Goal: Information Seeking & Learning: Learn about a topic

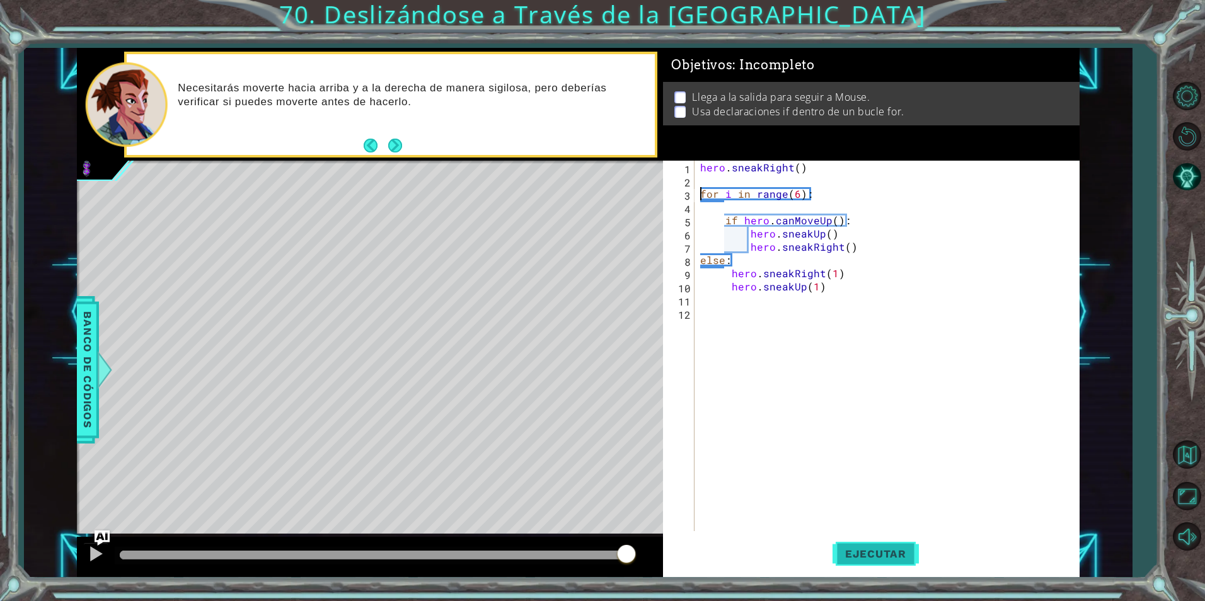
click at [856, 562] on button "Ejecutar" at bounding box center [876, 554] width 86 height 42
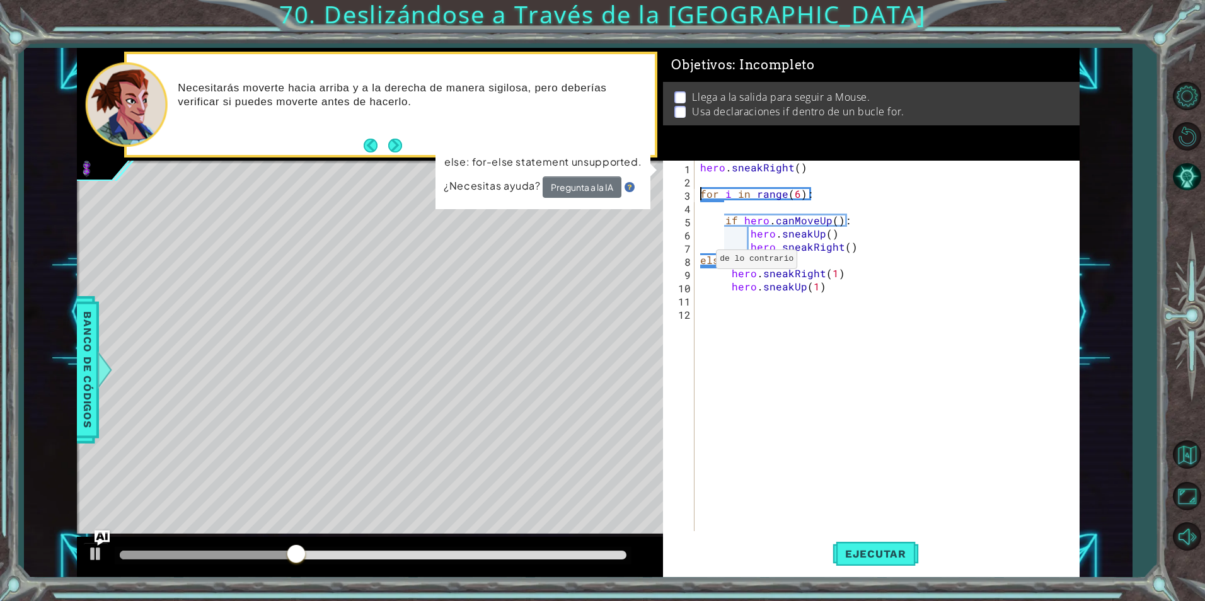
click at [700, 262] on div "hero . sneakRight ( ) for i in range ( 6 ) : if hero . canMoveUp ( ) : hero . s…" at bounding box center [890, 359] width 384 height 397
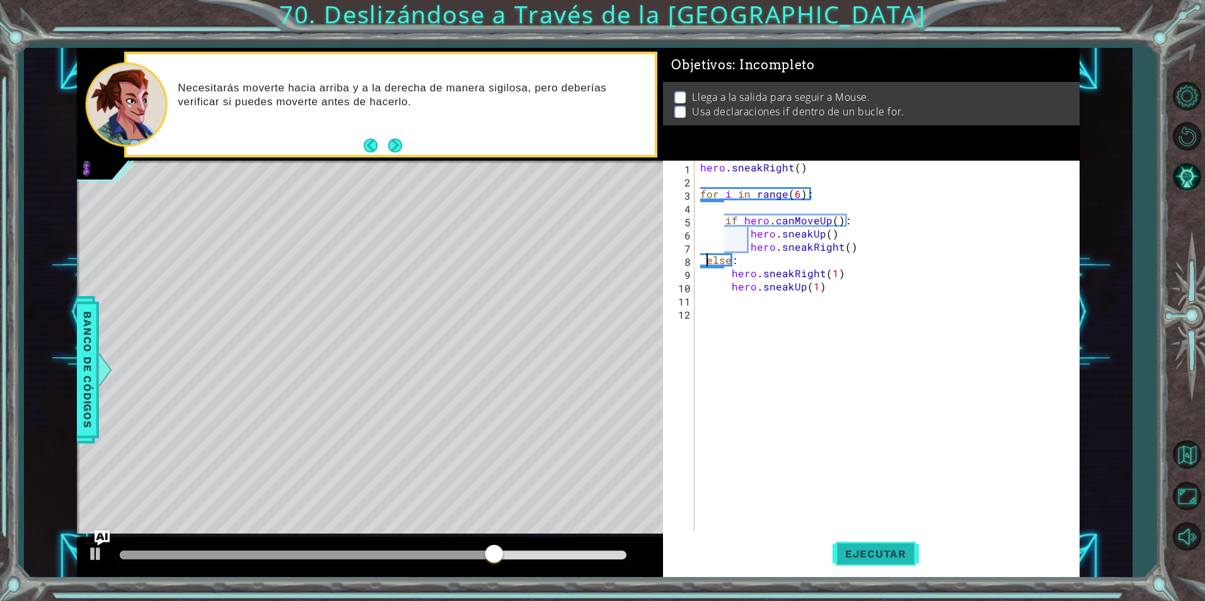
click at [858, 552] on span "Ejecutar" at bounding box center [876, 554] width 86 height 13
type textarea "else:"
click at [882, 571] on button "Ejecutar" at bounding box center [876, 554] width 86 height 42
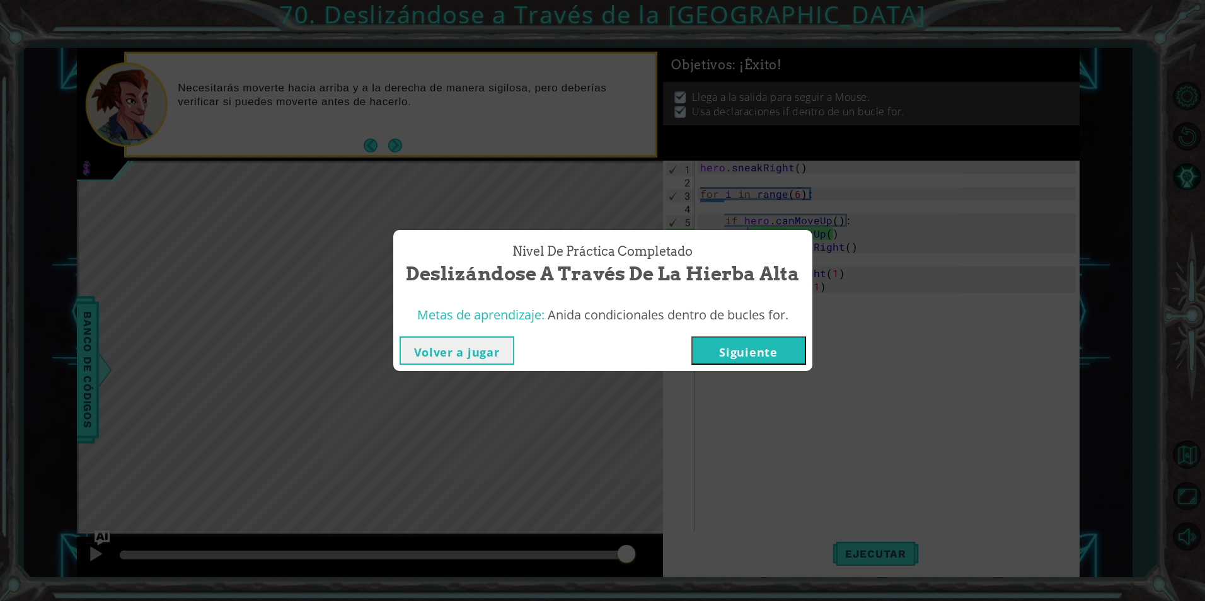
click at [774, 344] on button "Siguiente" at bounding box center [749, 351] width 115 height 28
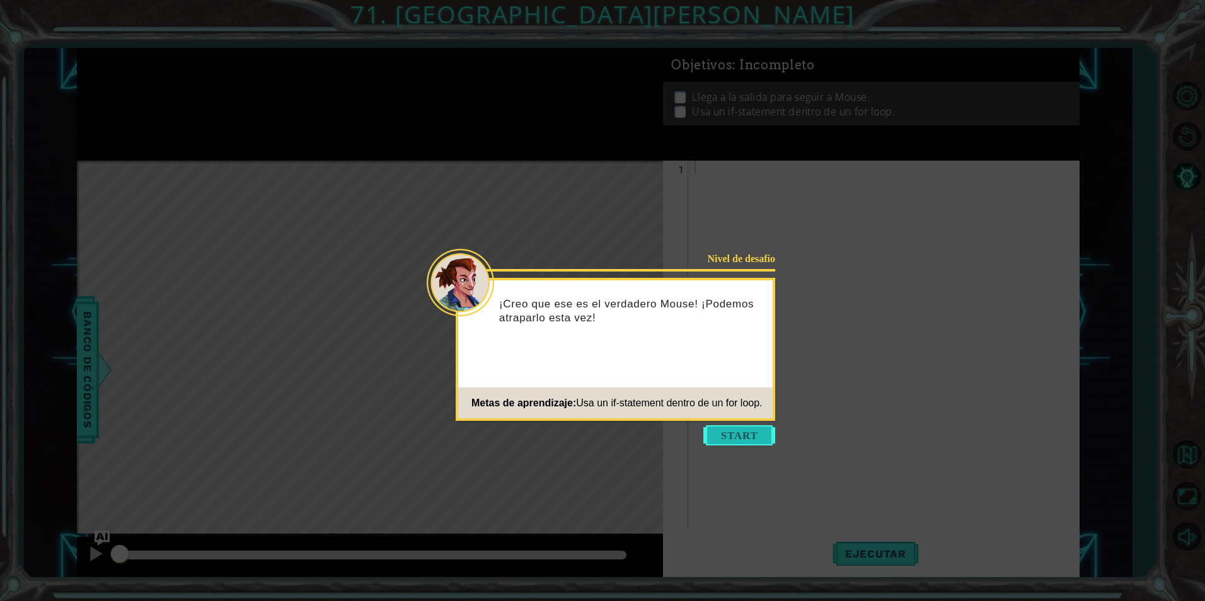
click at [741, 434] on button "Start" at bounding box center [740, 436] width 72 height 20
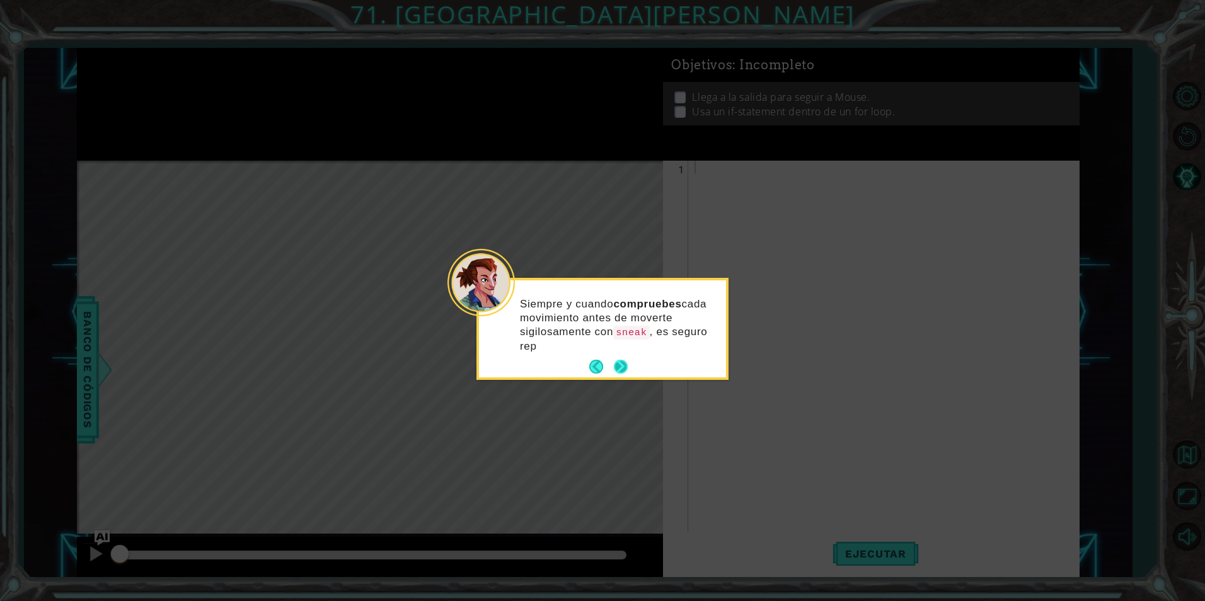
click at [622, 360] on button "Next" at bounding box center [621, 367] width 14 height 14
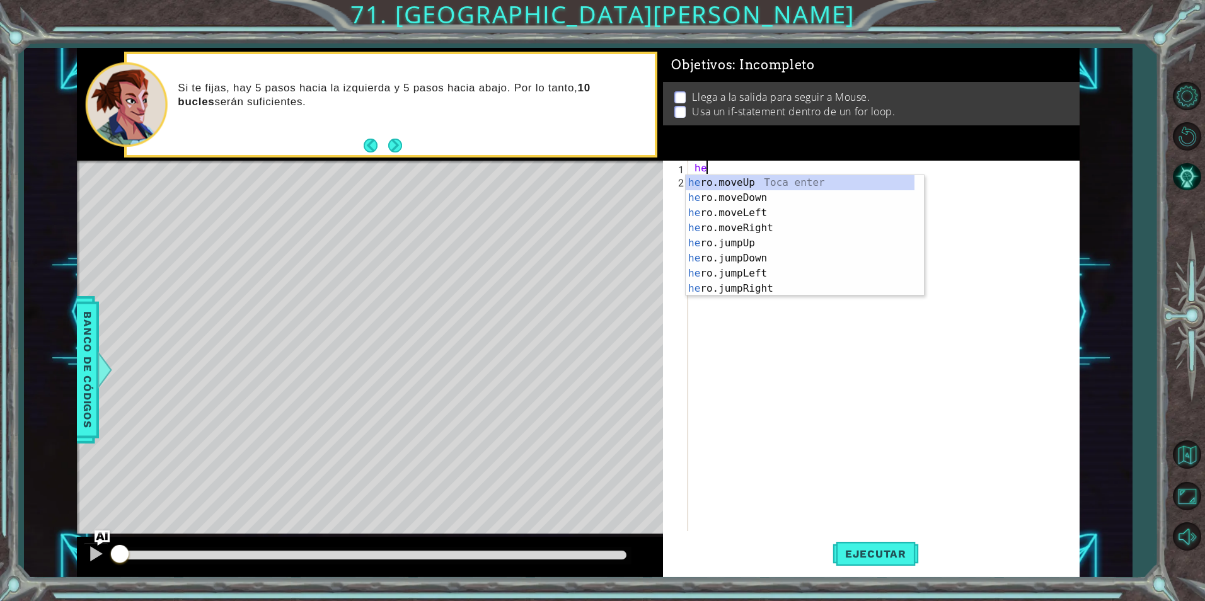
scroll to position [0, 1]
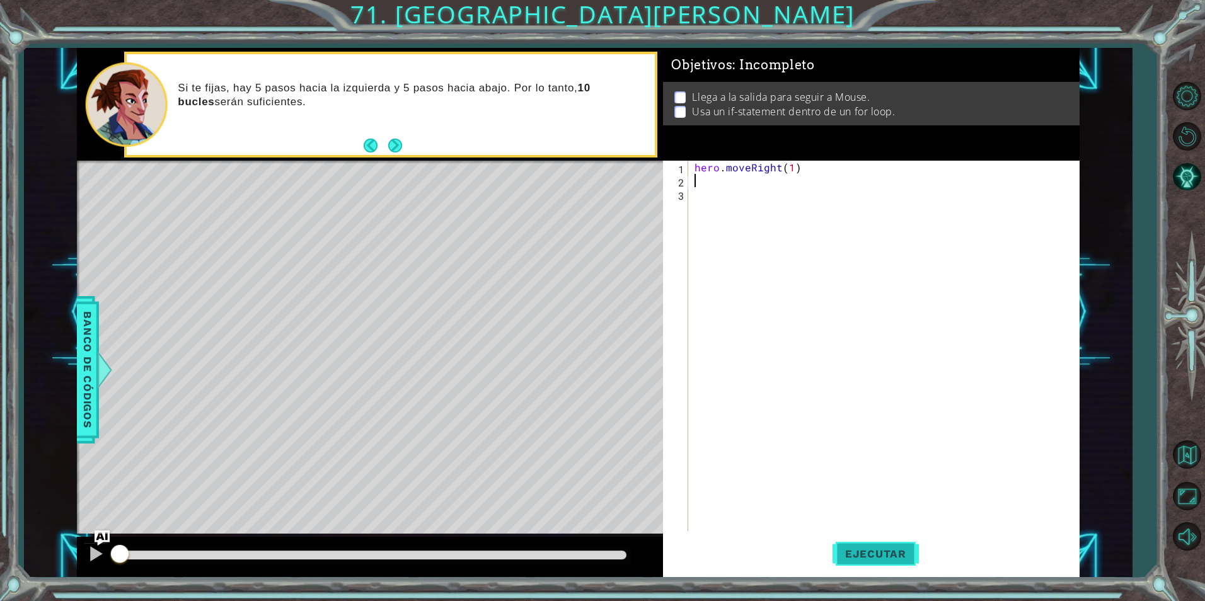
type textarea "hero.moveRight(1)"
click at [882, 562] on button "Ejecutar" at bounding box center [876, 554] width 86 height 42
click at [886, 567] on button "Ejecutar" at bounding box center [876, 554] width 86 height 42
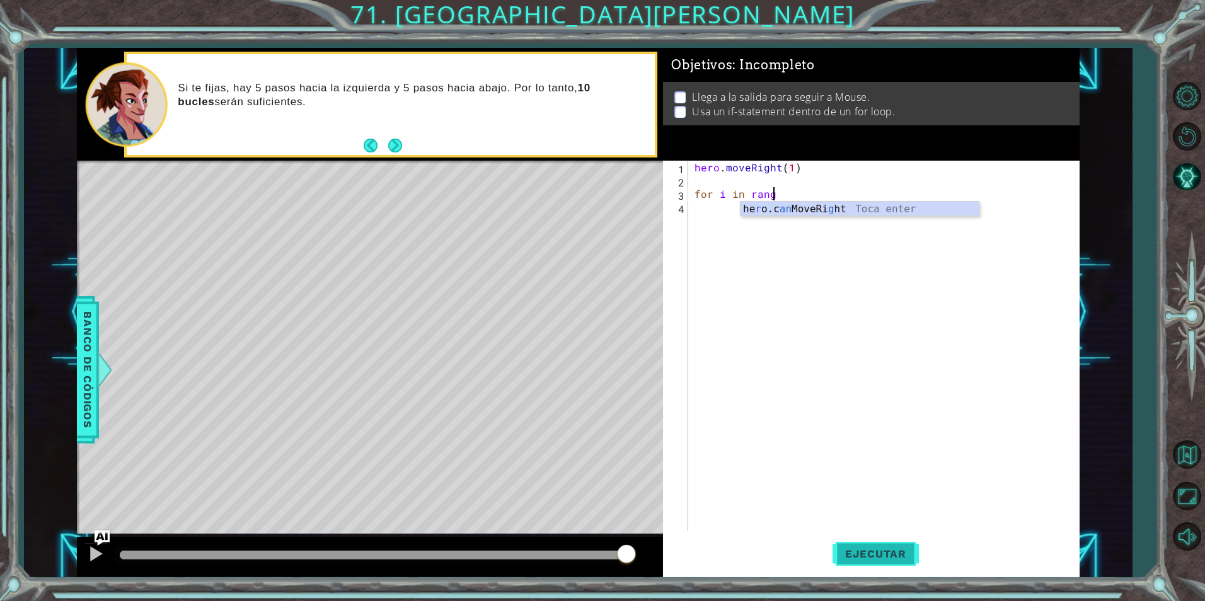
scroll to position [0, 4]
type textarea "for i in range"
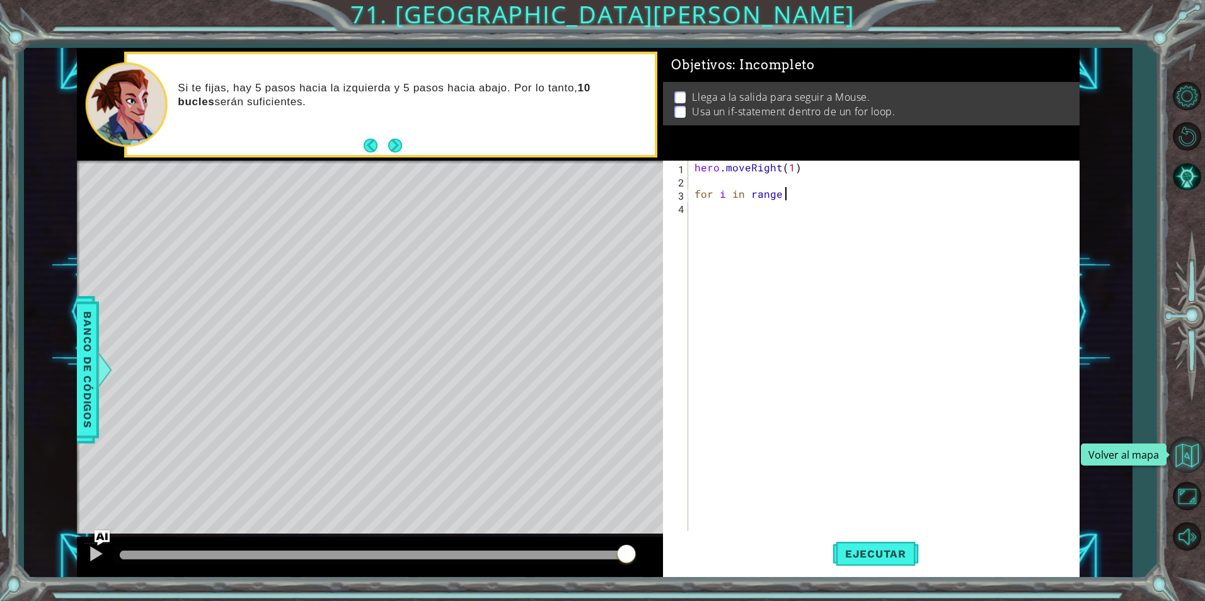
click at [1176, 455] on button "Volver al mapa" at bounding box center [1187, 455] width 37 height 37
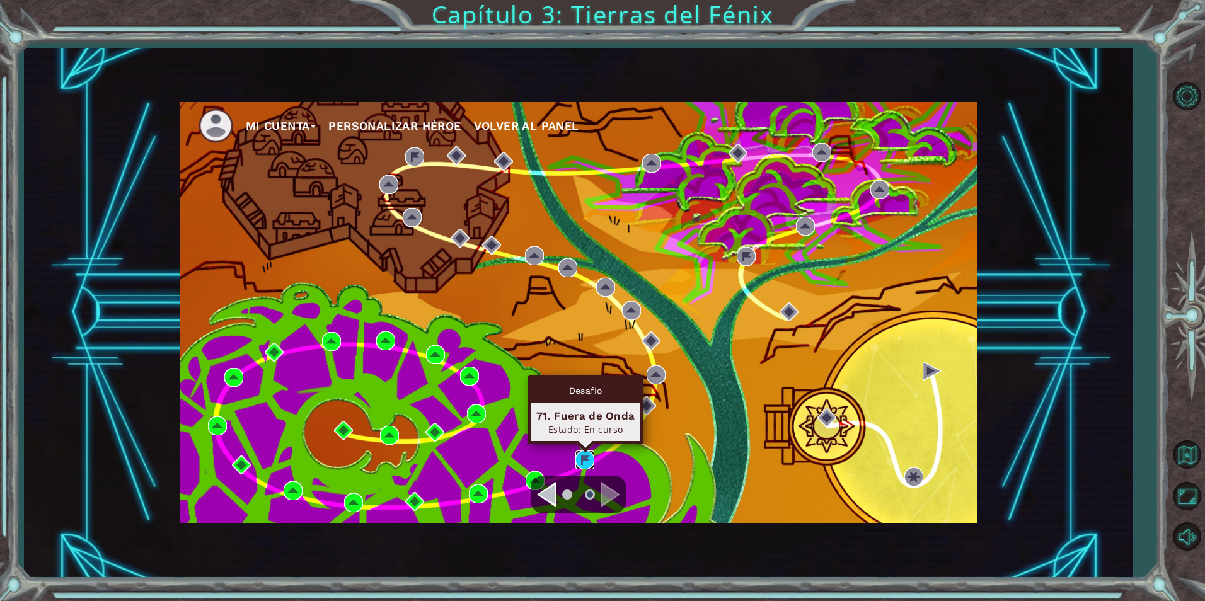
click at [584, 454] on img at bounding box center [585, 460] width 19 height 19
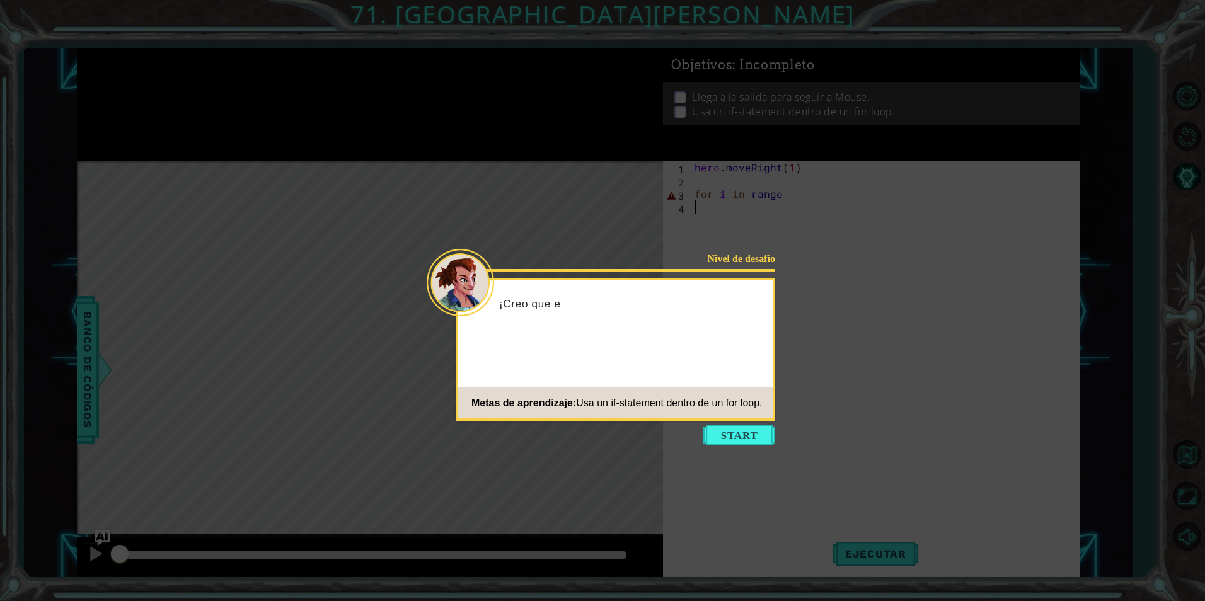
click at [722, 432] on button "Start" at bounding box center [740, 436] width 72 height 20
click at [722, 432] on icon at bounding box center [602, 300] width 1205 height 601
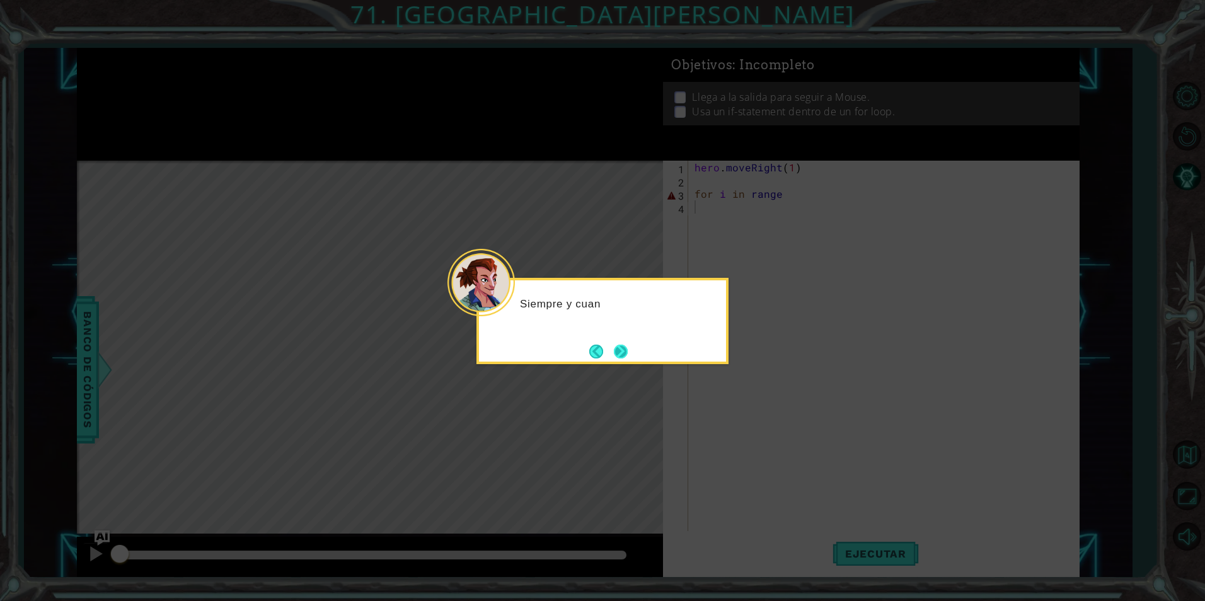
click at [625, 354] on button "Next" at bounding box center [621, 352] width 14 height 14
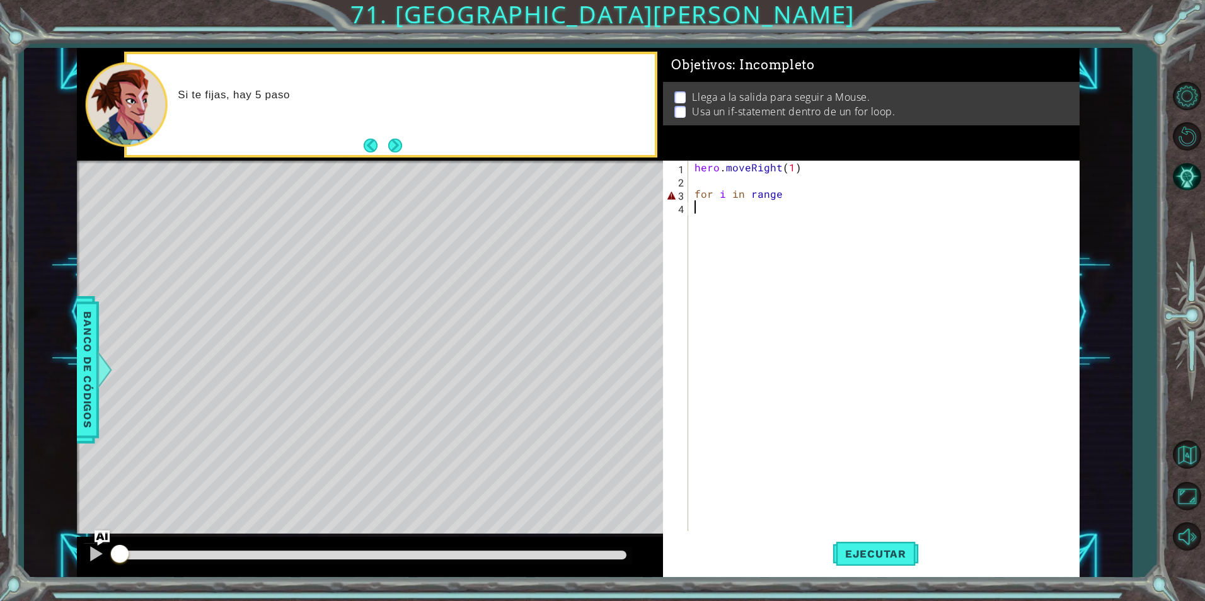
click at [784, 201] on div "hero . moveRight ( 1 ) for i in range" at bounding box center [887, 359] width 390 height 397
click at [783, 197] on div "hero . moveRight ( 1 ) for i in range" at bounding box center [887, 359] width 390 height 397
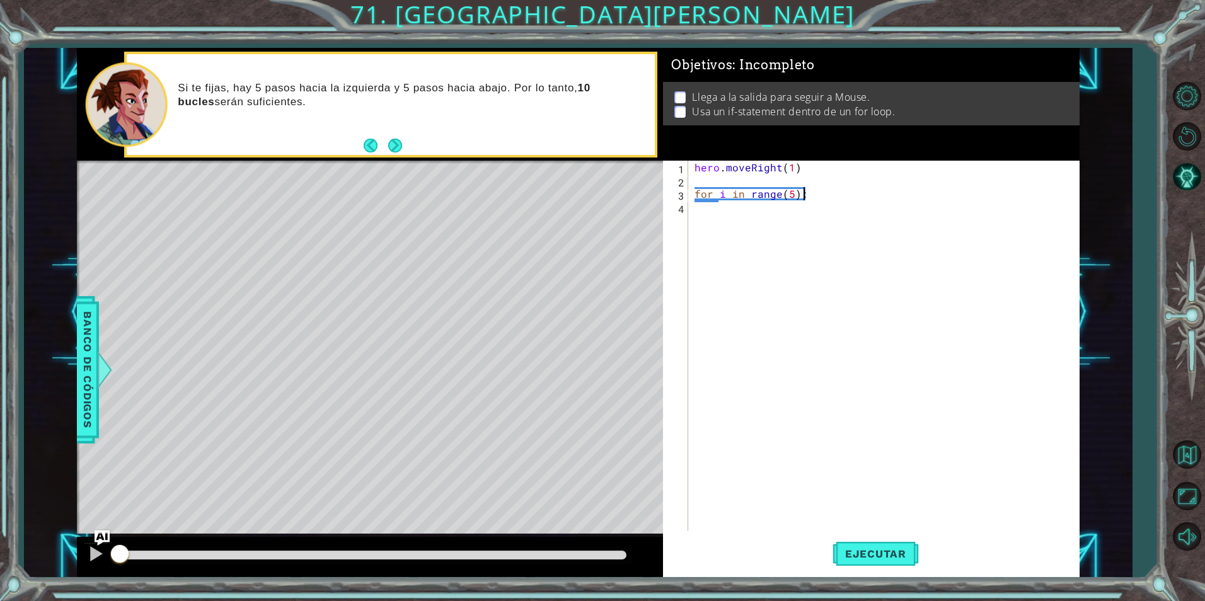
scroll to position [0, 6]
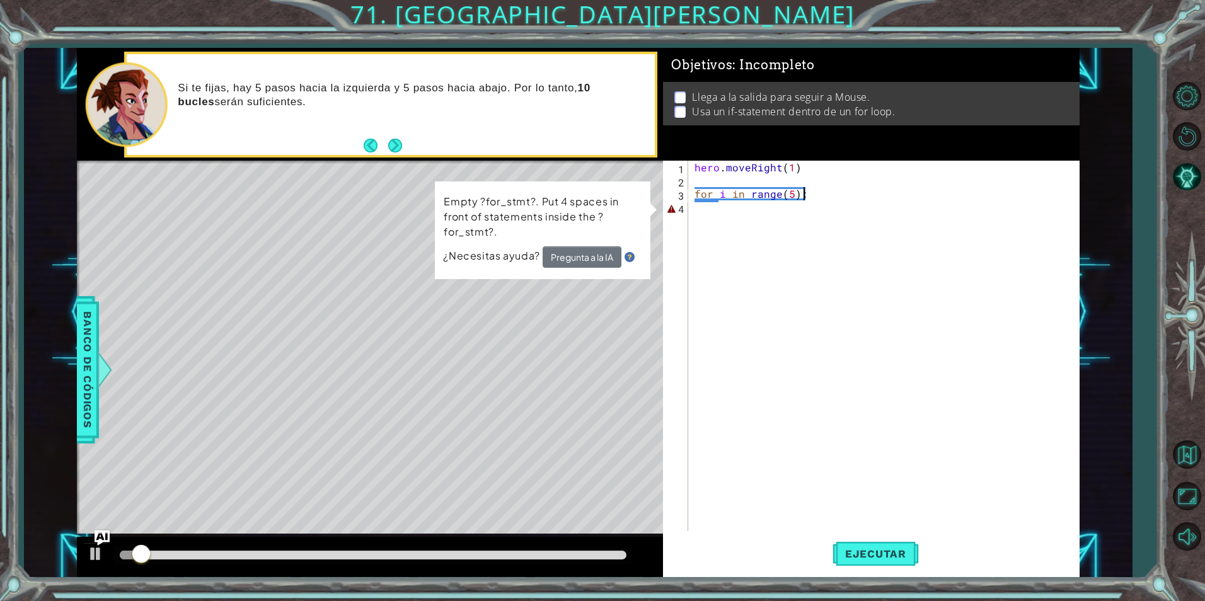
click at [830, 194] on div "hero . moveRight ( 1 ) for i in range ( 5 ) :" at bounding box center [887, 359] width 390 height 397
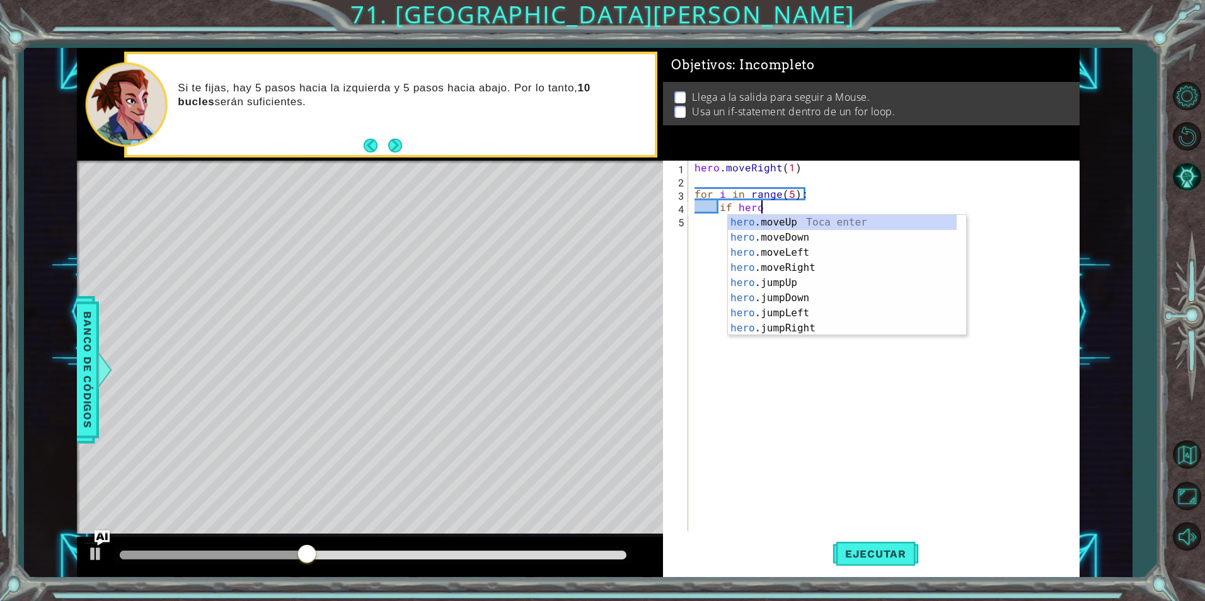
scroll to position [0, 4]
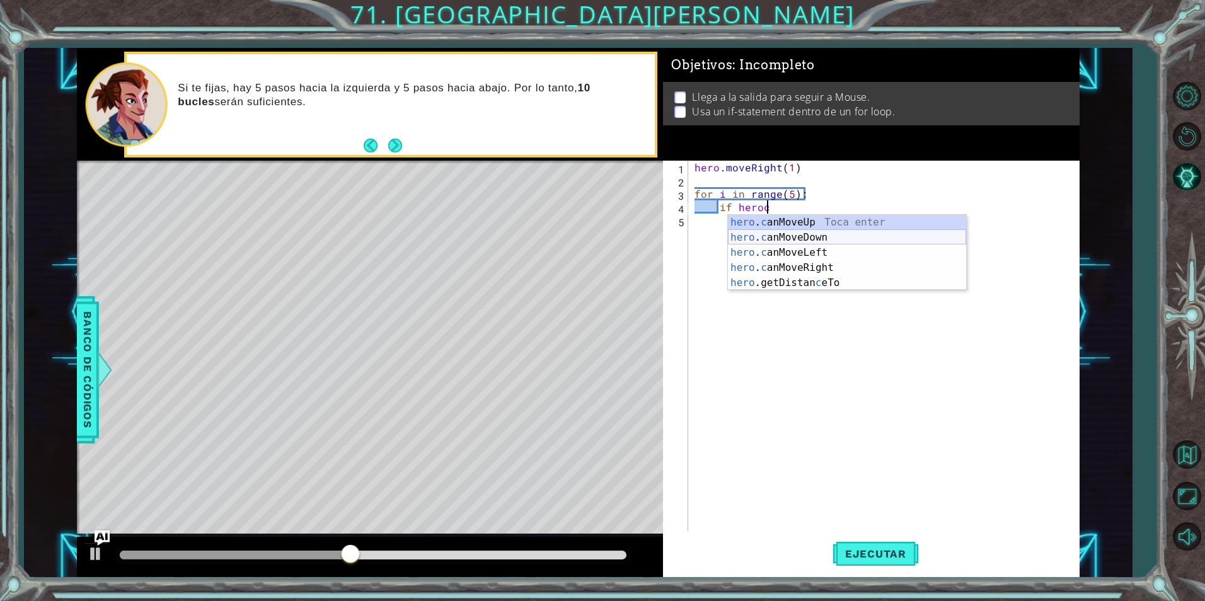
click at [792, 240] on div "hero . c anMoveUp Toca enter hero . c anMoveDown Toca enter hero . c anMoveLeft…" at bounding box center [847, 268] width 238 height 106
type textarea "if hero.canMoveDown()"
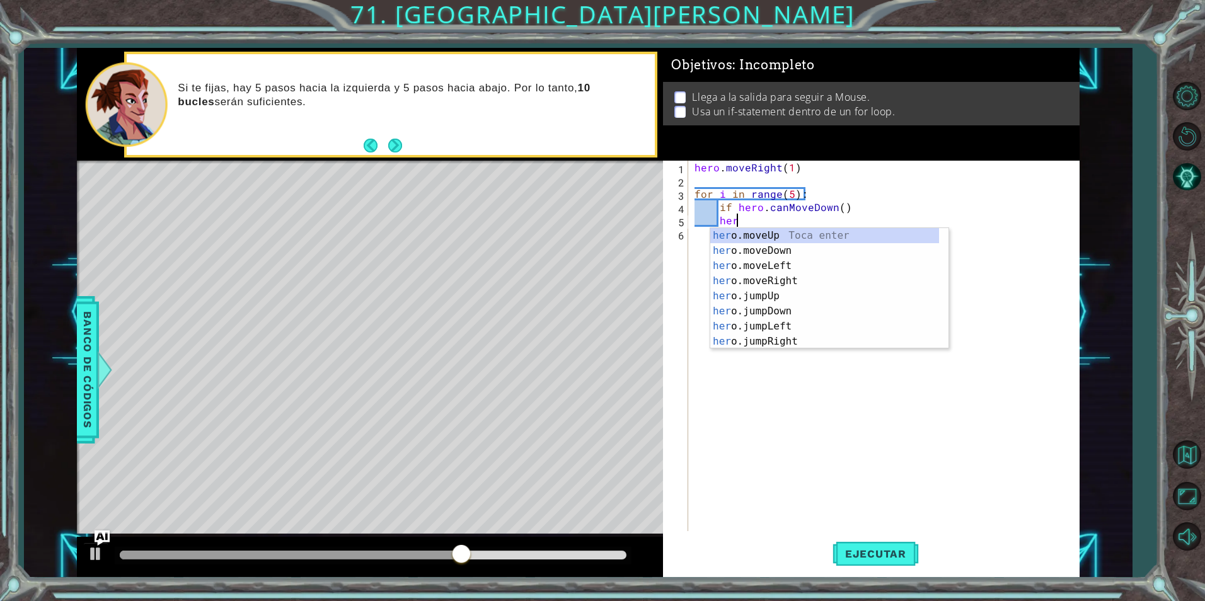
scroll to position [0, 3]
click at [809, 248] on div "her o. s neakUp Toca enter her o. s neakDown Toca enter her o. s neakLeft [PERS…" at bounding box center [825, 303] width 229 height 151
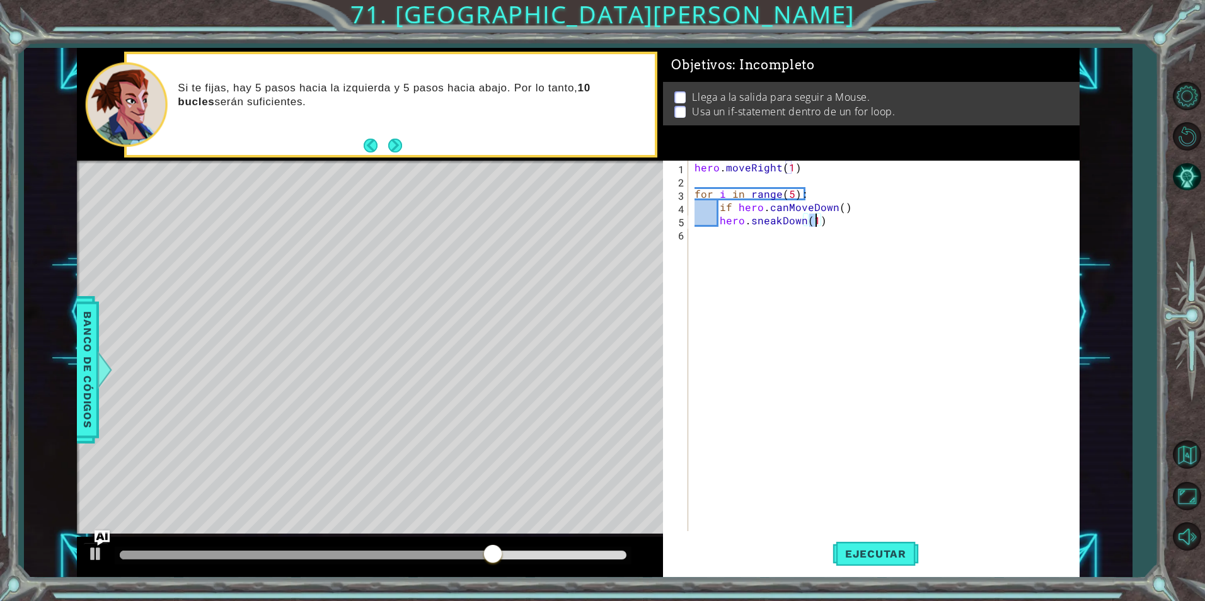
type textarea "hero.sneakDown()"
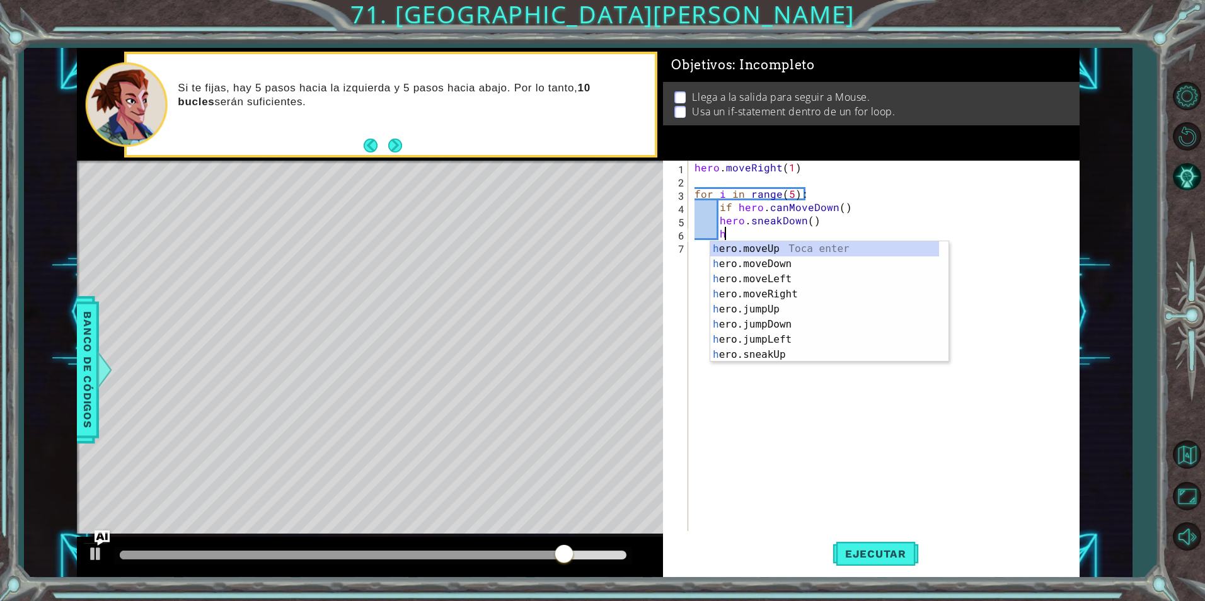
scroll to position [0, 2]
click at [760, 277] on div "her o.moveUp Toca enter her o.moveDown Toca enter her o.moveLeft [PERSON_NAME] …" at bounding box center [825, 316] width 229 height 151
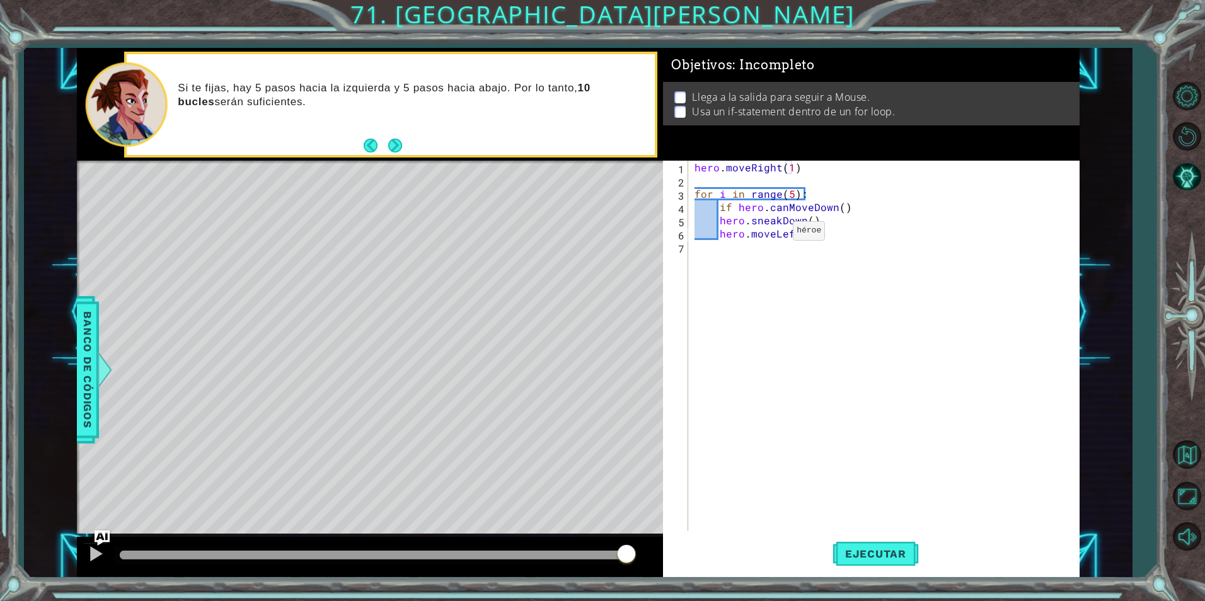
click at [772, 234] on div "hero . moveRight ( 1 ) for i in range ( 5 ) : if hero . canMoveDown ( ) hero . …" at bounding box center [887, 359] width 390 height 397
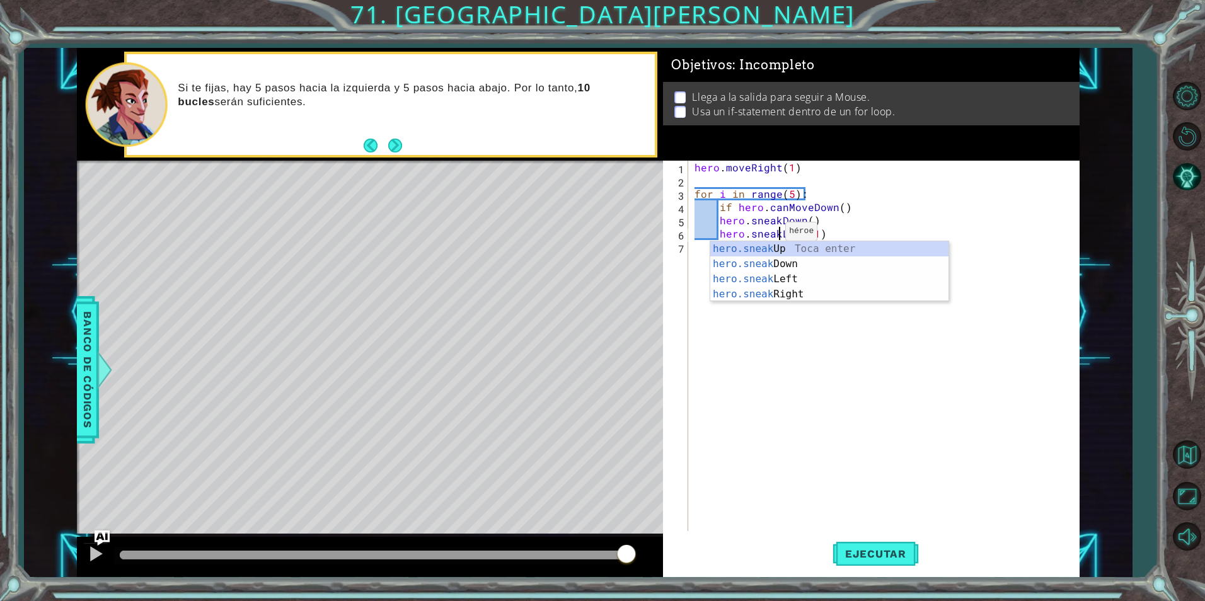
scroll to position [0, 6]
click at [876, 559] on span "Ejecutar" at bounding box center [876, 554] width 86 height 13
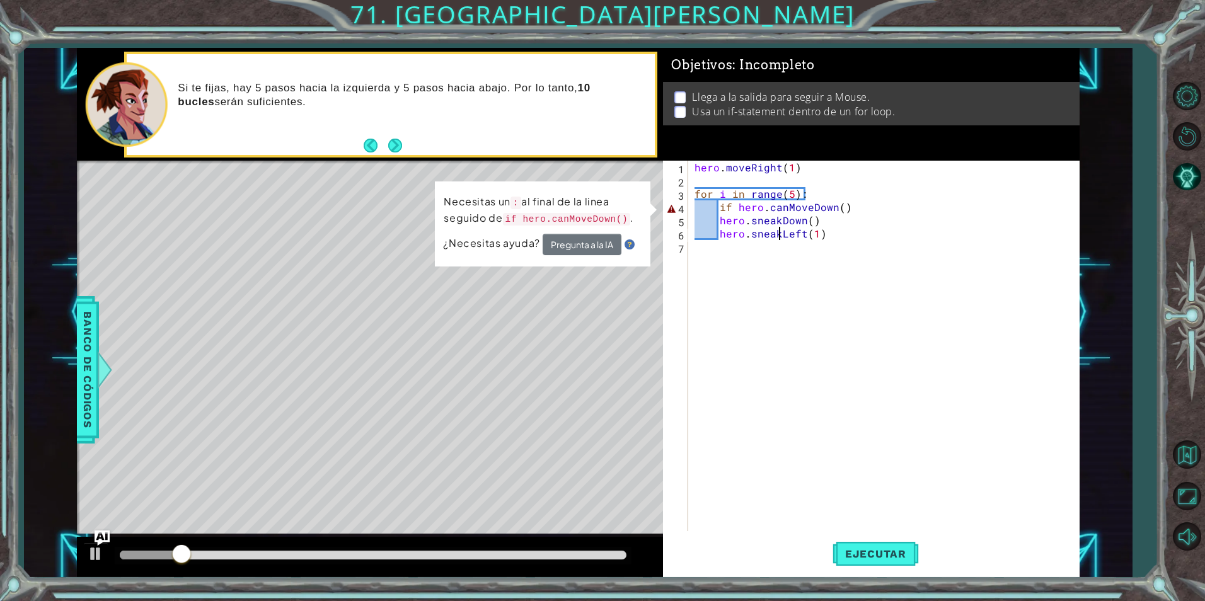
click at [861, 208] on div "hero . moveRight ( 1 ) for i in range ( 5 ) : if hero . canMoveDown ( ) hero . …" at bounding box center [887, 359] width 390 height 397
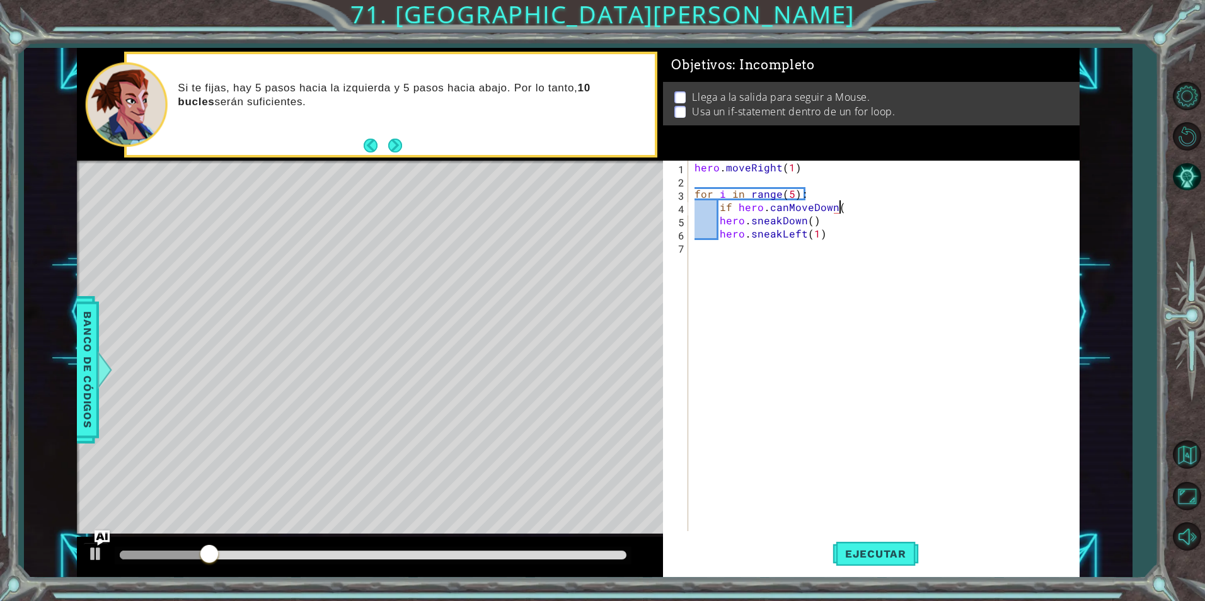
scroll to position [0, 9]
click at [874, 557] on span "Ejecutar" at bounding box center [876, 554] width 86 height 13
click at [874, 567] on button "Ejecutar" at bounding box center [876, 554] width 86 height 42
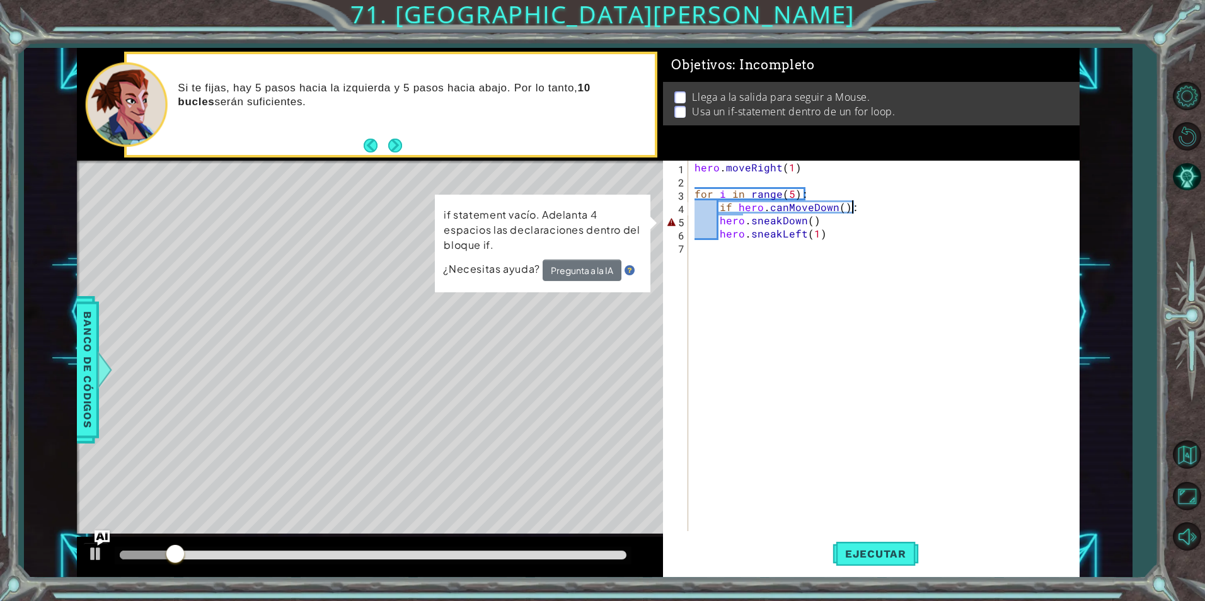
click at [719, 220] on div "hero . moveRight ( 1 ) for i in range ( 5 ) : if hero . canMoveDown ( ) : hero …" at bounding box center [887, 359] width 390 height 397
type textarea "hero.sneakDown()"
click at [725, 242] on div "hero . moveRight ( 1 ) for i in range ( 5 ) : if hero . canMoveDown ( ) : hero …" at bounding box center [887, 359] width 390 height 397
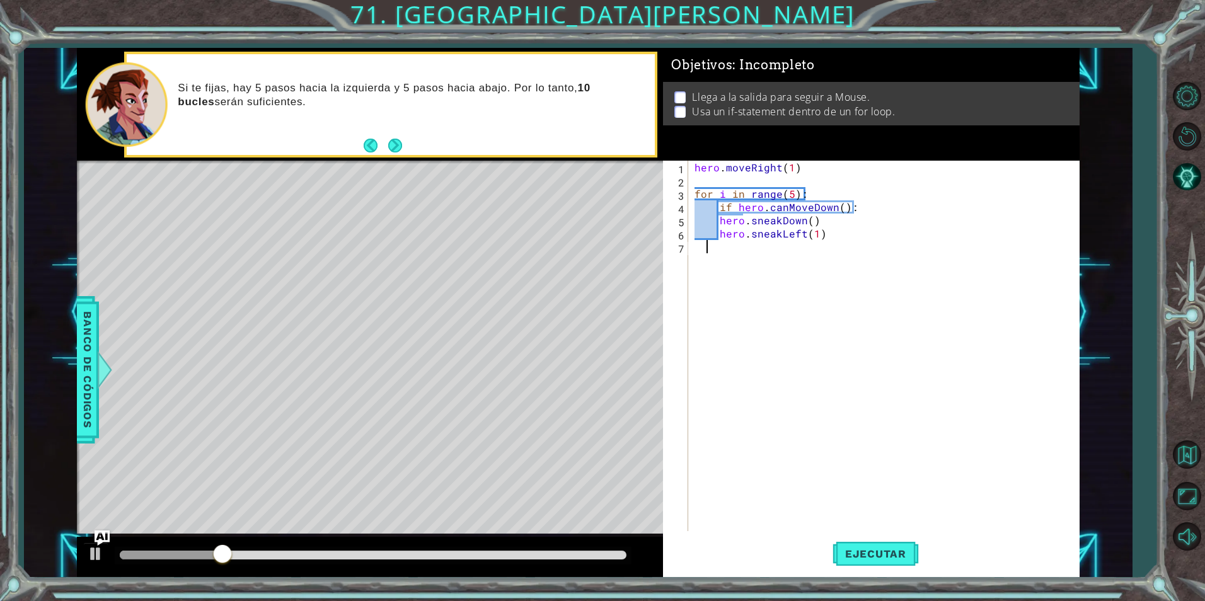
click at [719, 219] on div "hero . moveRight ( 1 ) for i in range ( 5 ) : if hero . canMoveDown ( ) : hero …" at bounding box center [887, 359] width 390 height 397
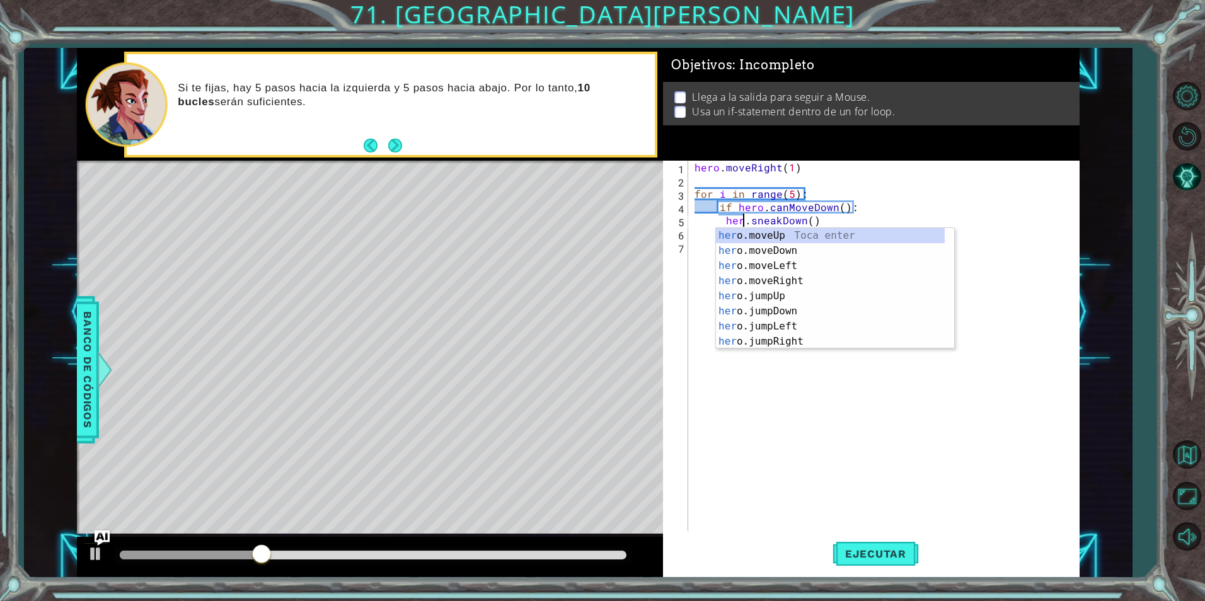
scroll to position [0, 4]
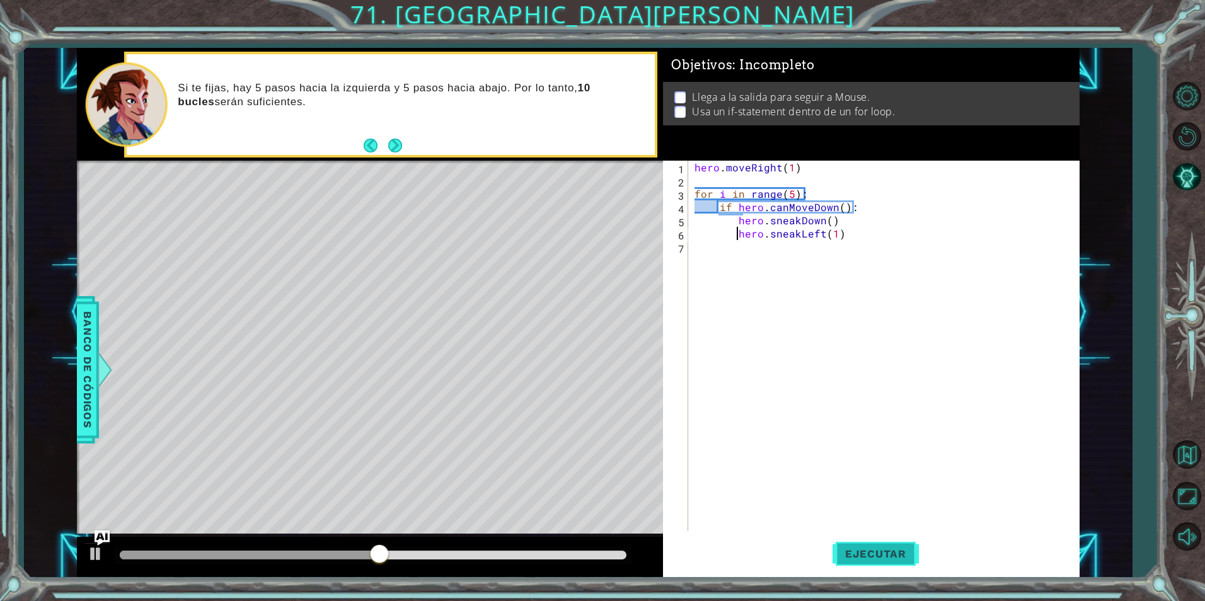
click at [878, 554] on span "Ejecutar" at bounding box center [876, 554] width 86 height 13
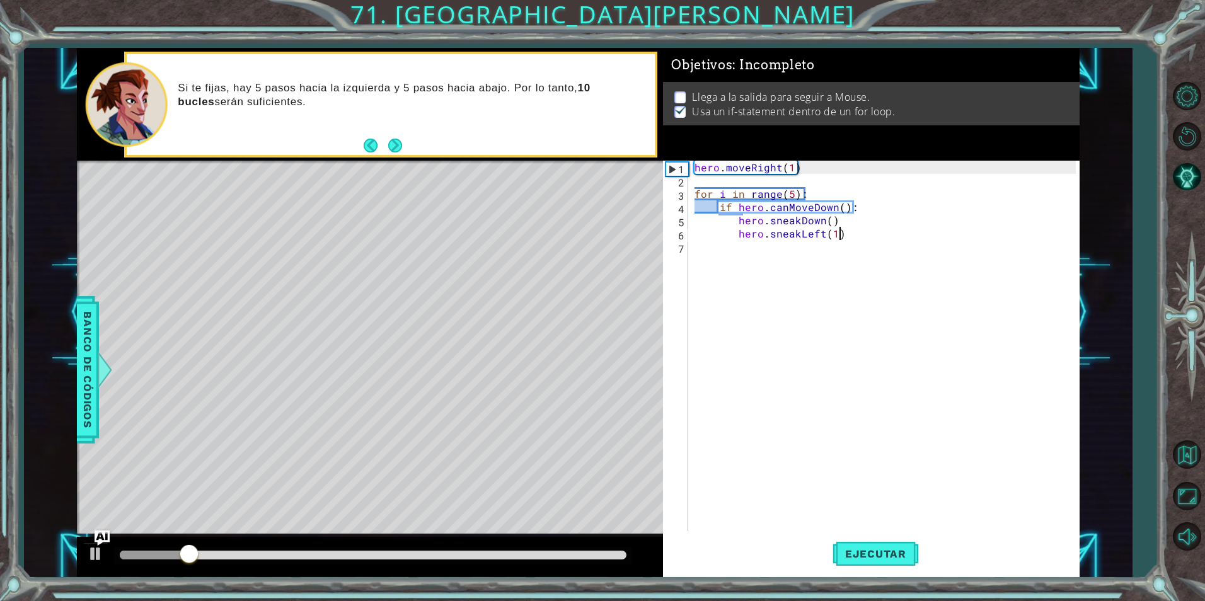
click at [851, 233] on div "hero . moveRight ( 1 ) for i in range ( 5 ) : if hero . canMoveDown ( ) : hero …" at bounding box center [887, 359] width 390 height 397
click at [884, 562] on button "Ejecutar" at bounding box center [876, 554] width 86 height 42
click at [806, 165] on div "hero . moveRight ( 1 ) for i in range ( 5 ) : if hero . canMoveDown ( ) : hero …" at bounding box center [887, 359] width 390 height 397
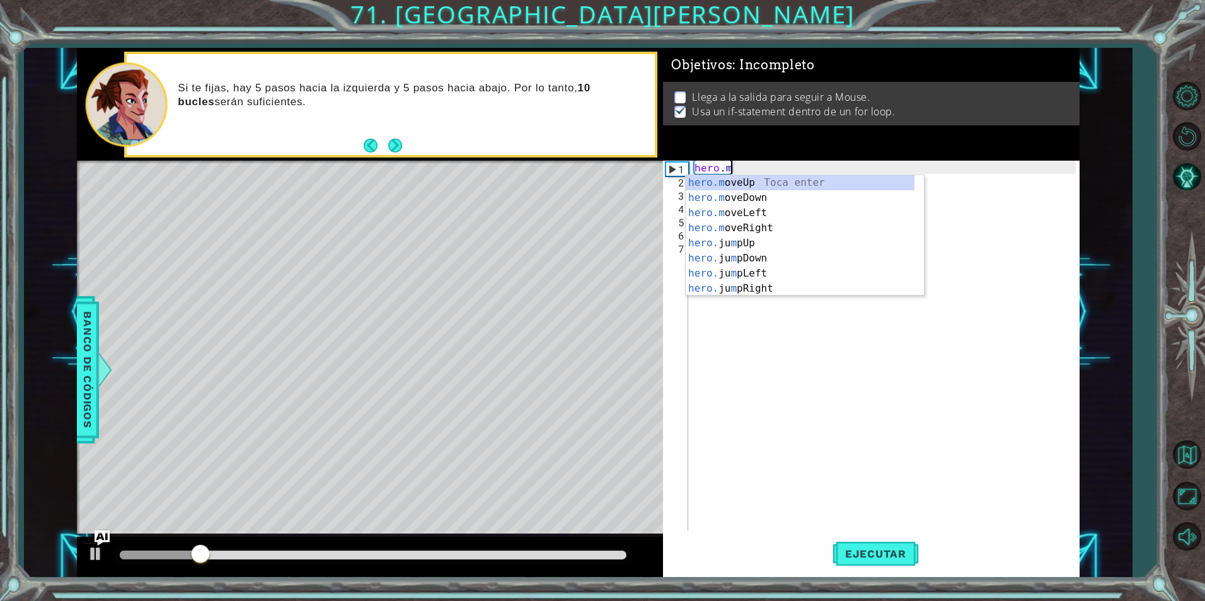
scroll to position [0, 1]
type textarea "h"
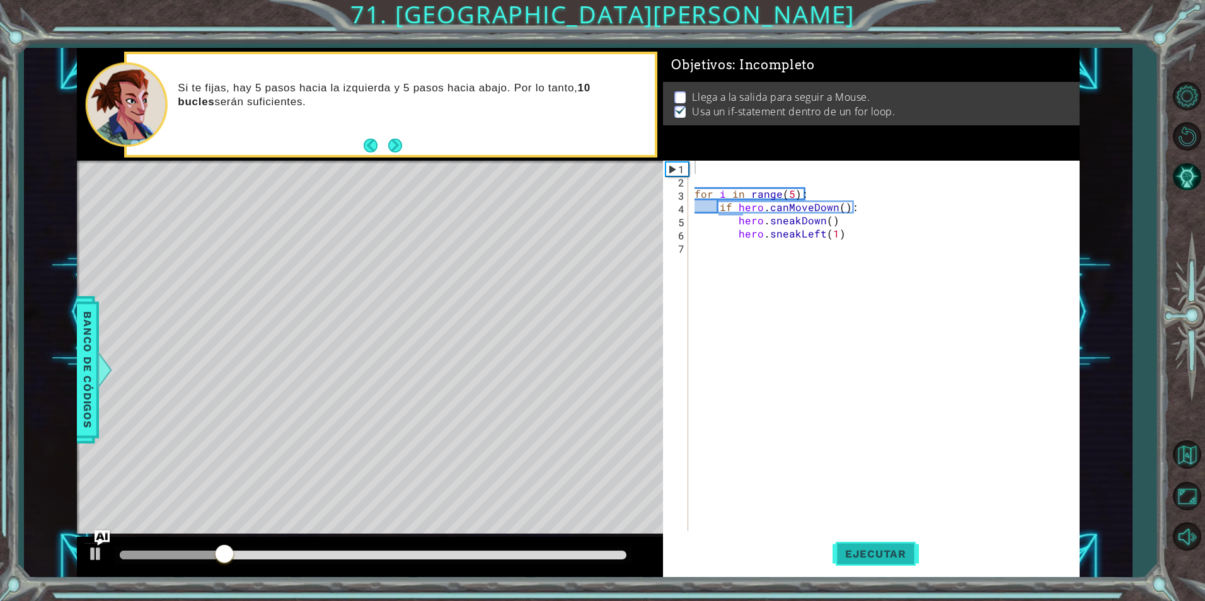
click at [883, 552] on span "Ejecutar" at bounding box center [876, 554] width 86 height 13
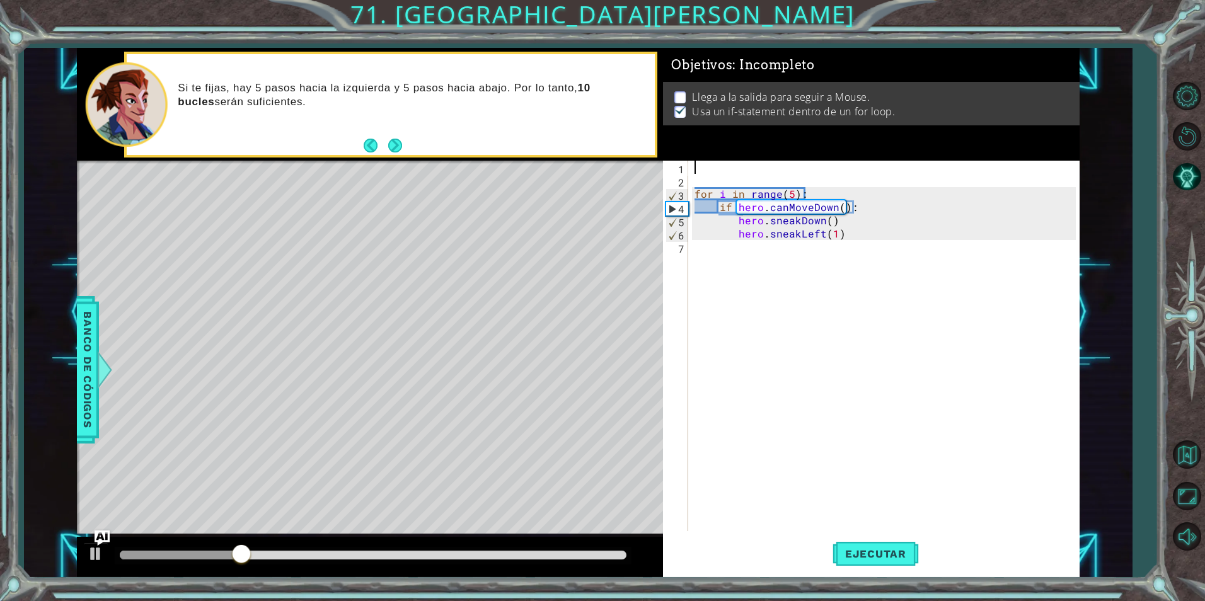
click at [755, 267] on div "for i in range ( 5 ) : if hero . canMoveDown ( ) : hero . sneakDown ( ) hero . …" at bounding box center [887, 359] width 390 height 397
click at [850, 241] on div "for i in range ( 5 ) : if hero . canMoveDown ( ) : hero . sneakDown ( ) hero . …" at bounding box center [887, 359] width 390 height 397
click at [850, 234] on div "for i in range ( 5 ) : if hero . canMoveDown ( ) : hero . sneakDown ( ) hero . …" at bounding box center [887, 359] width 390 height 397
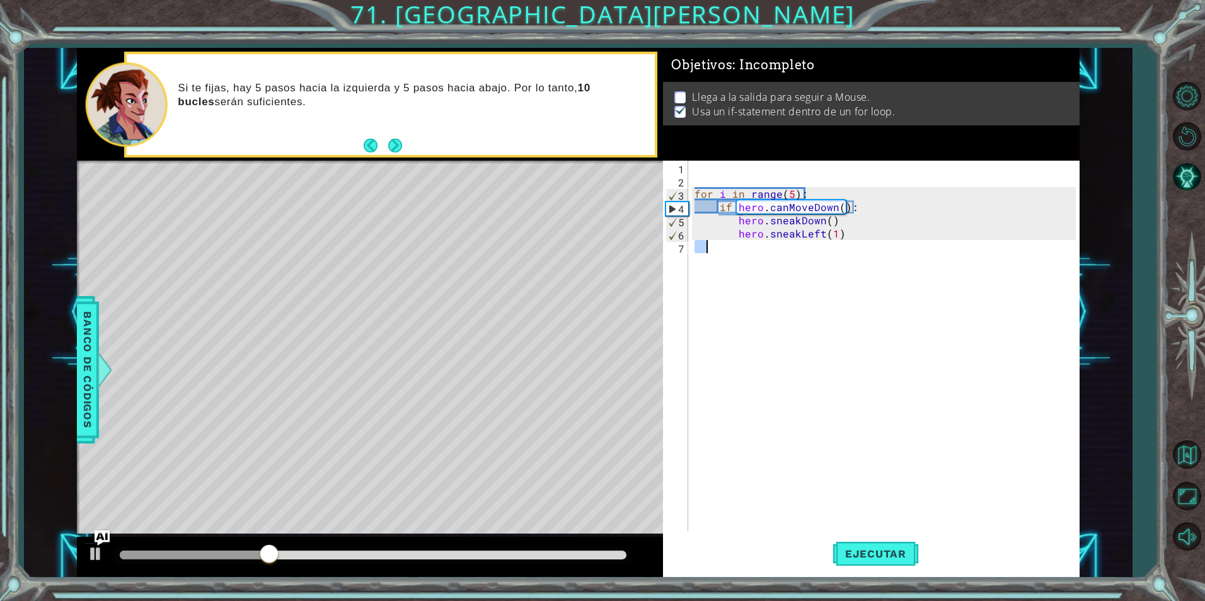
type textarea "hero.sneakLeft(1)"
click at [850, 234] on div "for i in range ( 5 ) : if hero . canMoveDown ( ) : hero . sneakDown ( ) hero . …" at bounding box center [887, 359] width 390 height 397
type textarea "else:"
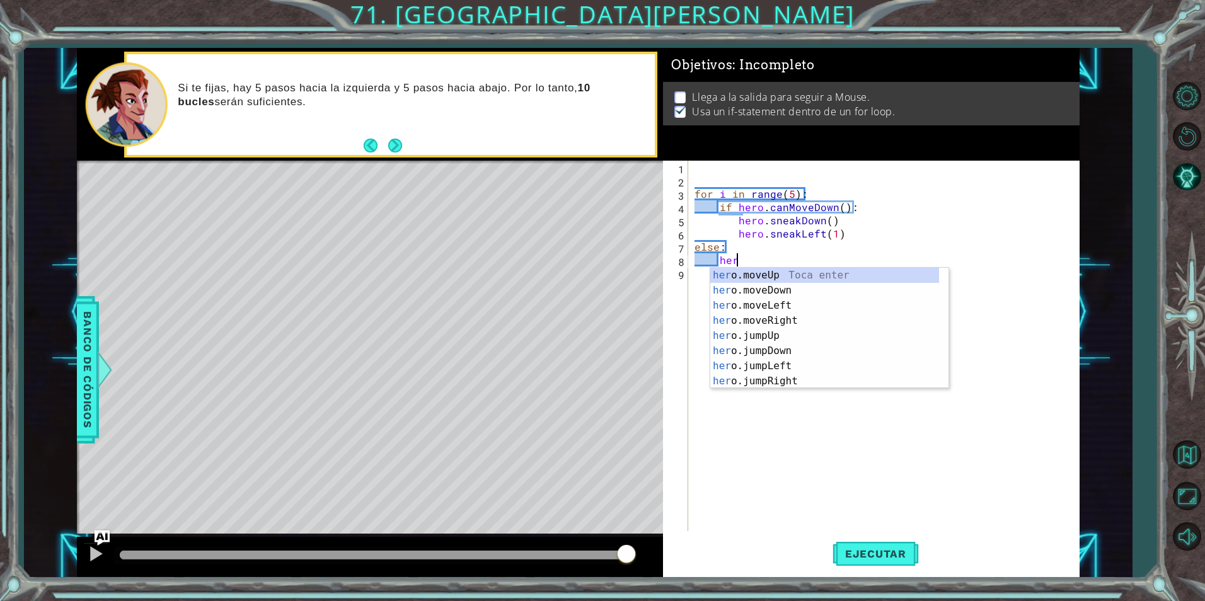
scroll to position [0, 3]
click at [799, 291] on div "hero . s neakUp Toca enter hero . s neakDown Toca enter hero . s neakLeft Toca …" at bounding box center [825, 343] width 229 height 151
click at [799, 291] on div "for i in range ( 5 ) : if hero . canMoveDown ( ) : hero . sneakDown ( ) hero . …" at bounding box center [887, 359] width 390 height 397
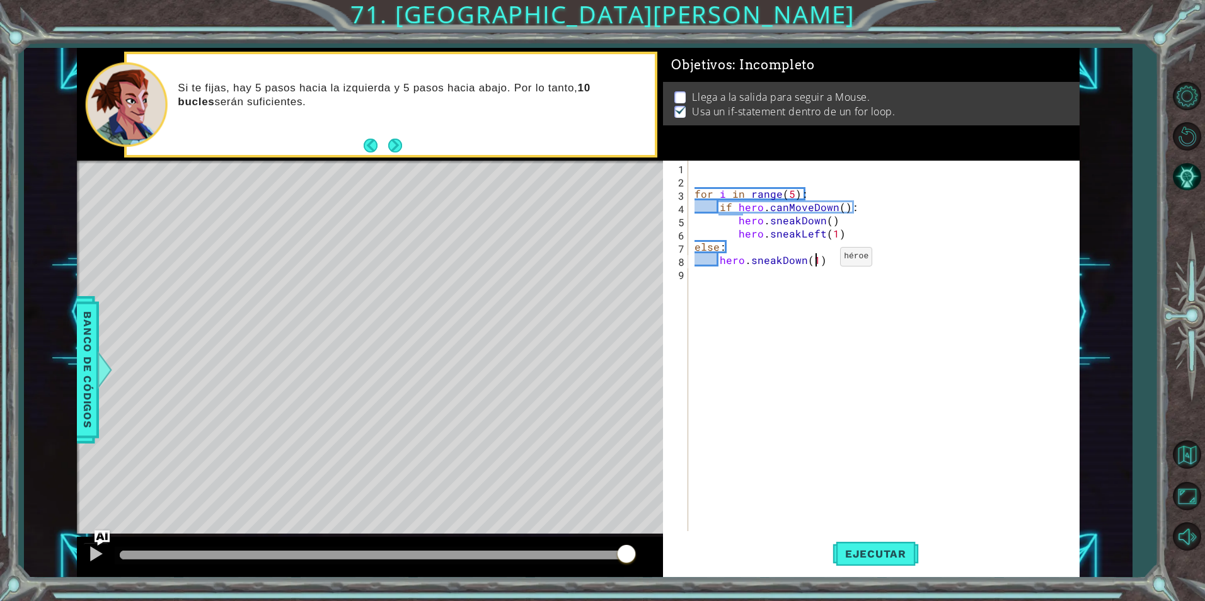
click at [819, 260] on div "for i in range ( 5 ) : if hero . canMoveDown ( ) : hero . sneakDown ( ) hero . …" at bounding box center [887, 359] width 390 height 397
type textarea "hero.sneakDown()"
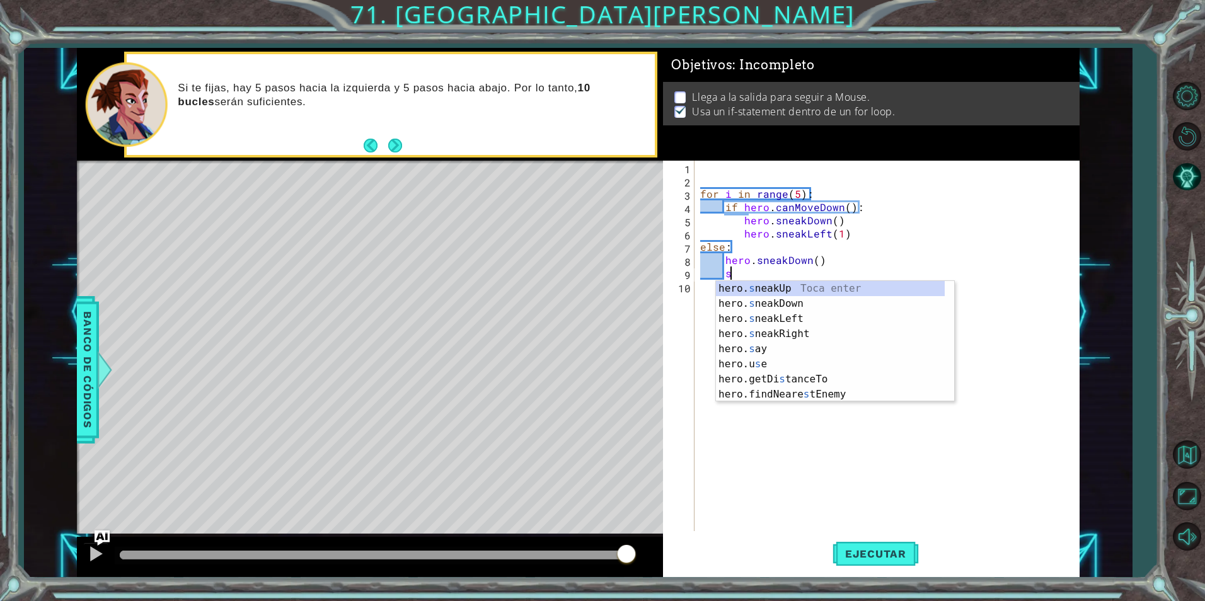
scroll to position [0, 2]
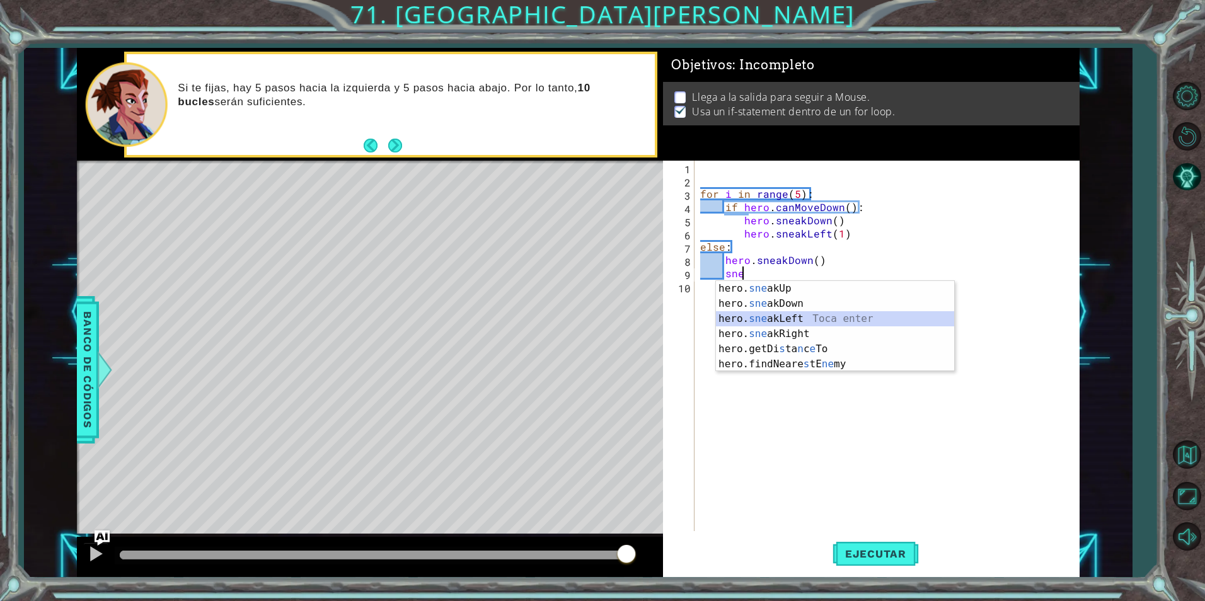
click at [789, 324] on div "hero. sne akUp Toca enter hero. sne akDown Toca enter hero. sne akLeft Toca ent…" at bounding box center [835, 341] width 238 height 121
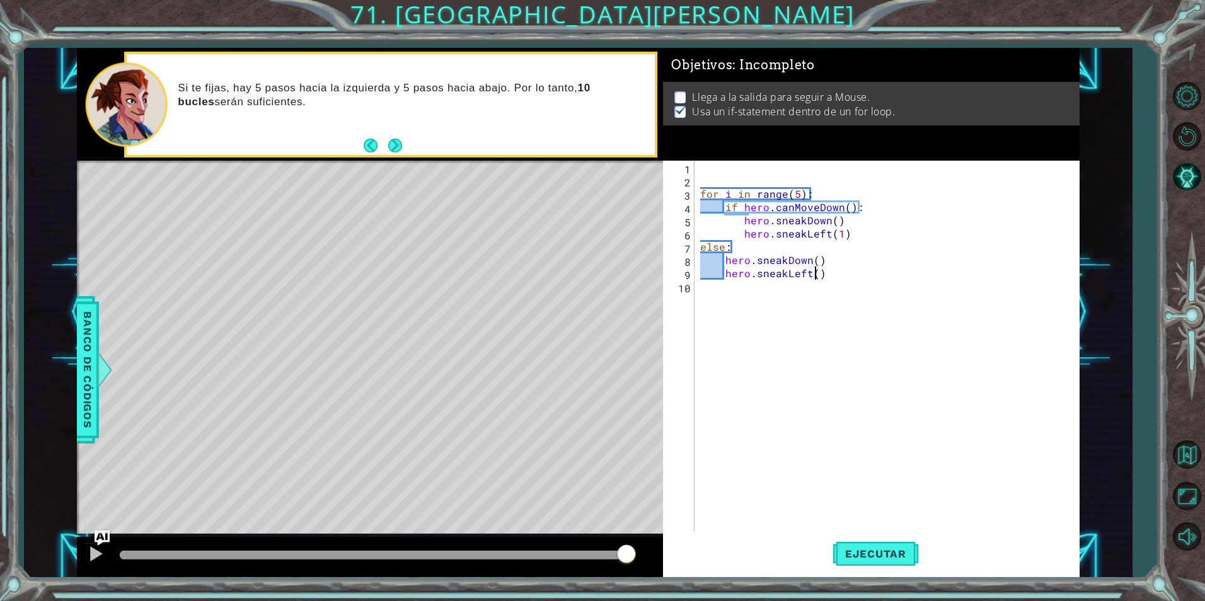
scroll to position [0, 8]
click at [903, 564] on button "Ejecutar" at bounding box center [876, 554] width 86 height 42
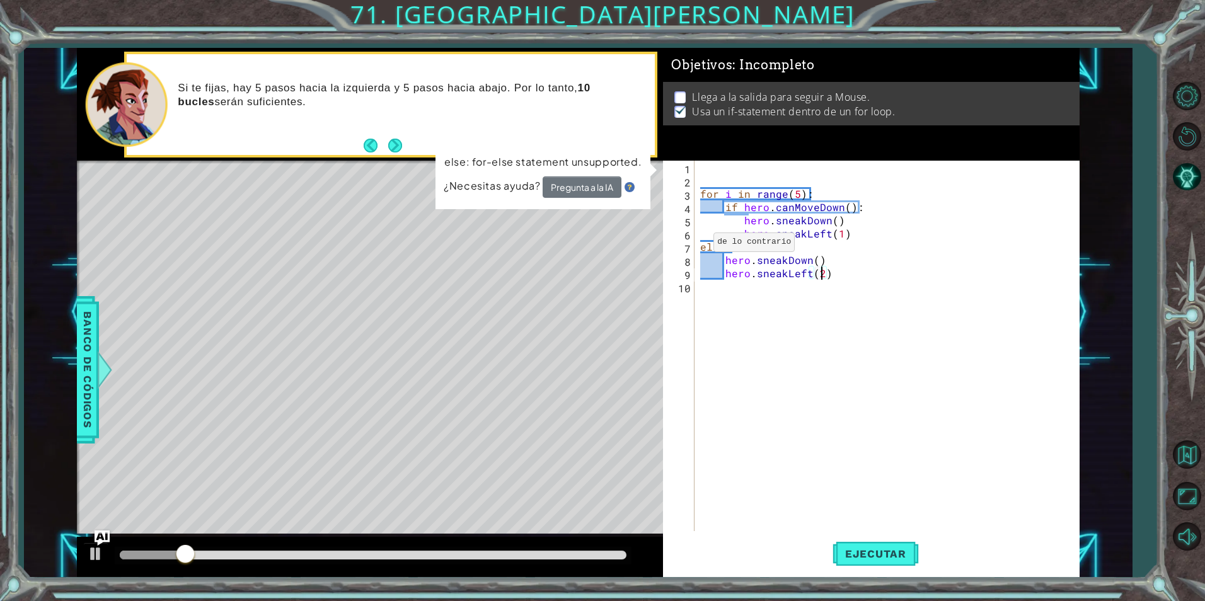
click at [698, 245] on div "for i in range ( 5 ) : if hero . canMoveDown ( ) : hero . sneakDown ( ) hero . …" at bounding box center [890, 359] width 384 height 397
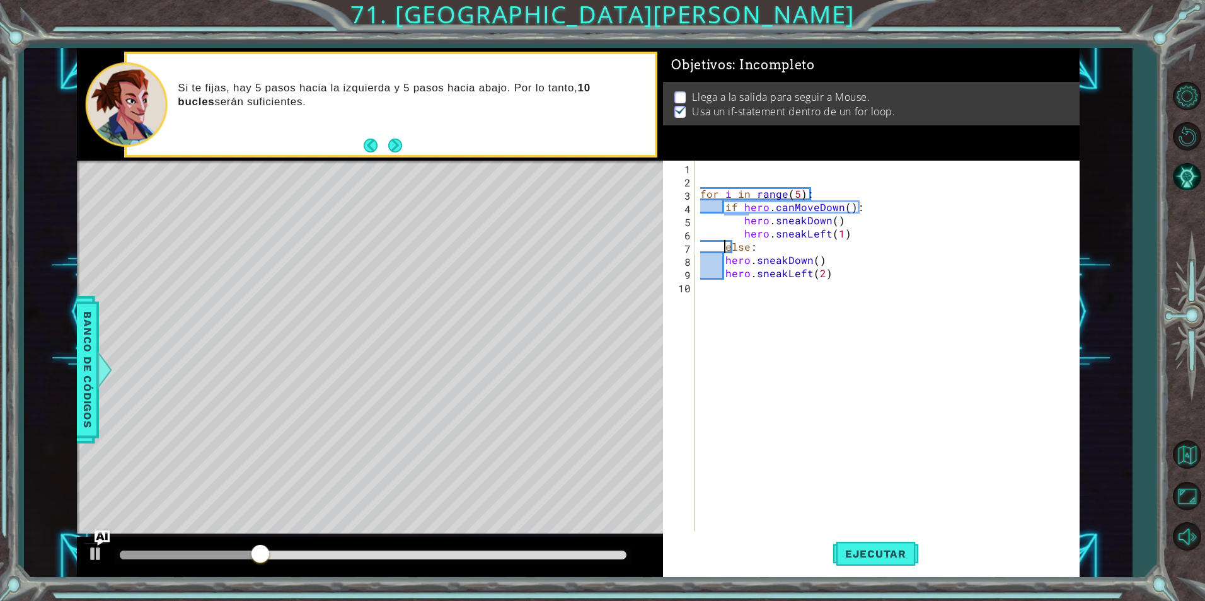
click at [721, 260] on div "for i in range ( 5 ) : if hero . canMoveDown ( ) : hero . sneakDown ( ) hero . …" at bounding box center [890, 359] width 384 height 397
click at [718, 274] on div "for i in range ( 5 ) : if hero . canMoveDown ( ) : hero . sneakDown ( ) hero . …" at bounding box center [890, 359] width 384 height 397
click at [870, 557] on span "Ejecutar" at bounding box center [876, 554] width 86 height 13
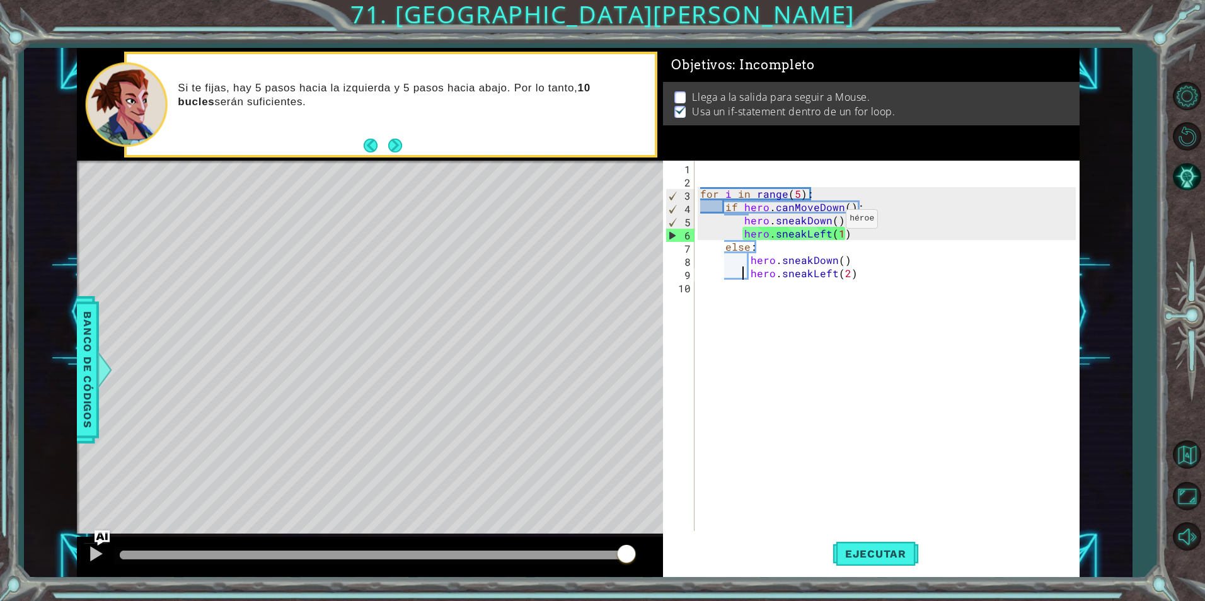
click at [833, 221] on div "for i in range ( 5 ) : if hero . canMoveDown ( ) : hero . sneakDown ( ) hero . …" at bounding box center [890, 359] width 384 height 397
click at [833, 225] on div "for i in range ( 5 ) : if hero . canMoveDown ( ) : hero . sneakDown ( ) hero . …" at bounding box center [890, 359] width 384 height 397
click at [841, 236] on div "for i in range ( 5 ) : if hero . canMoveDown ( ) : hero . sneakDown ( ) hero . …" at bounding box center [890, 359] width 384 height 397
type textarea "hero.sneakLeft()"
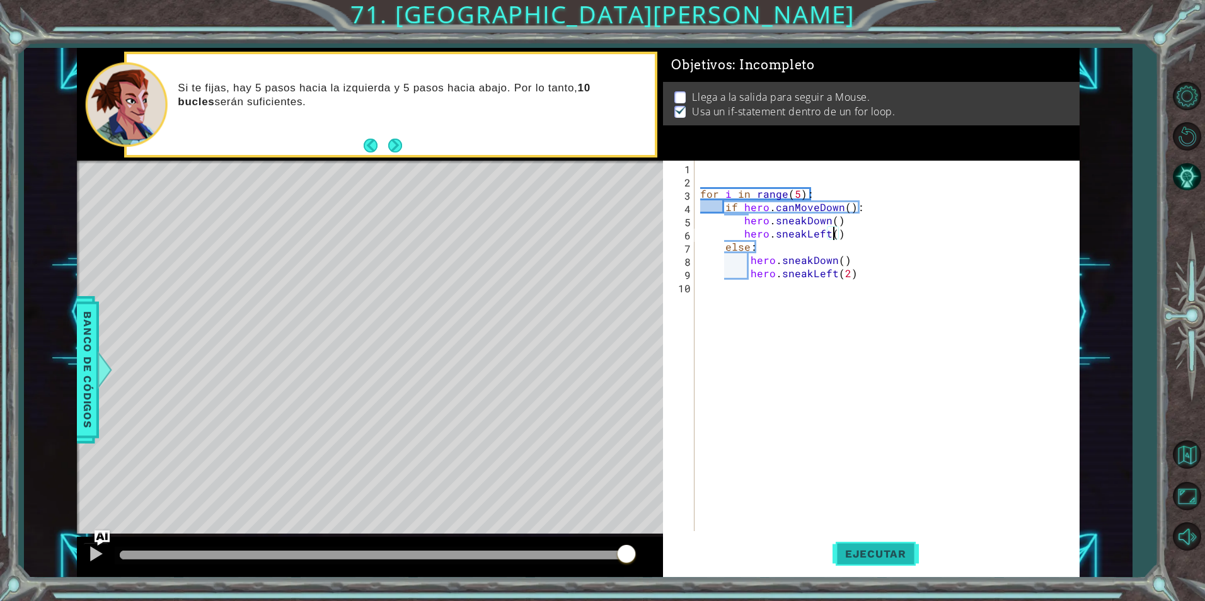
click at [873, 563] on button "Ejecutar" at bounding box center [876, 554] width 86 height 42
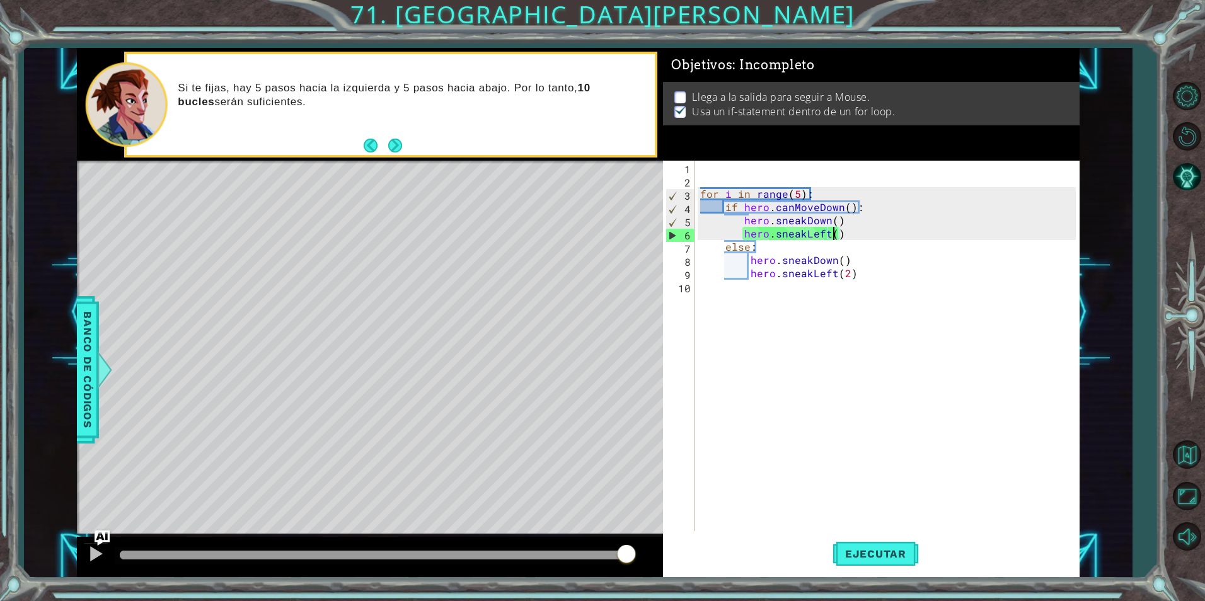
click at [847, 235] on div "for i in range ( 5 ) : if hero . canMoveDown ( ) : hero . sneakDown ( ) hero . …" at bounding box center [890, 359] width 384 height 397
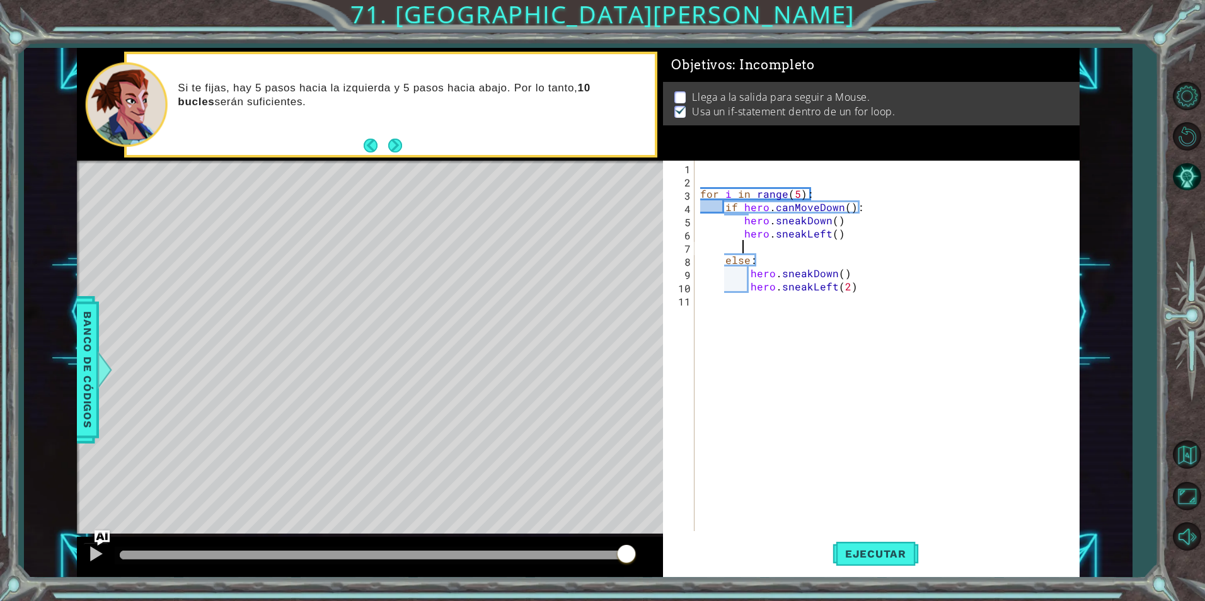
scroll to position [0, 3]
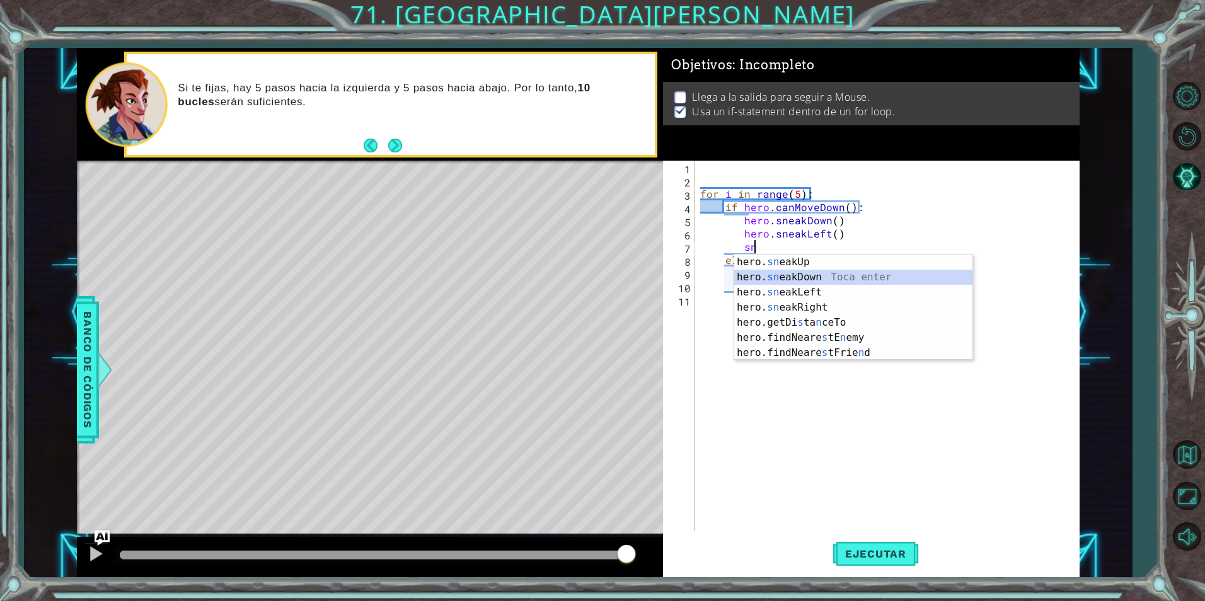
click at [821, 273] on div "hero. sn eakUp Toca enter hero. sn eakDown Toca enter hero. sn eakLeft Toca ent…" at bounding box center [853, 323] width 238 height 136
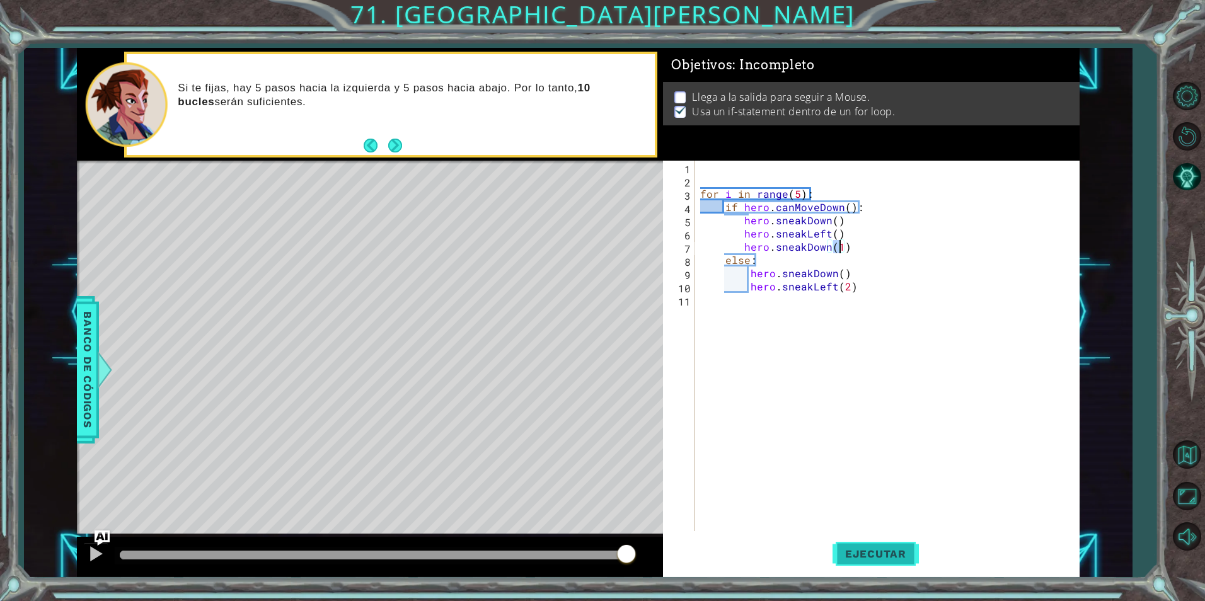
click at [867, 549] on span "Ejecutar" at bounding box center [876, 554] width 86 height 13
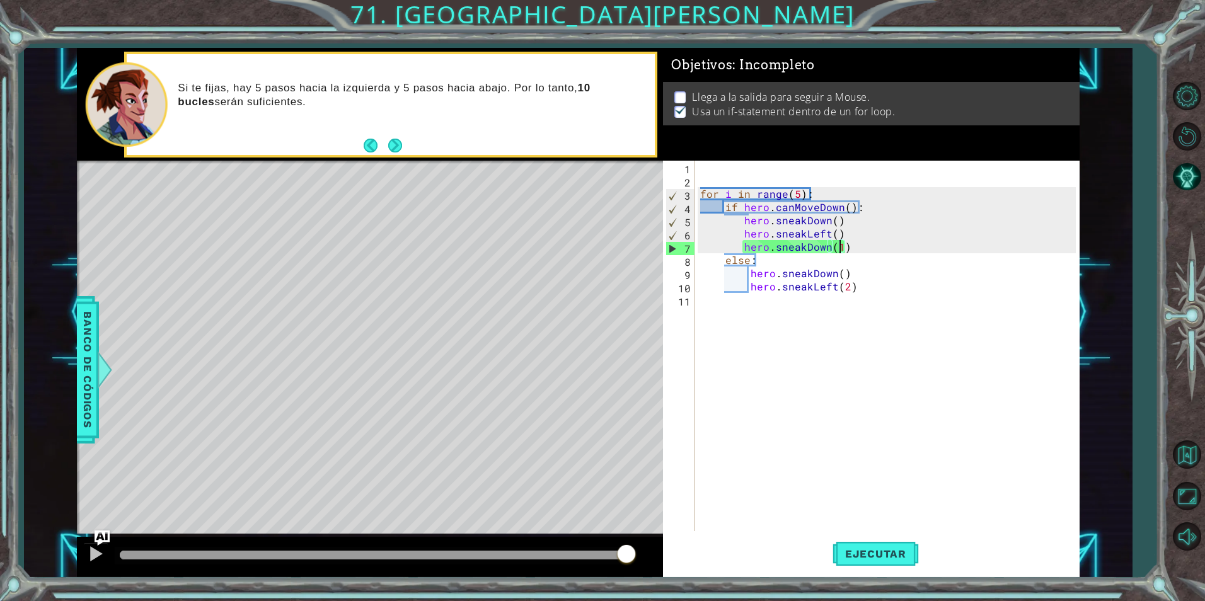
click at [871, 250] on div "for i in range ( 5 ) : if hero . canMoveDown ( ) : hero . sneakDown ( ) hero . …" at bounding box center [890, 359] width 384 height 397
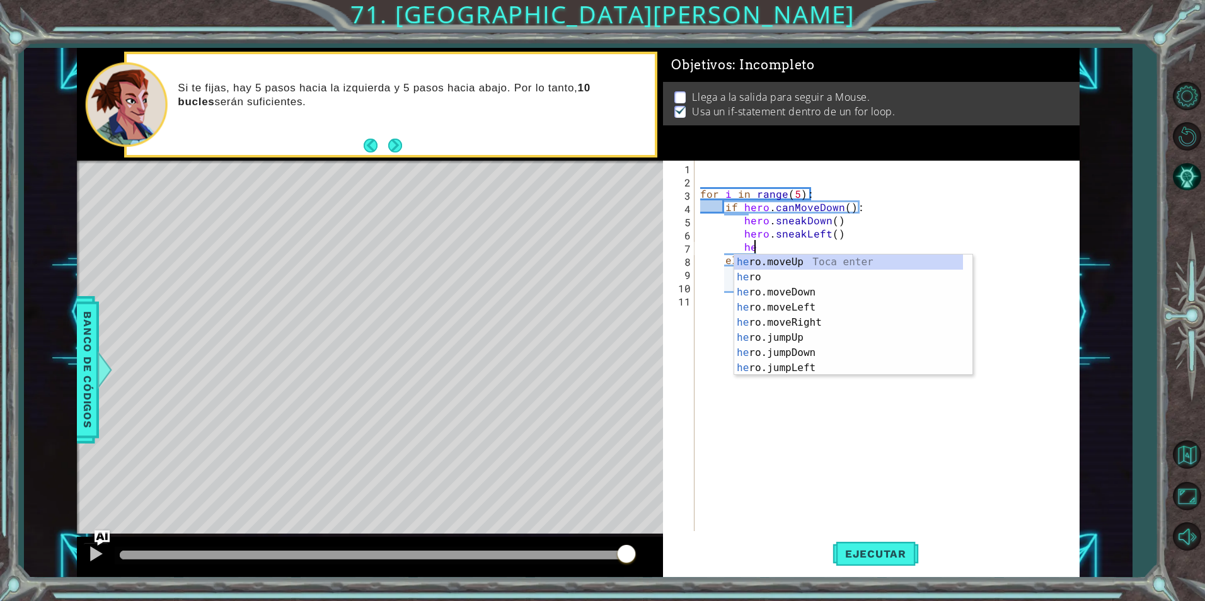
type textarea "h"
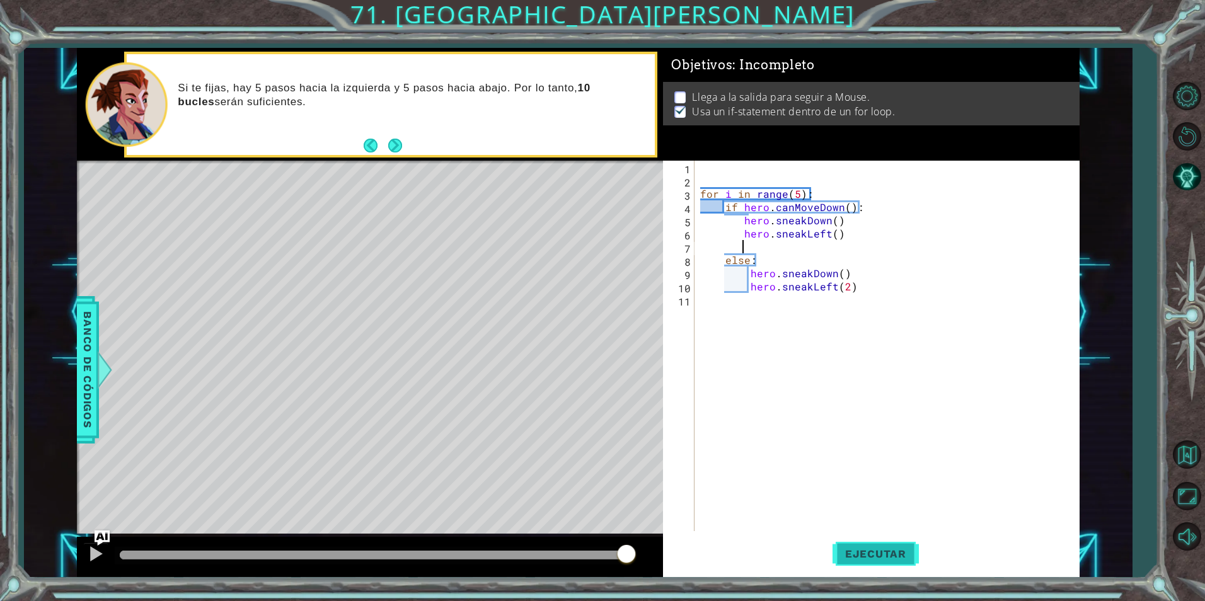
click at [868, 562] on button "Ejecutar" at bounding box center [876, 554] width 86 height 42
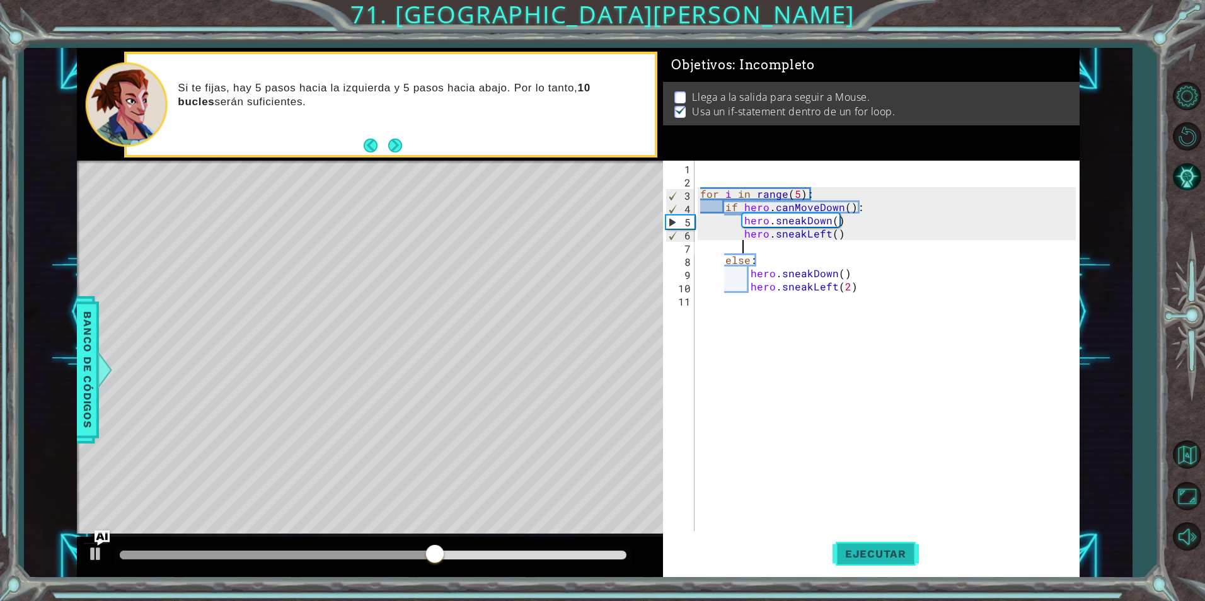
click at [841, 547] on button "Ejecutar" at bounding box center [876, 554] width 86 height 42
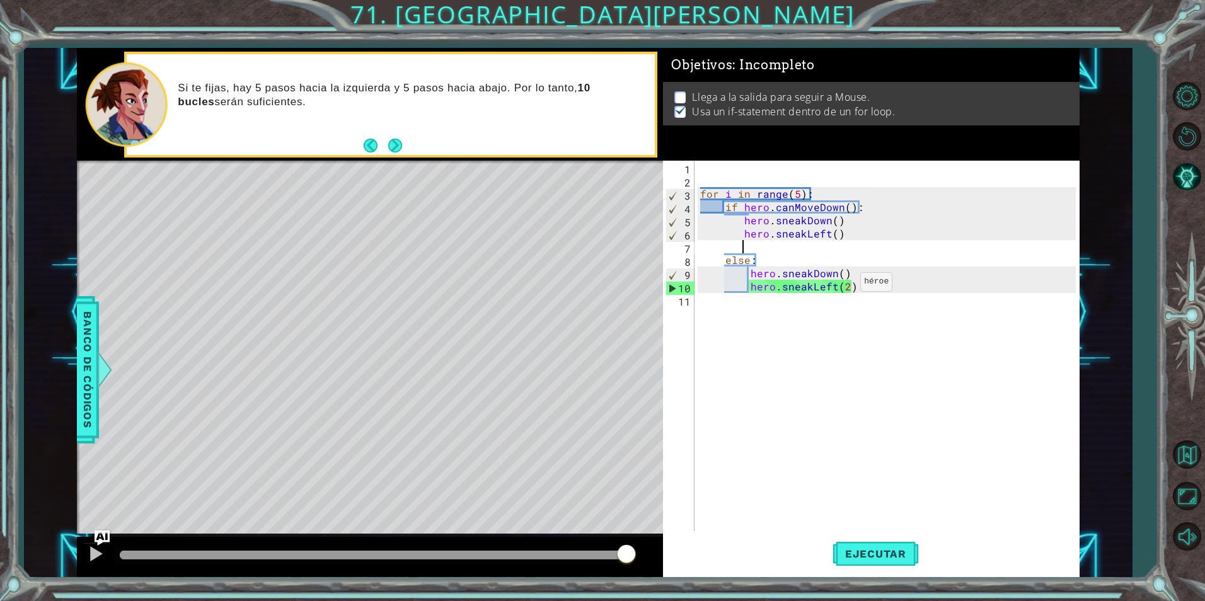
click at [845, 285] on div "for i in range ( 5 ) : if hero . canMoveDown ( ) : hero . sneakDown ( ) hero . …" at bounding box center [890, 359] width 384 height 397
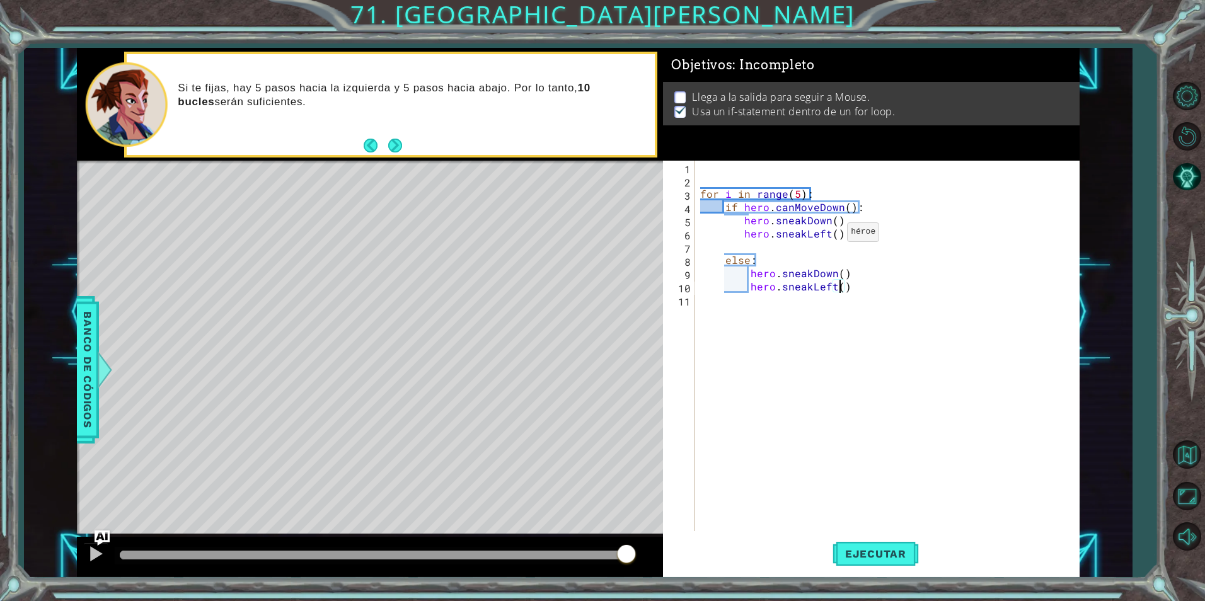
click at [832, 235] on div "for i in range ( 5 ) : if hero . canMoveDown ( ) : hero . sneakDown ( ) hero . …" at bounding box center [890, 359] width 384 height 397
click at [877, 562] on button "Ejecutar" at bounding box center [876, 554] width 86 height 42
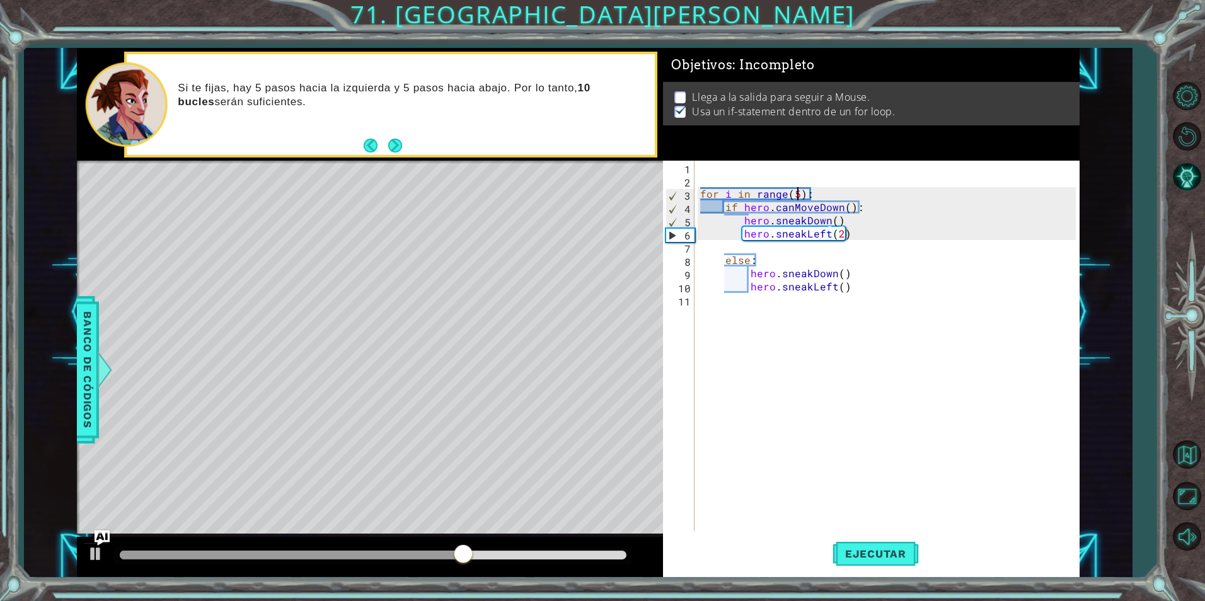
click at [796, 195] on div "for i in range ( 5 ) : if hero . canMoveDown ( ) : hero . sneakDown ( ) hero . …" at bounding box center [890, 359] width 384 height 397
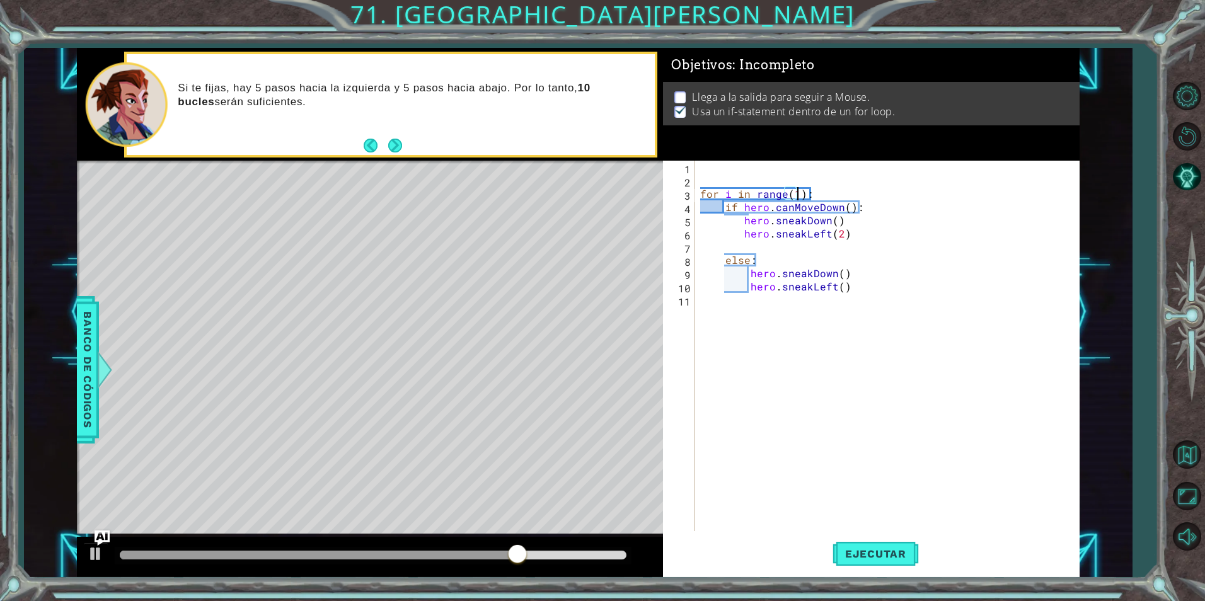
scroll to position [0, 6]
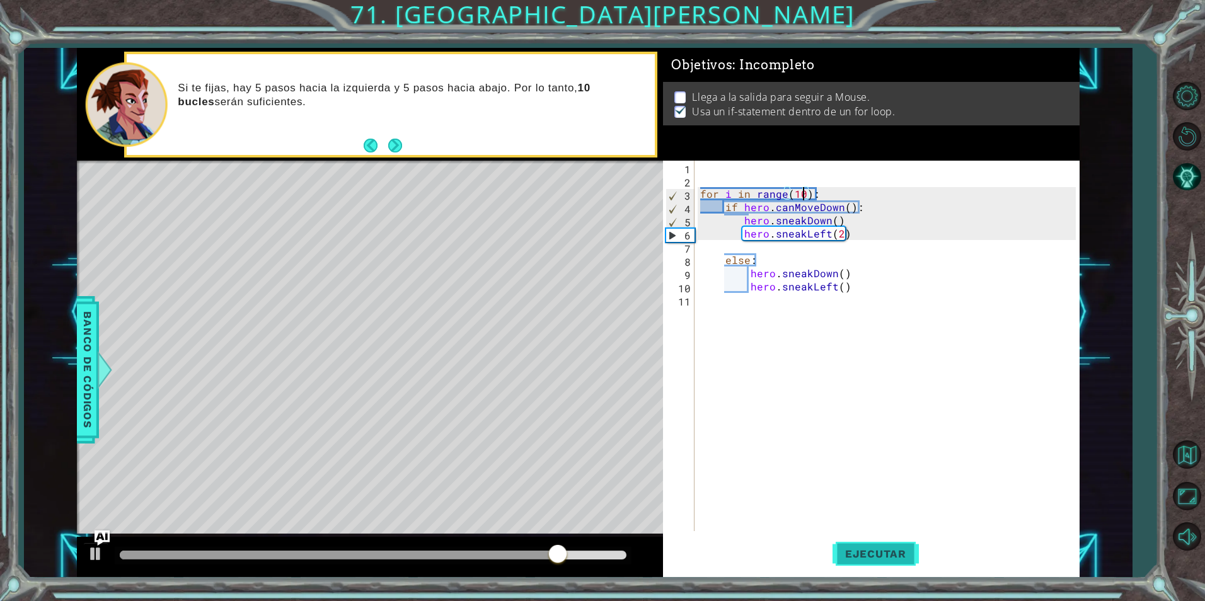
click at [875, 569] on button "Ejecutar" at bounding box center [876, 554] width 86 height 42
click at [872, 569] on button "Ejecutar" at bounding box center [876, 554] width 86 height 42
click at [839, 236] on div "for i in range ( 10 ) : if hero . canMoveDown ( ) : hero . sneakDown ( ) hero .…" at bounding box center [890, 359] width 384 height 397
click at [889, 559] on span "Ejecutar" at bounding box center [876, 554] width 86 height 13
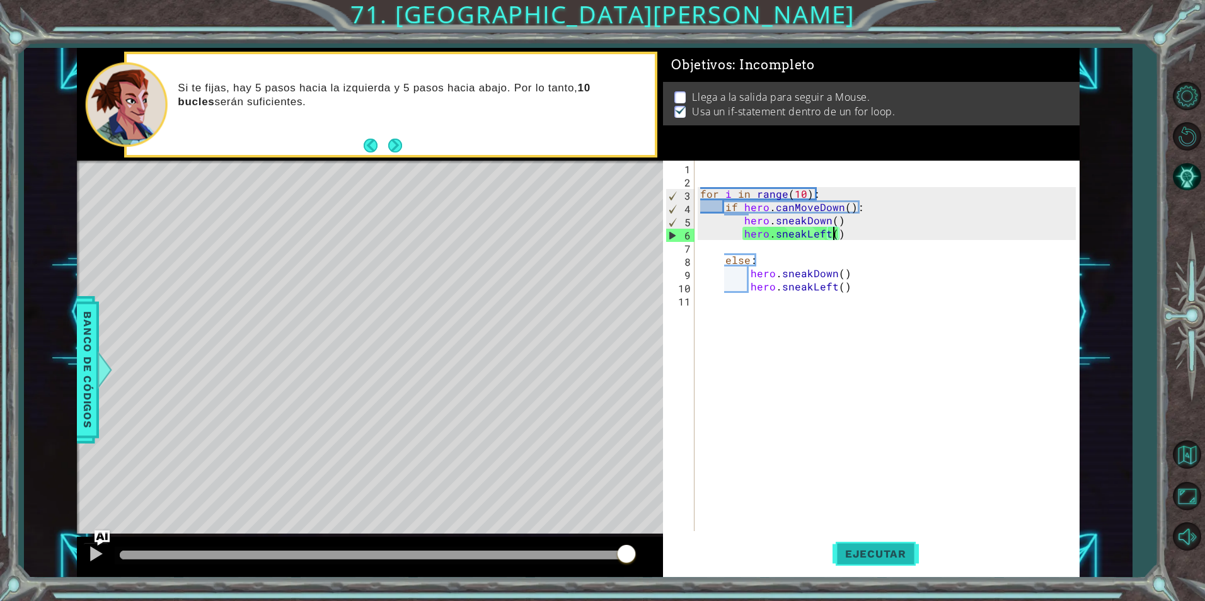
click at [889, 559] on span "Ejecutar" at bounding box center [876, 554] width 86 height 13
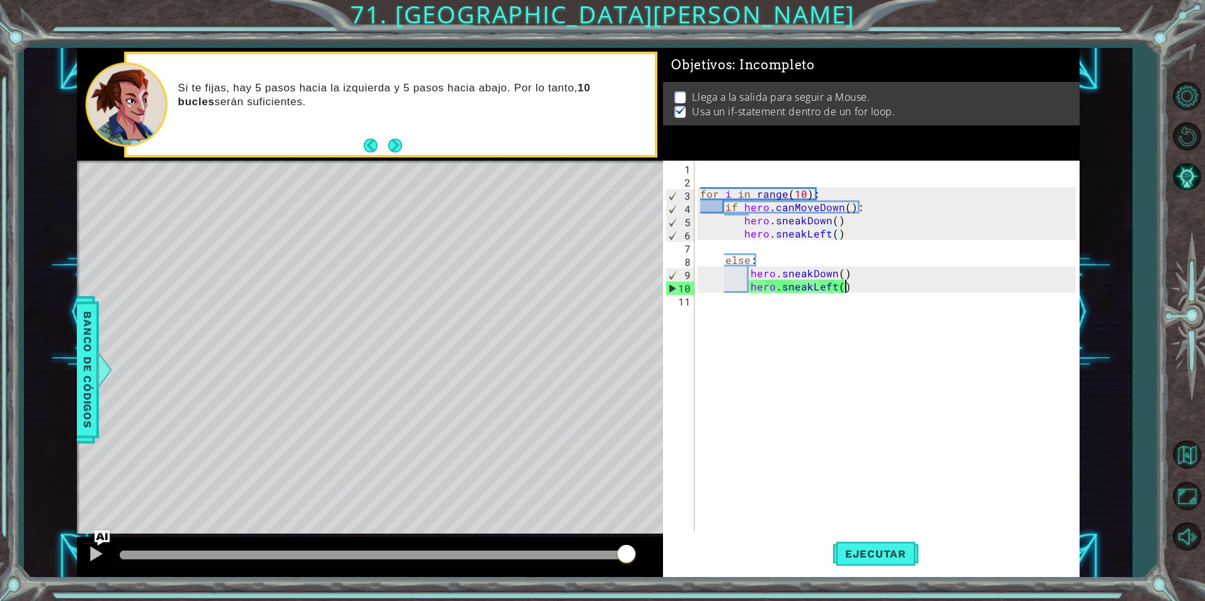
click at [846, 287] on div "for i in range ( 10 ) : if hero . canMoveDown ( ) : hero . sneakDown ( ) hero .…" at bounding box center [890, 359] width 384 height 397
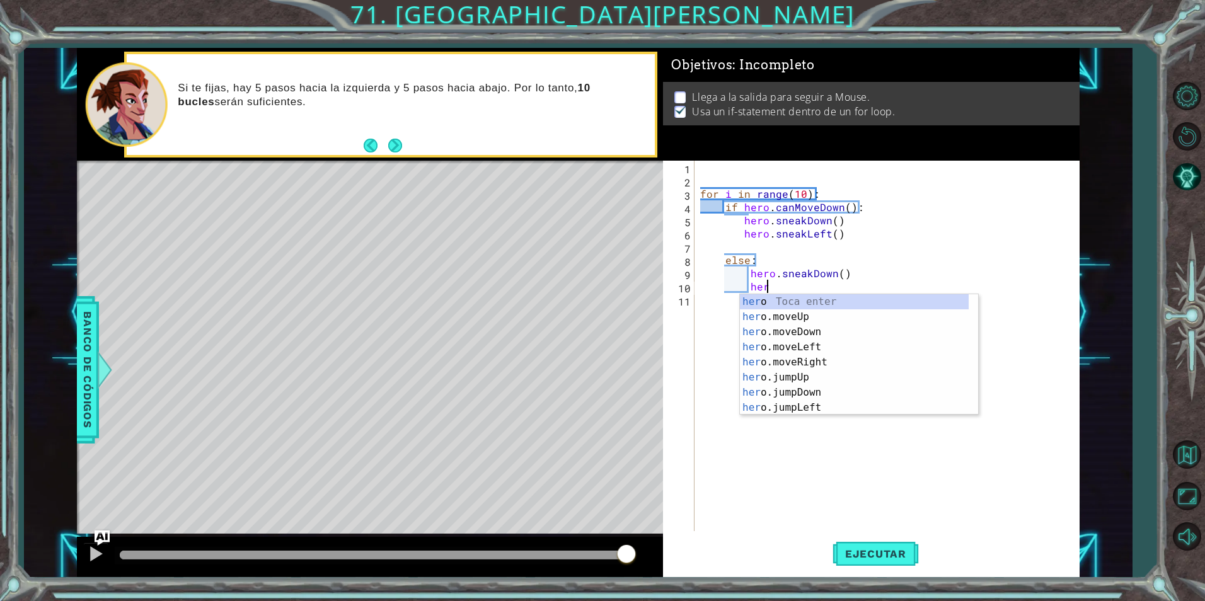
type textarea "h"
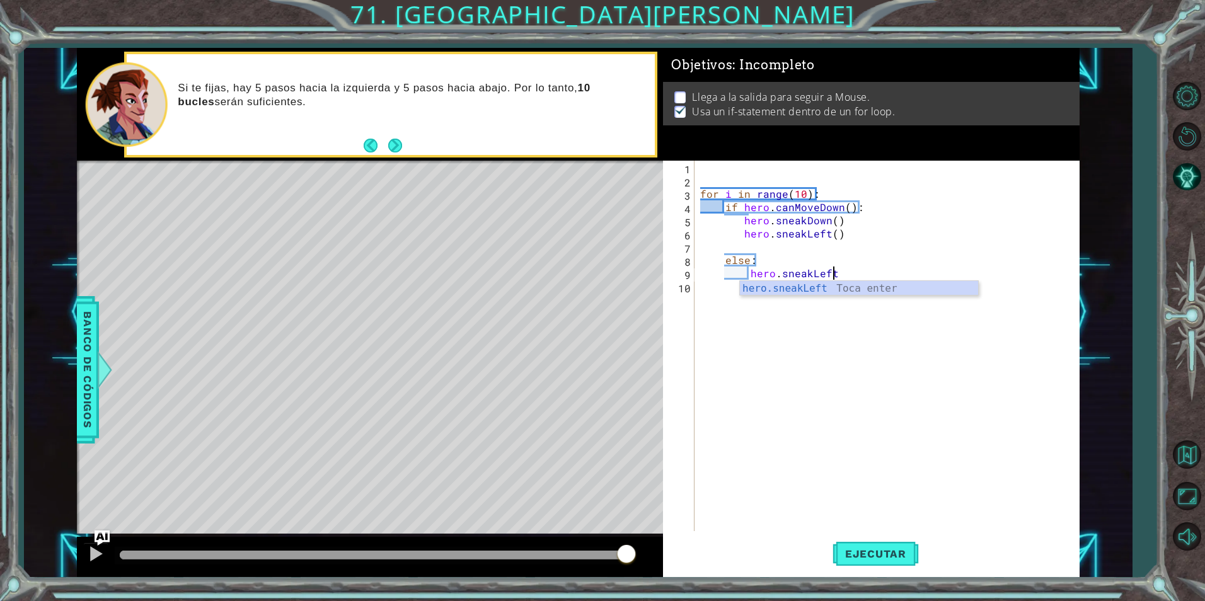
scroll to position [0, 8]
type textarea "hero.sneakLeft()"
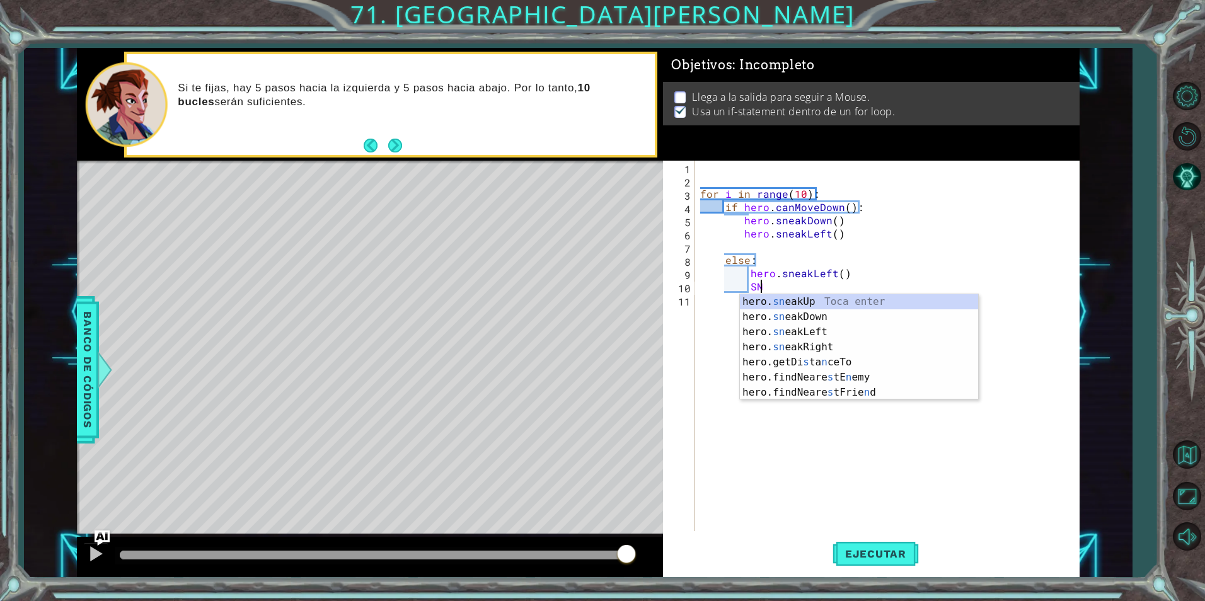
scroll to position [0, 4]
click at [793, 316] on div "hero. sne akUp Toca enter hero. sne akDown Toca enter hero. sne akLeft Toca ent…" at bounding box center [859, 354] width 238 height 121
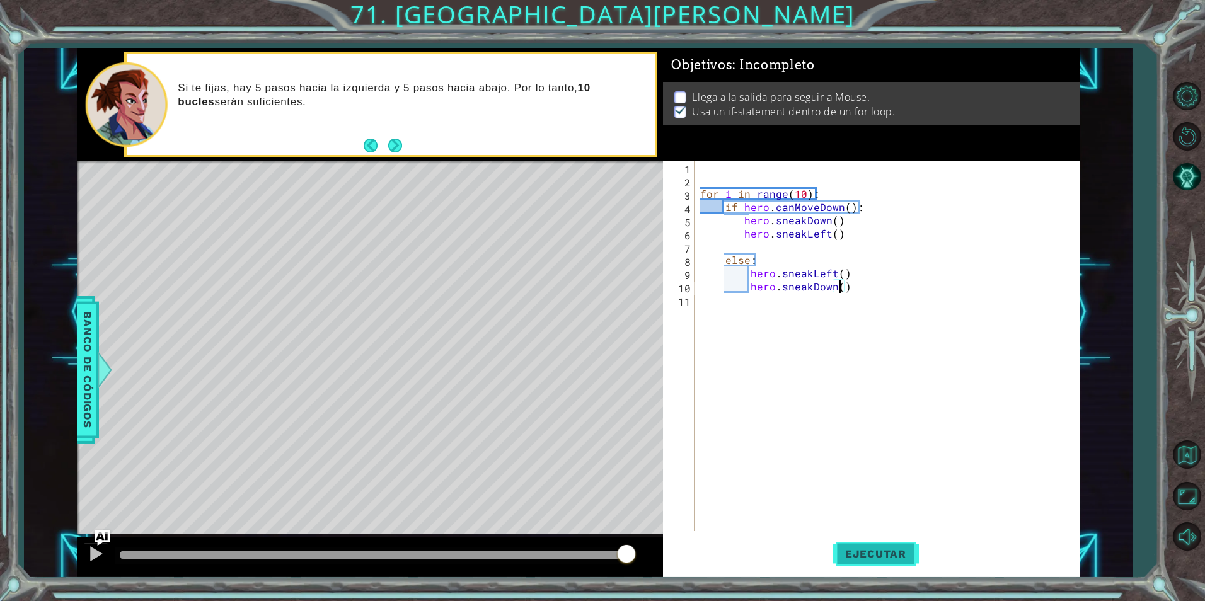
type textarea "hero.sneakDown()"
click at [876, 551] on span "Ejecutar" at bounding box center [876, 554] width 86 height 13
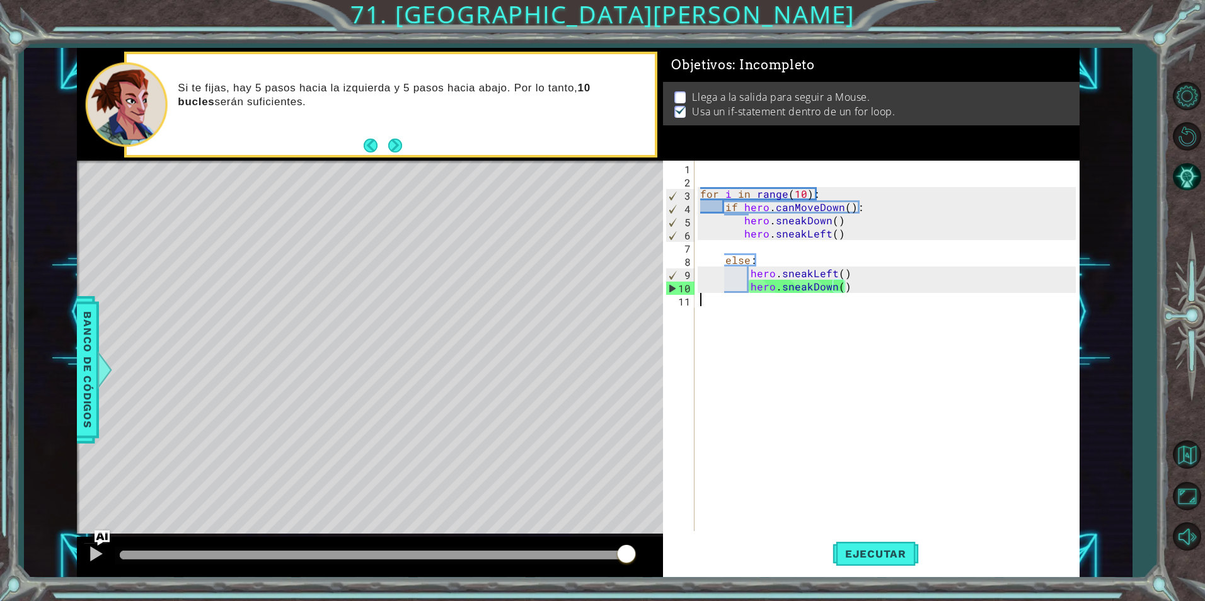
click at [892, 294] on div "for i in range ( 10 ) : if hero . canMoveDown ( ) : hero . sneakDown ( ) hero .…" at bounding box center [890, 359] width 384 height 397
click at [881, 292] on div "for i in range ( 10 ) : if hero . canMoveDown ( ) : hero . sneakDown ( ) hero .…" at bounding box center [890, 359] width 384 height 397
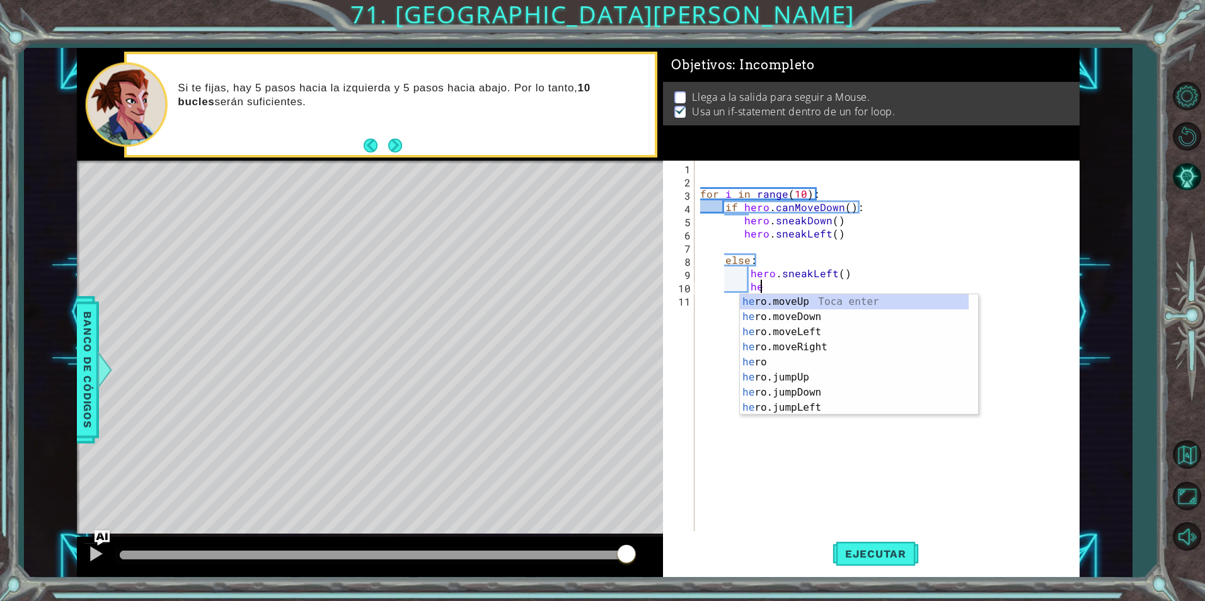
type textarea "h"
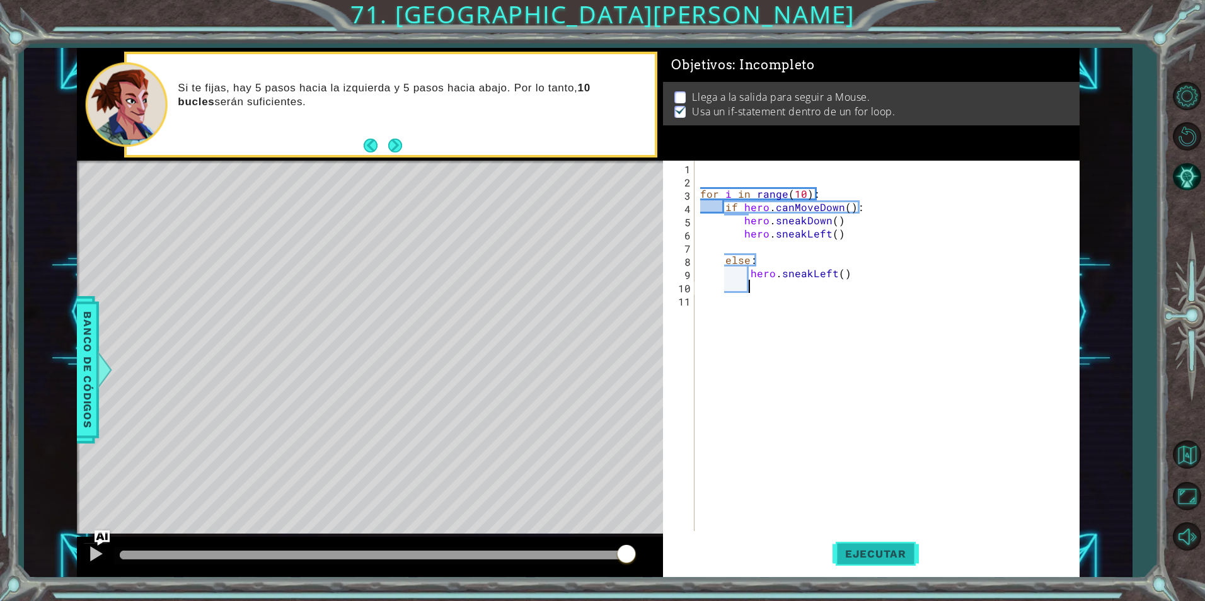
click at [857, 543] on button "Ejecutar" at bounding box center [876, 554] width 86 height 42
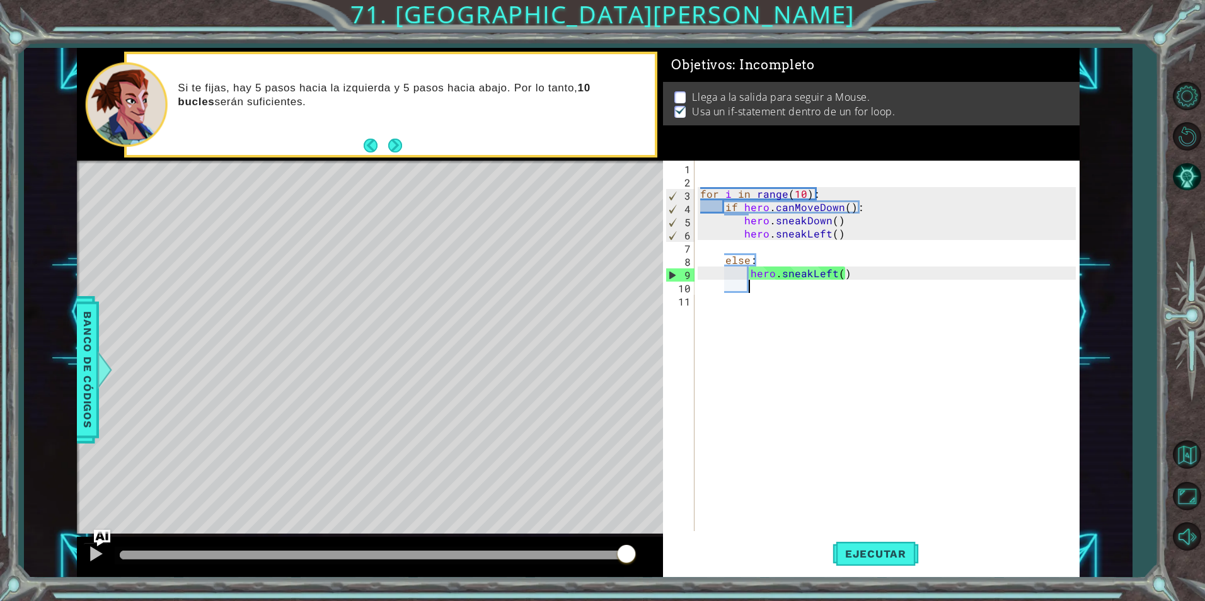
click at [102, 538] on img "Ask AI" at bounding box center [102, 538] width 16 height 16
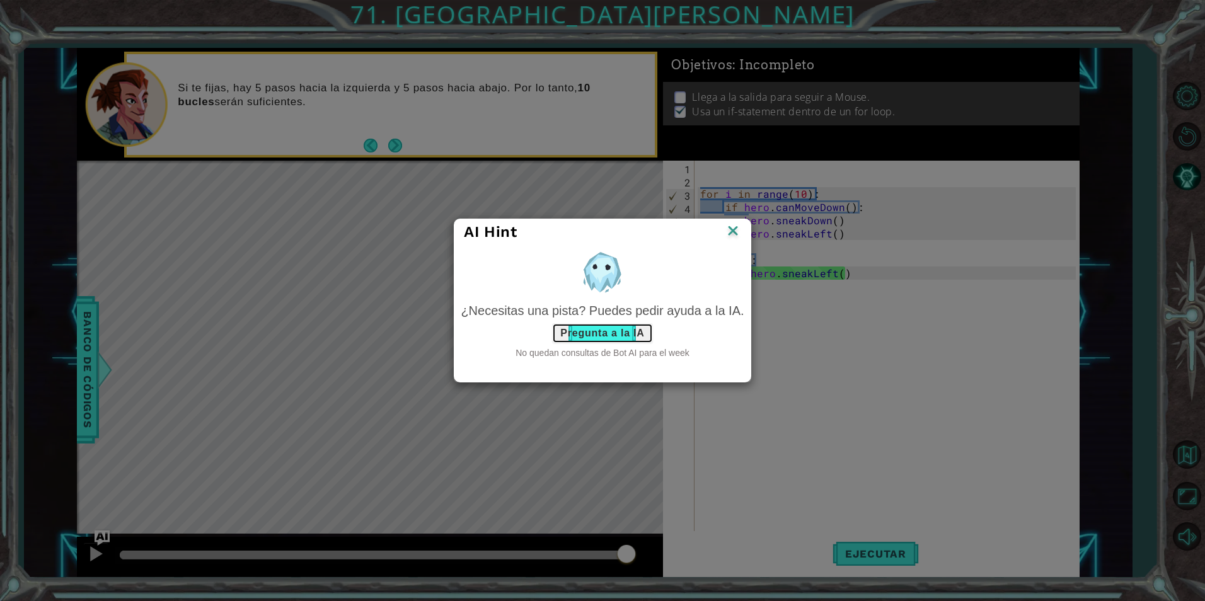
click at [602, 338] on button "Pregunta a la IA" at bounding box center [602, 333] width 100 height 20
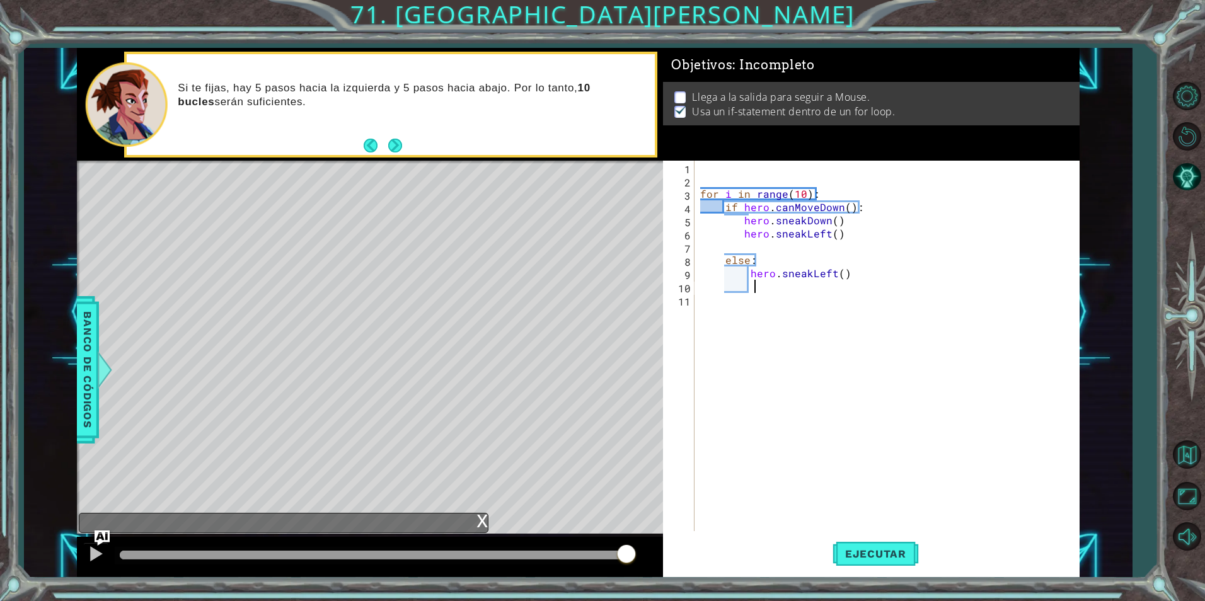
click at [853, 232] on div "for i in range ( 10 ) : if hero . canMoveDown ( ) : hero . sneakDown ( ) hero .…" at bounding box center [890, 359] width 384 height 397
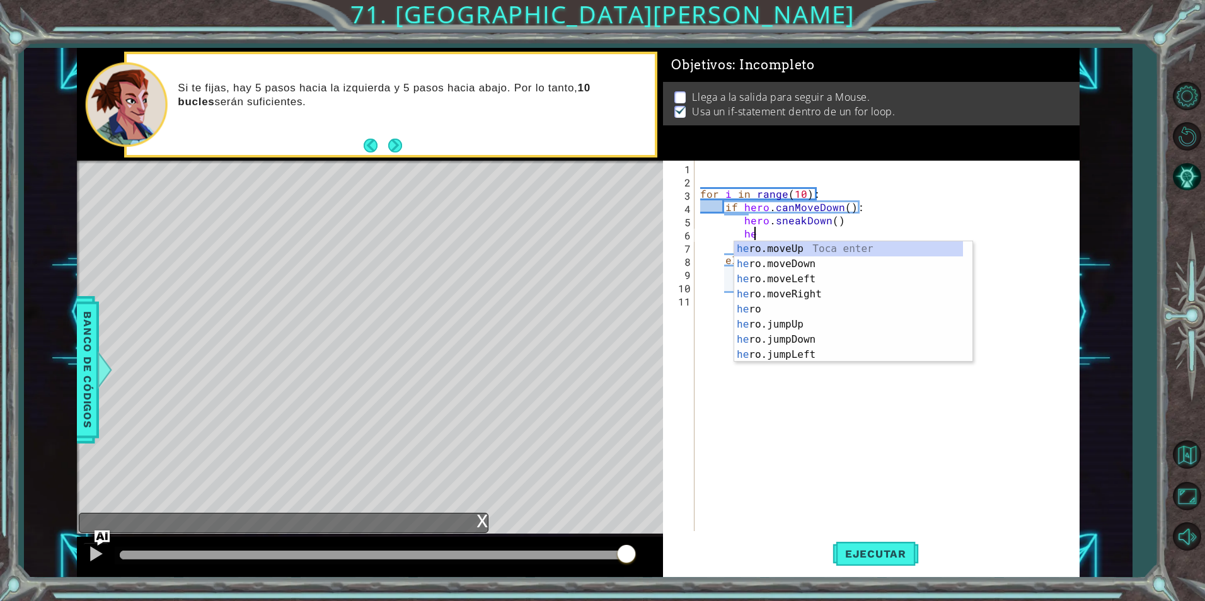
type textarea "h"
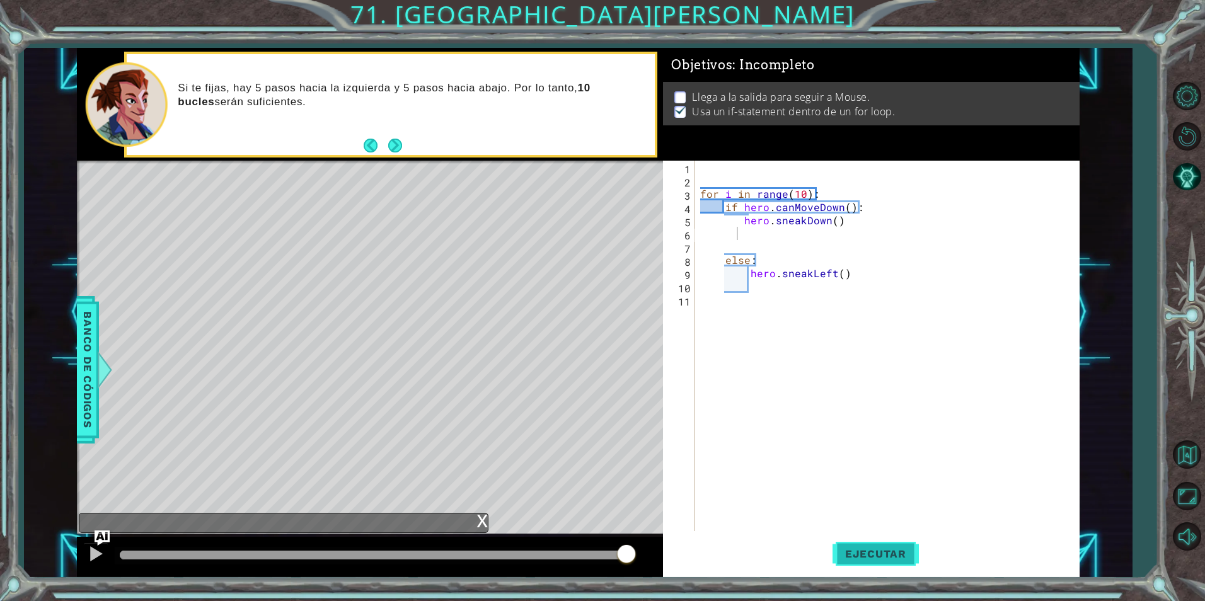
click at [850, 551] on span "Ejecutar" at bounding box center [876, 554] width 86 height 13
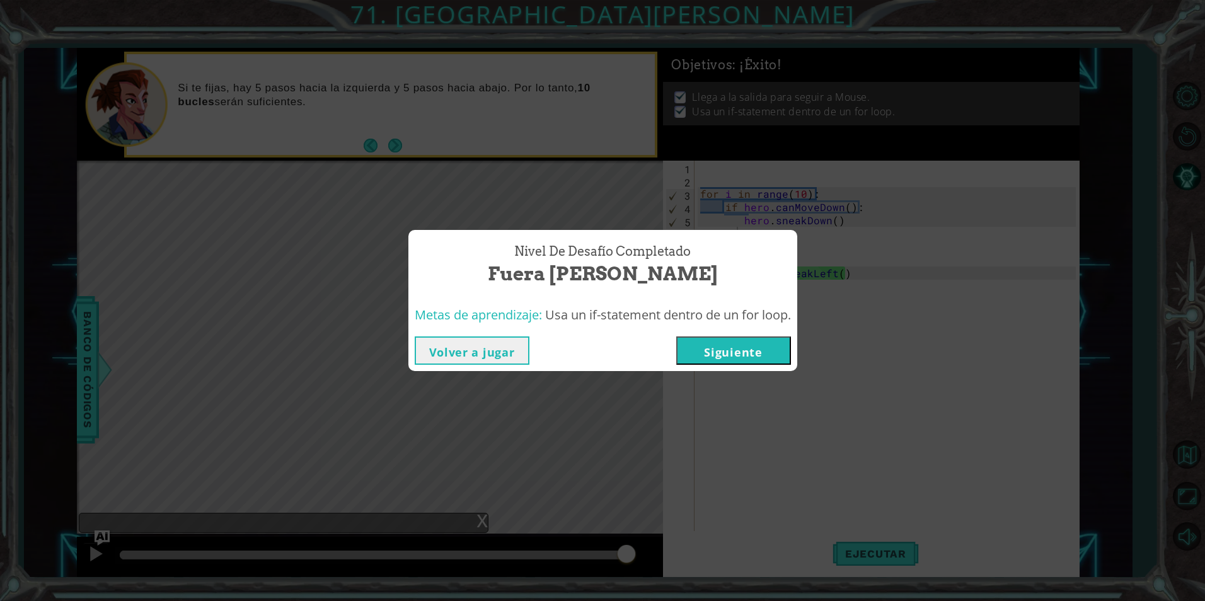
click at [733, 343] on button "Siguiente" at bounding box center [733, 351] width 115 height 28
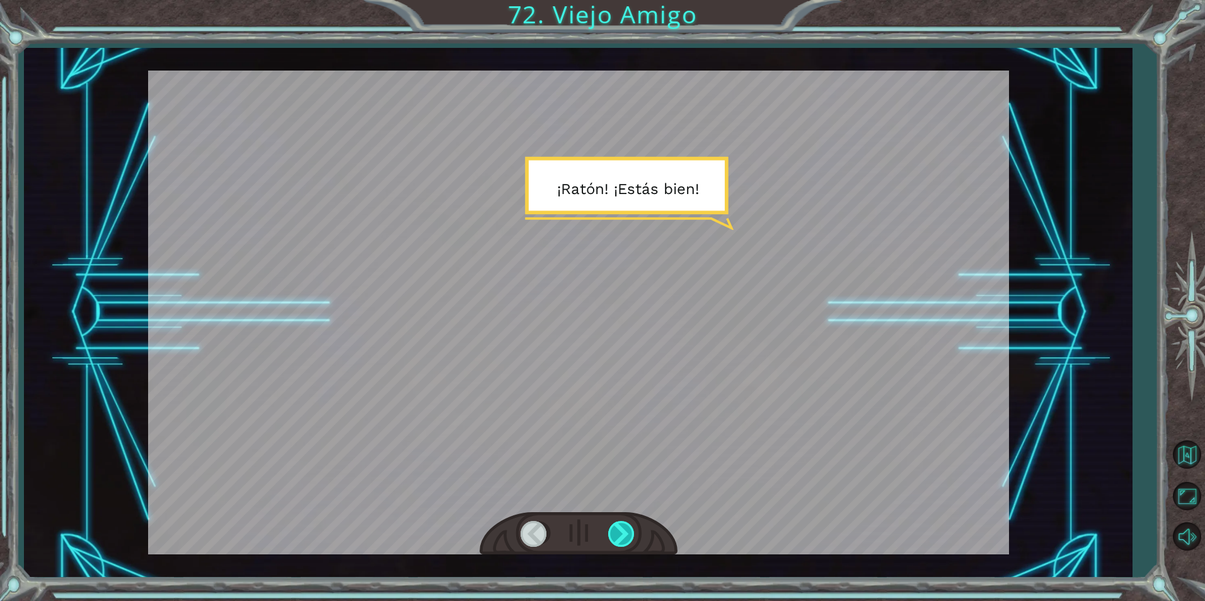
click at [610, 532] on div at bounding box center [622, 534] width 28 height 26
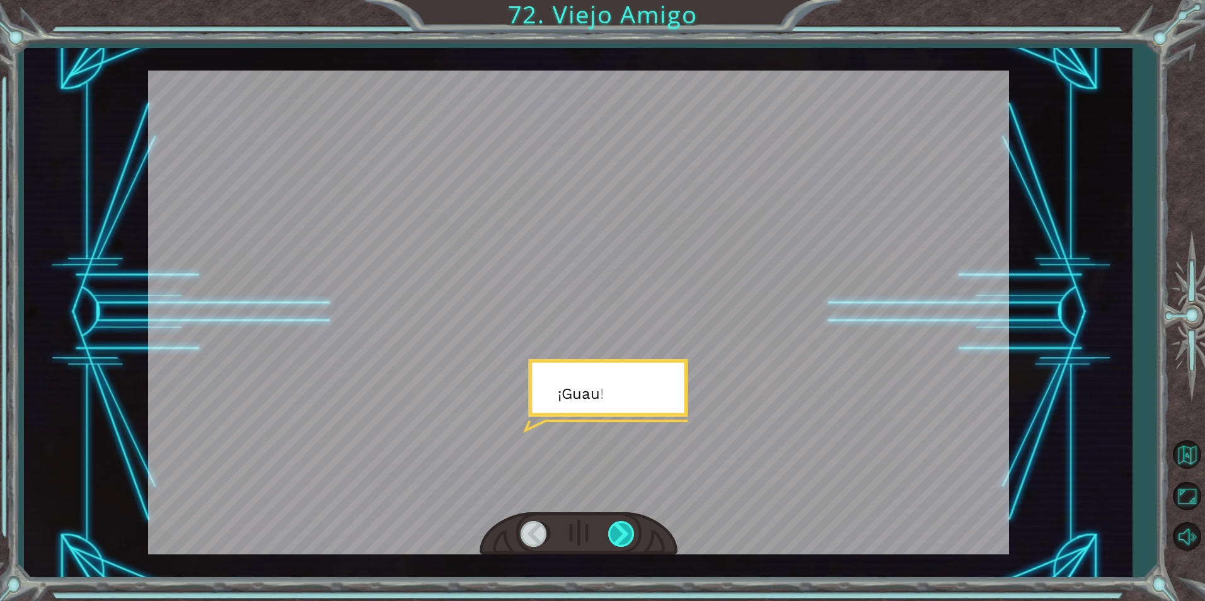
click at [610, 532] on div at bounding box center [622, 534] width 28 height 26
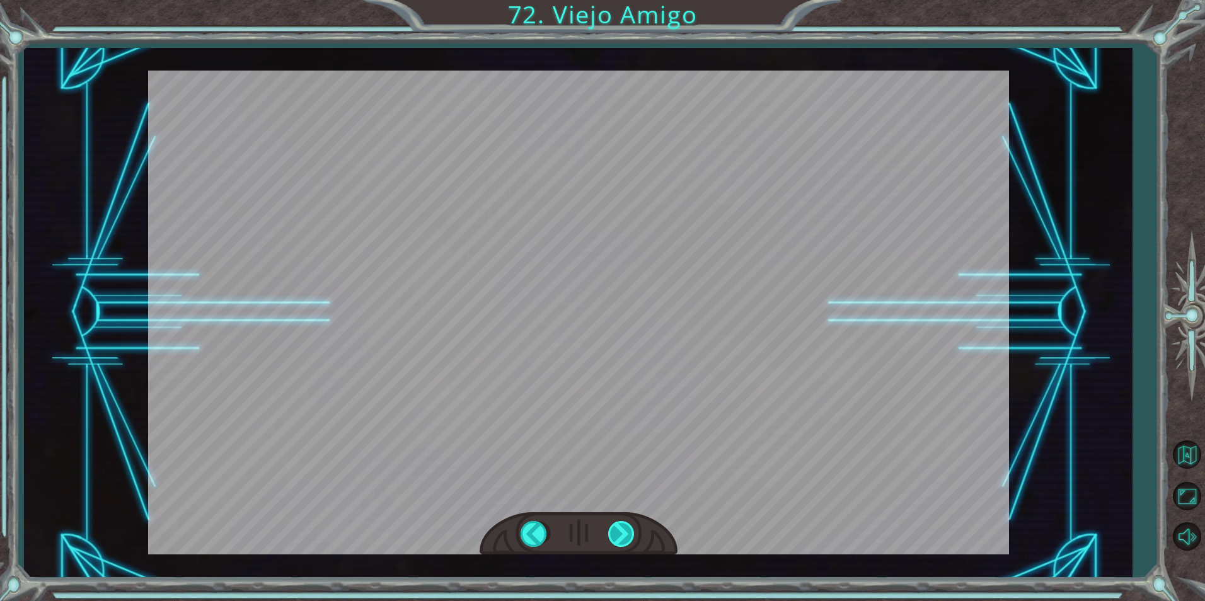
click at [609, 531] on div at bounding box center [622, 534] width 28 height 26
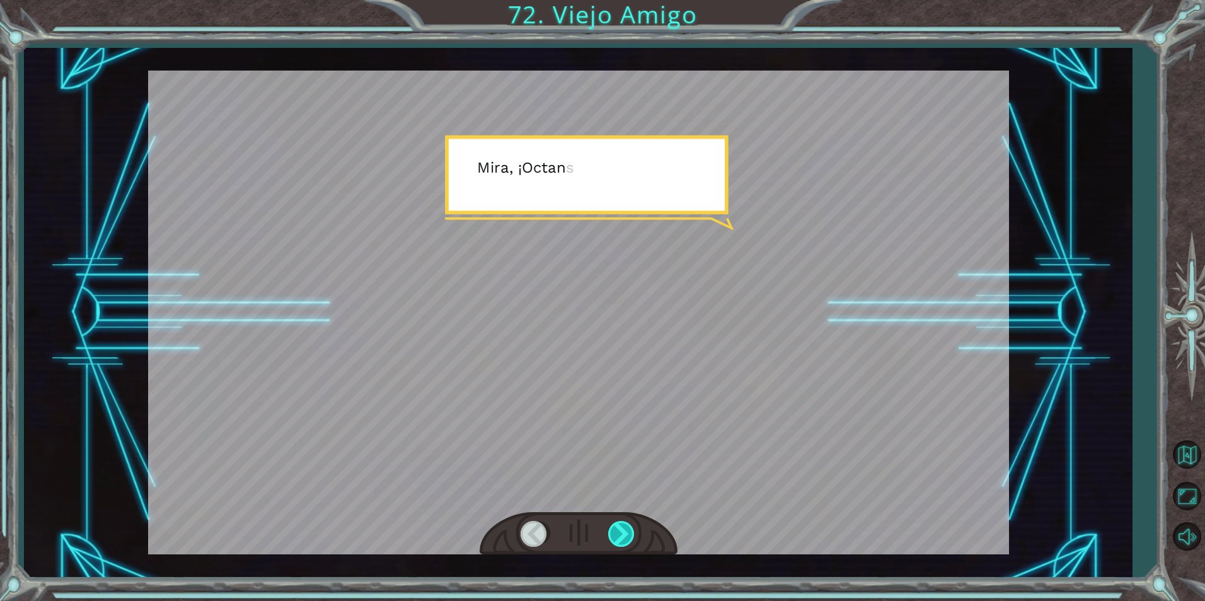
click at [609, 531] on div at bounding box center [622, 534] width 28 height 26
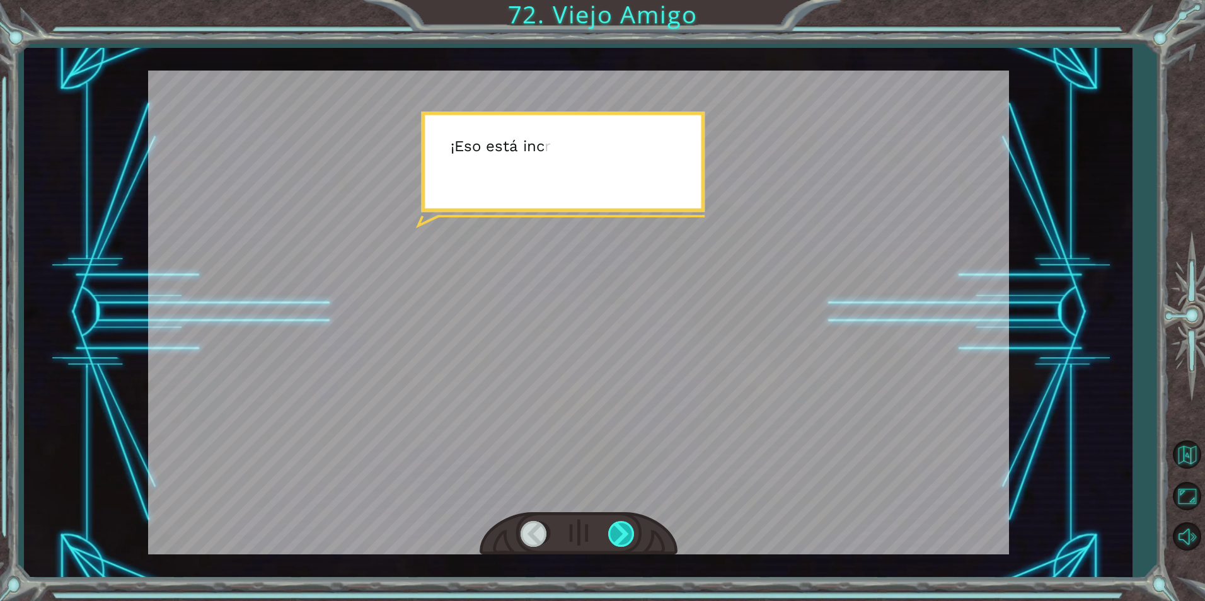
click at [609, 531] on div at bounding box center [622, 534] width 28 height 26
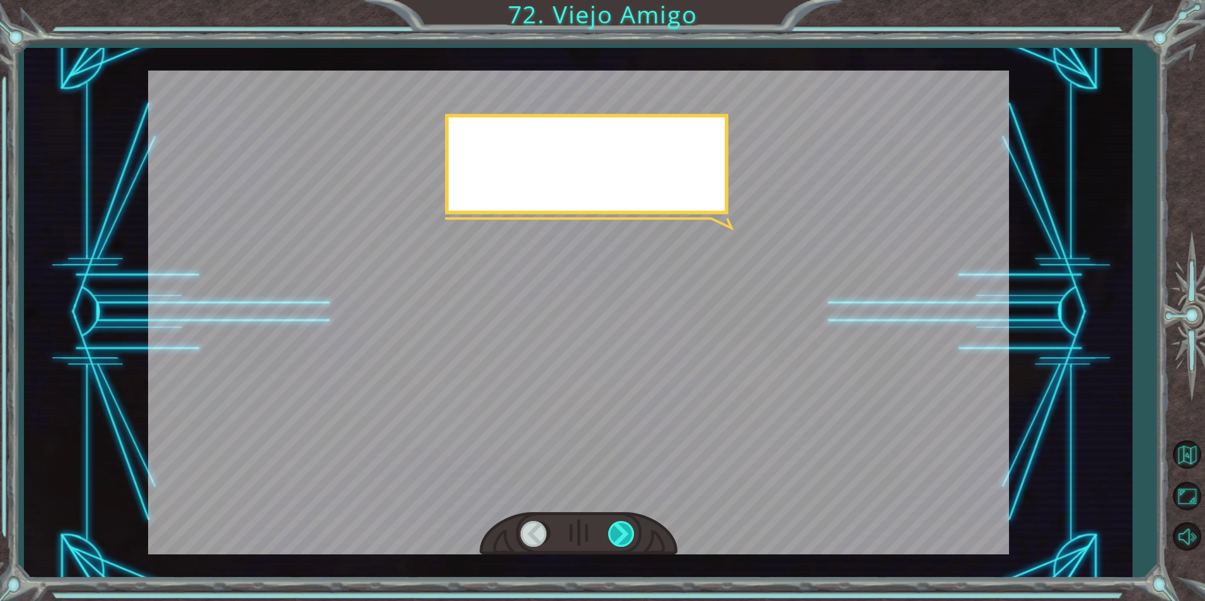
click at [609, 531] on div at bounding box center [622, 534] width 28 height 26
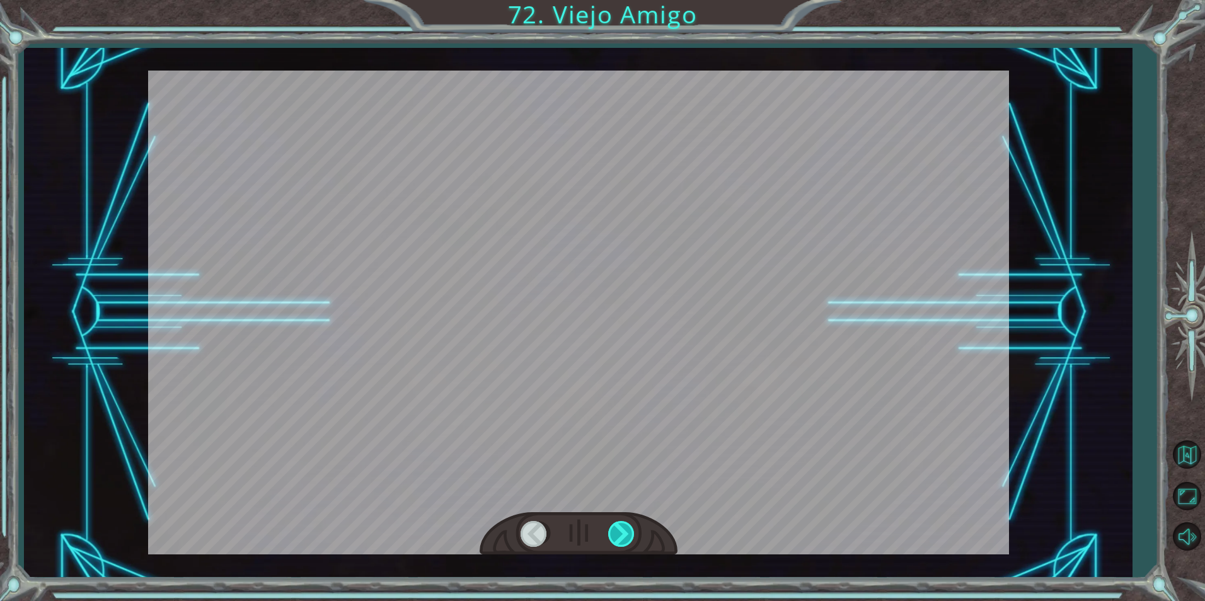
click at [609, 531] on div at bounding box center [622, 534] width 28 height 26
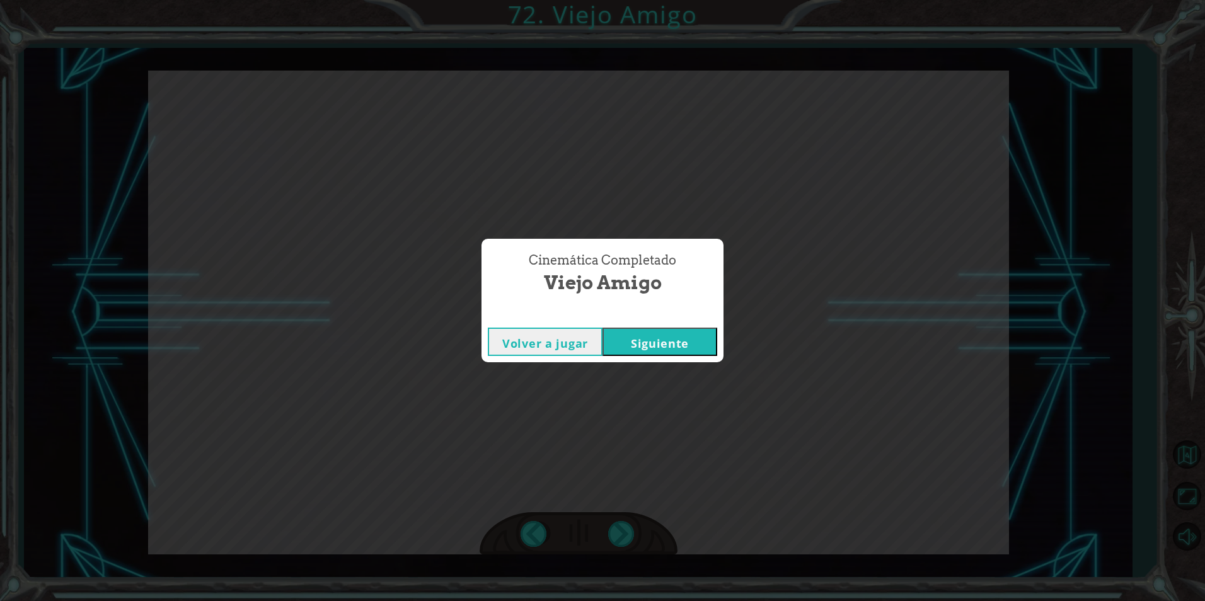
click at [647, 352] on button "Siguiente" at bounding box center [660, 342] width 115 height 28
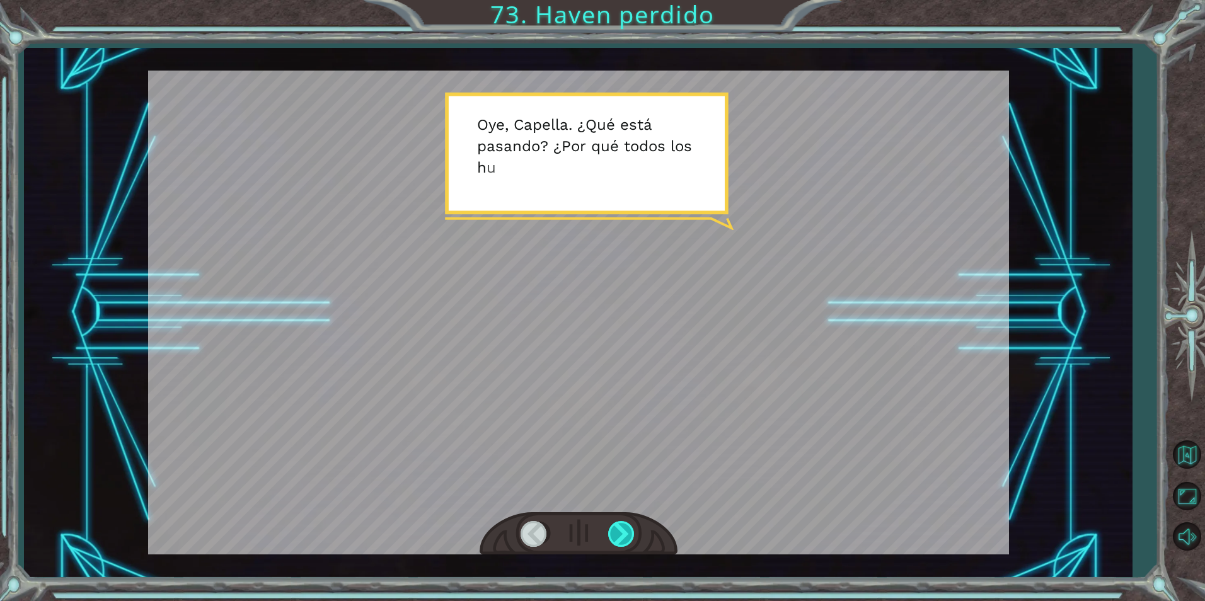
click at [617, 526] on div at bounding box center [622, 534] width 28 height 26
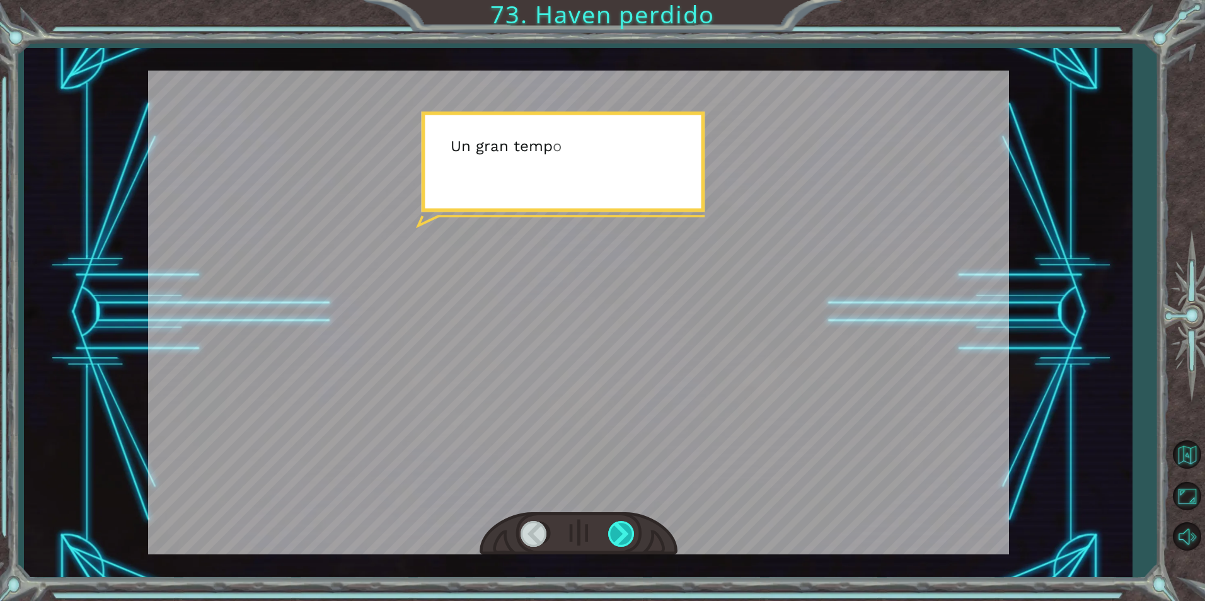
click at [618, 526] on div at bounding box center [622, 534] width 28 height 26
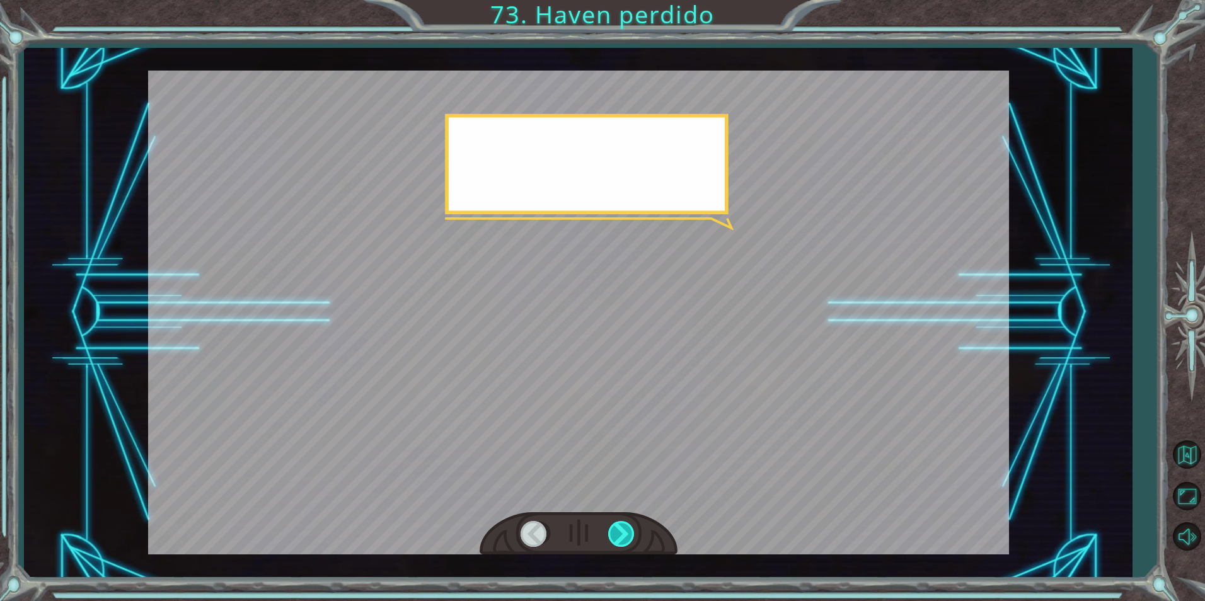
click at [619, 526] on div at bounding box center [622, 534] width 28 height 26
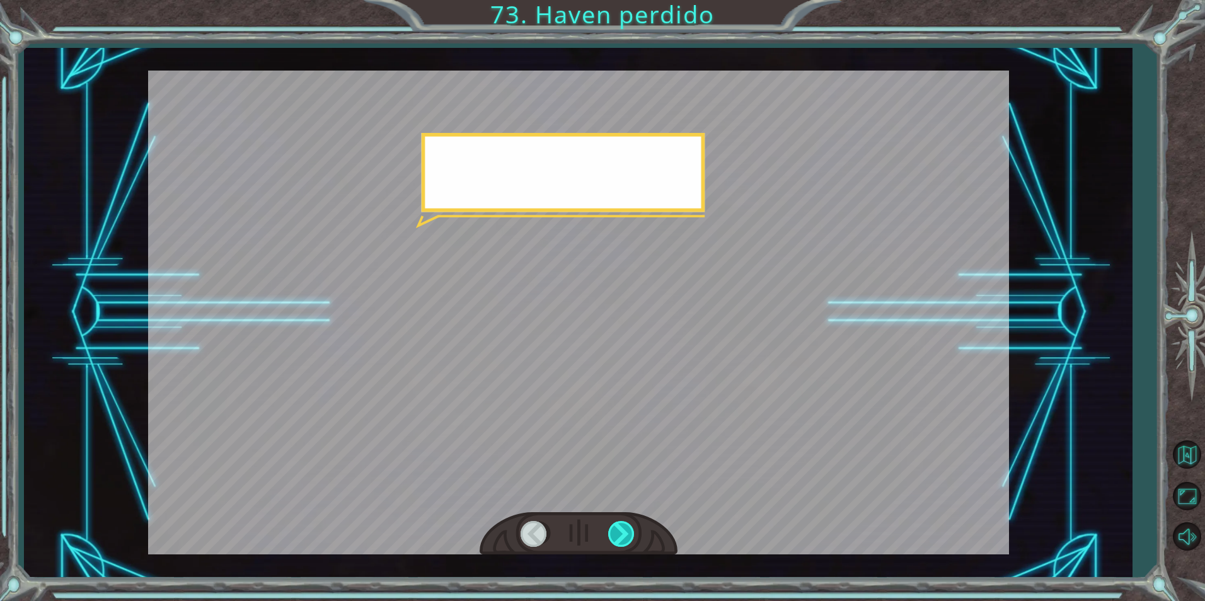
click at [619, 526] on div at bounding box center [622, 534] width 28 height 26
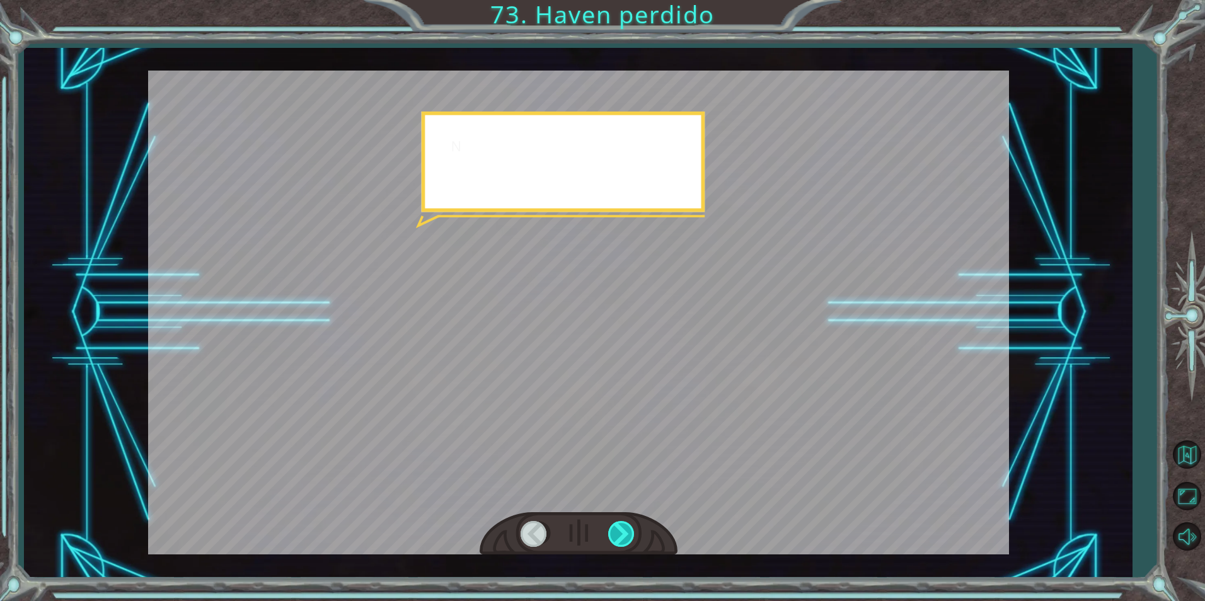
click at [619, 526] on div at bounding box center [622, 534] width 28 height 26
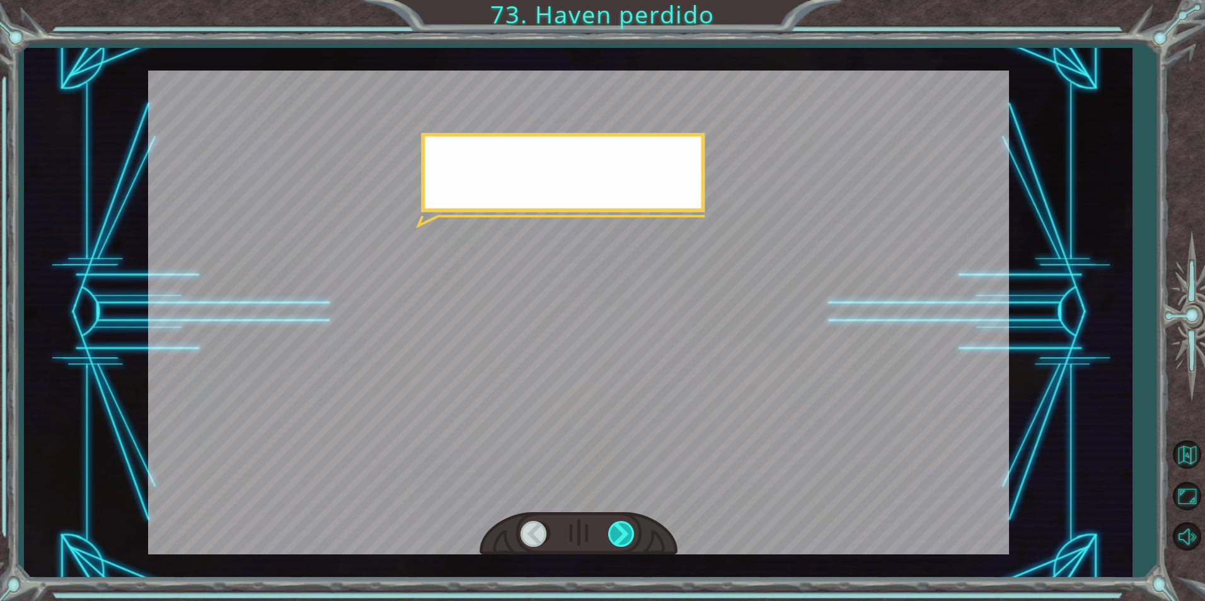
click at [619, 526] on div at bounding box center [622, 534] width 28 height 26
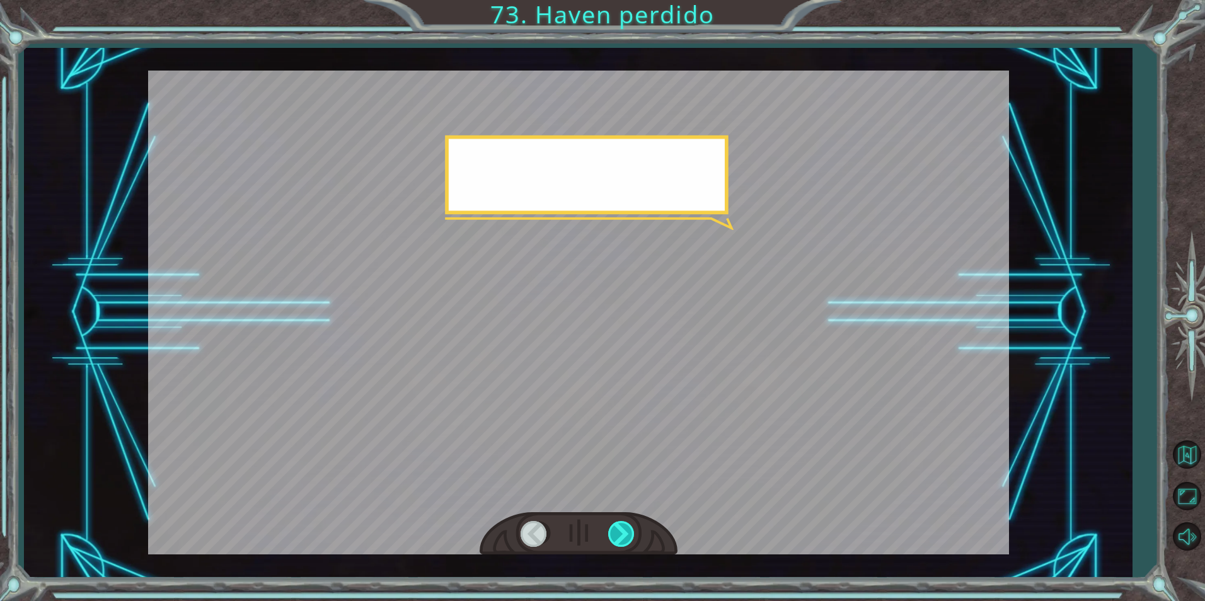
click at [619, 526] on div at bounding box center [622, 534] width 28 height 26
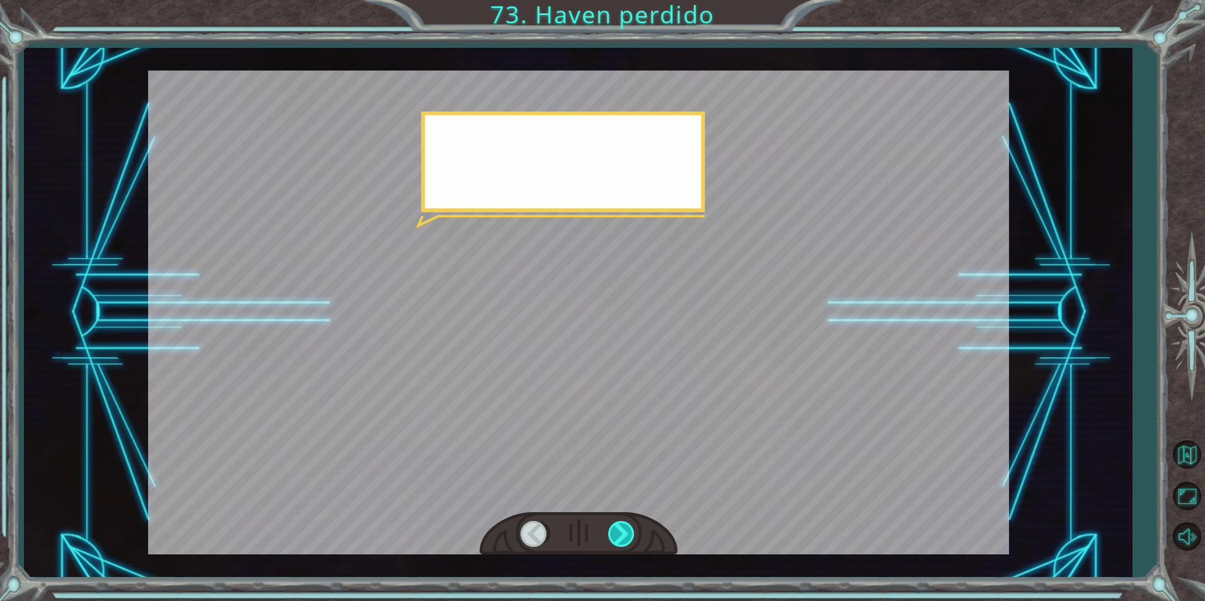
click at [619, 526] on div at bounding box center [622, 534] width 28 height 26
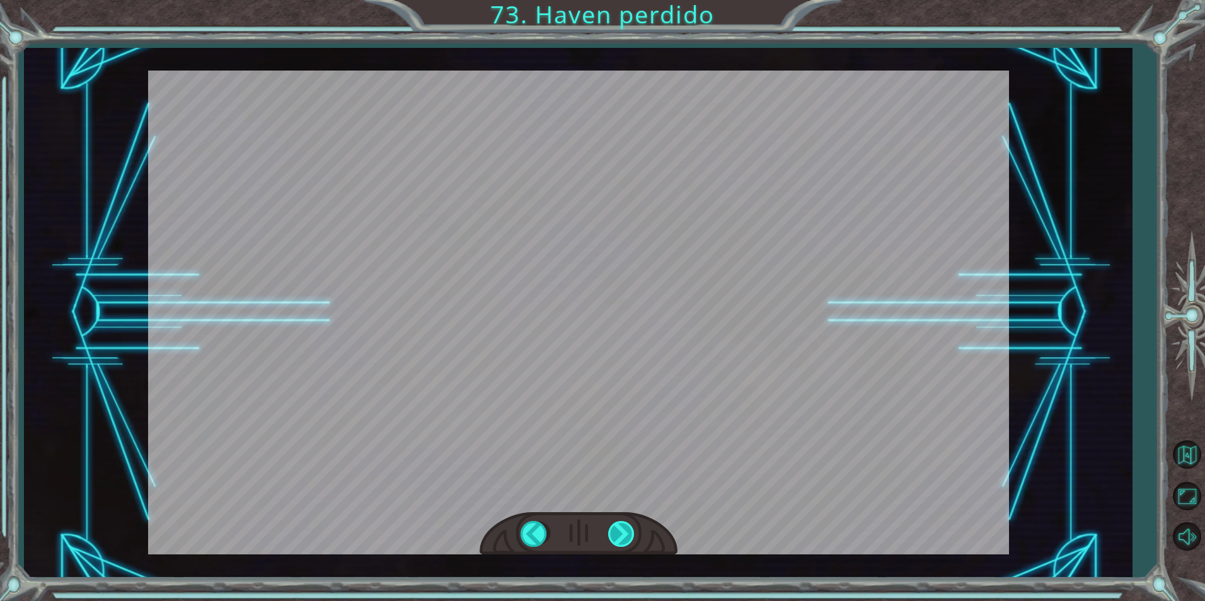
click at [619, 526] on div at bounding box center [622, 534] width 28 height 26
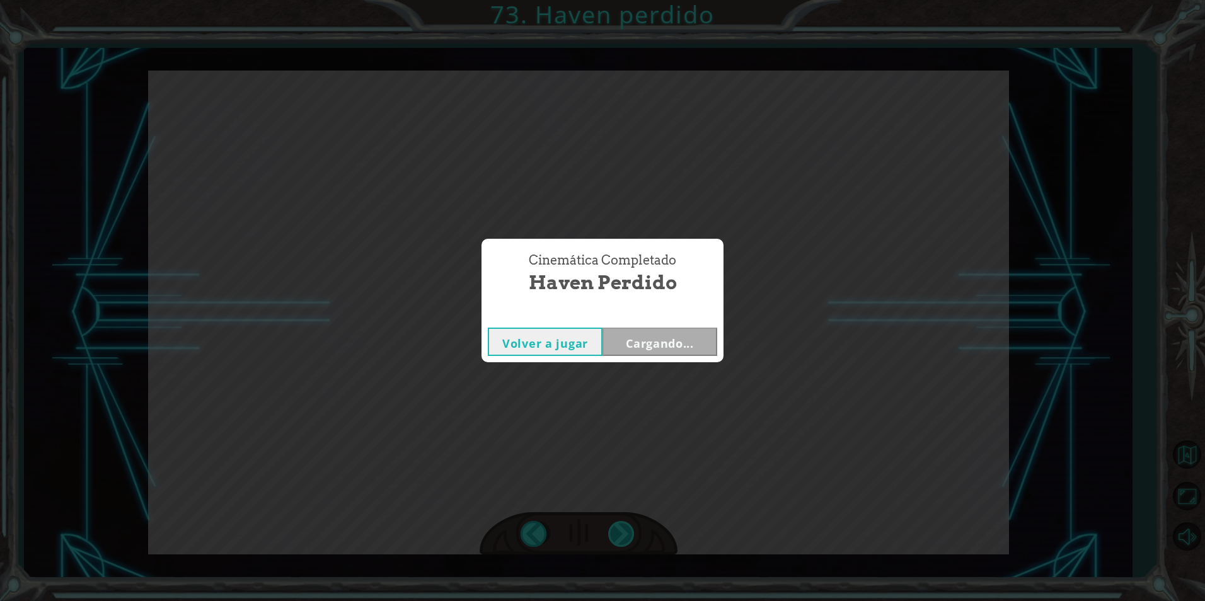
click at [619, 0] on div "Temporary Text O y e , C a p e l l a . ¿ Q u é e s t á p a s a n d o ? ¿ P o r …" at bounding box center [602, 0] width 1205 height 0
click at [625, 353] on button "Siguiente" at bounding box center [660, 342] width 115 height 28
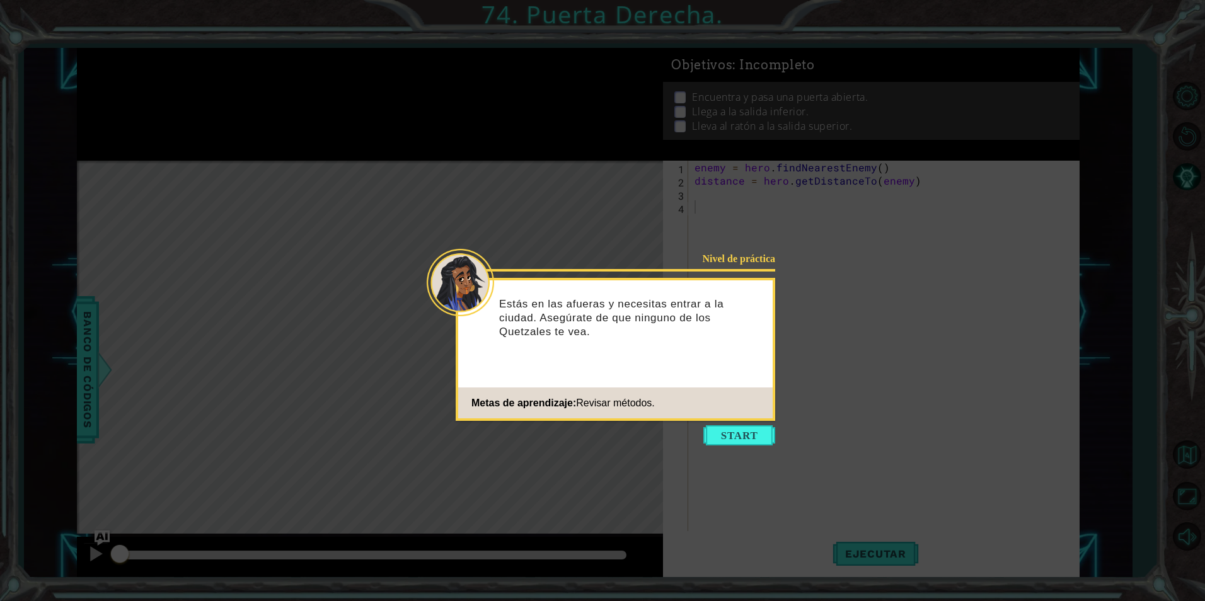
click at [738, 433] on button "Start" at bounding box center [740, 436] width 72 height 20
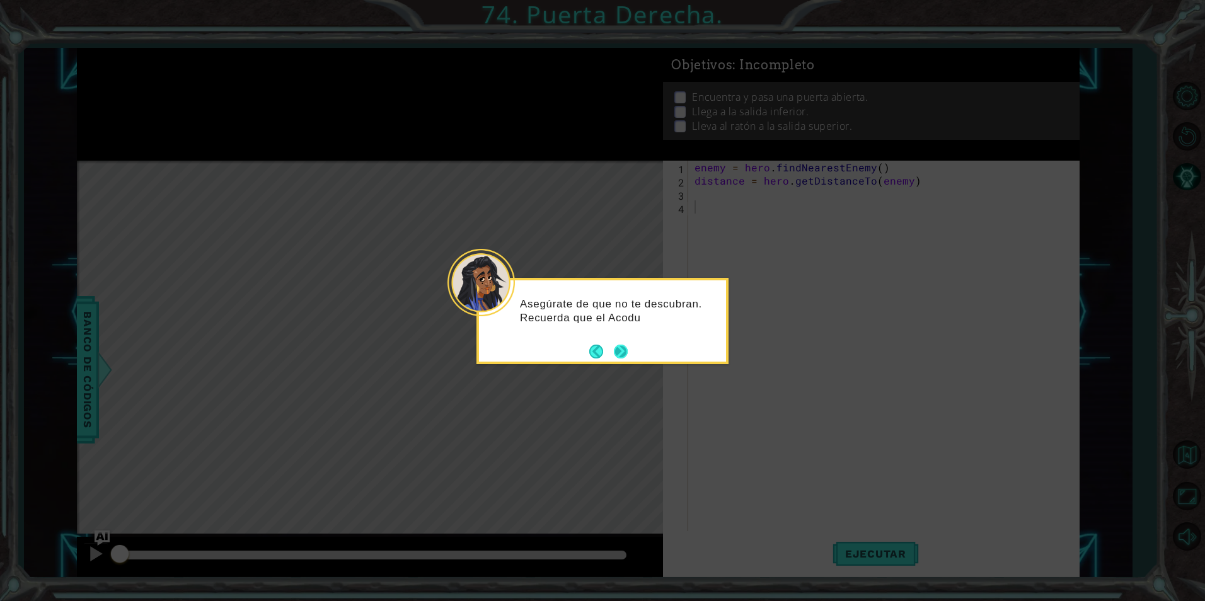
click at [618, 356] on button "Next" at bounding box center [621, 352] width 14 height 14
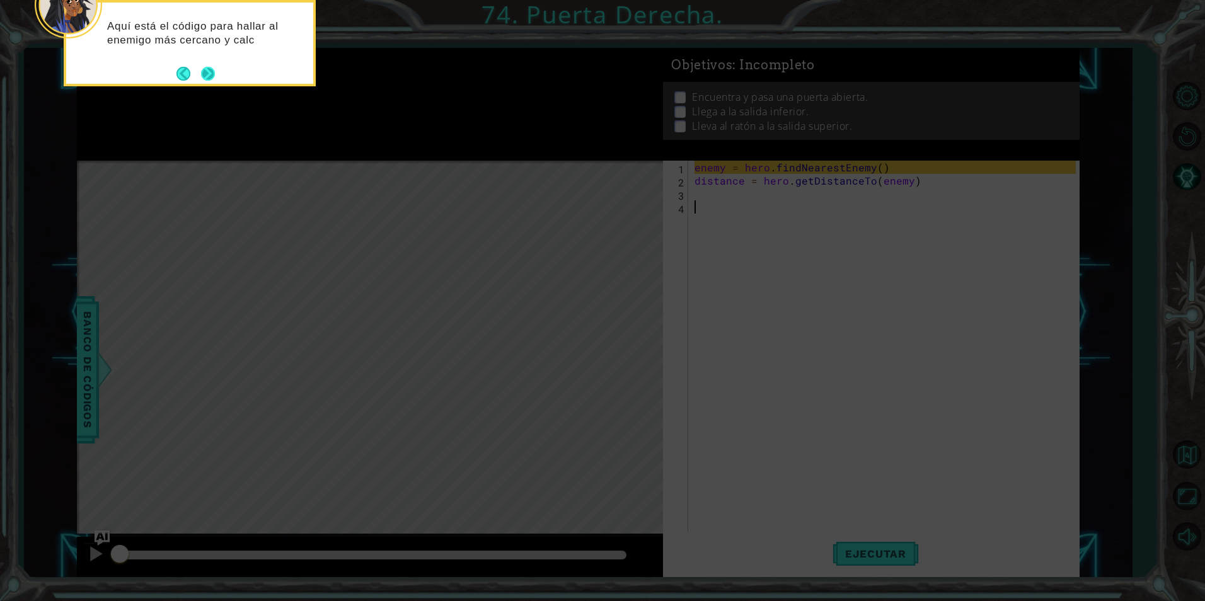
click at [211, 68] on button "Next" at bounding box center [208, 74] width 14 height 14
